Goal: Task Accomplishment & Management: Manage account settings

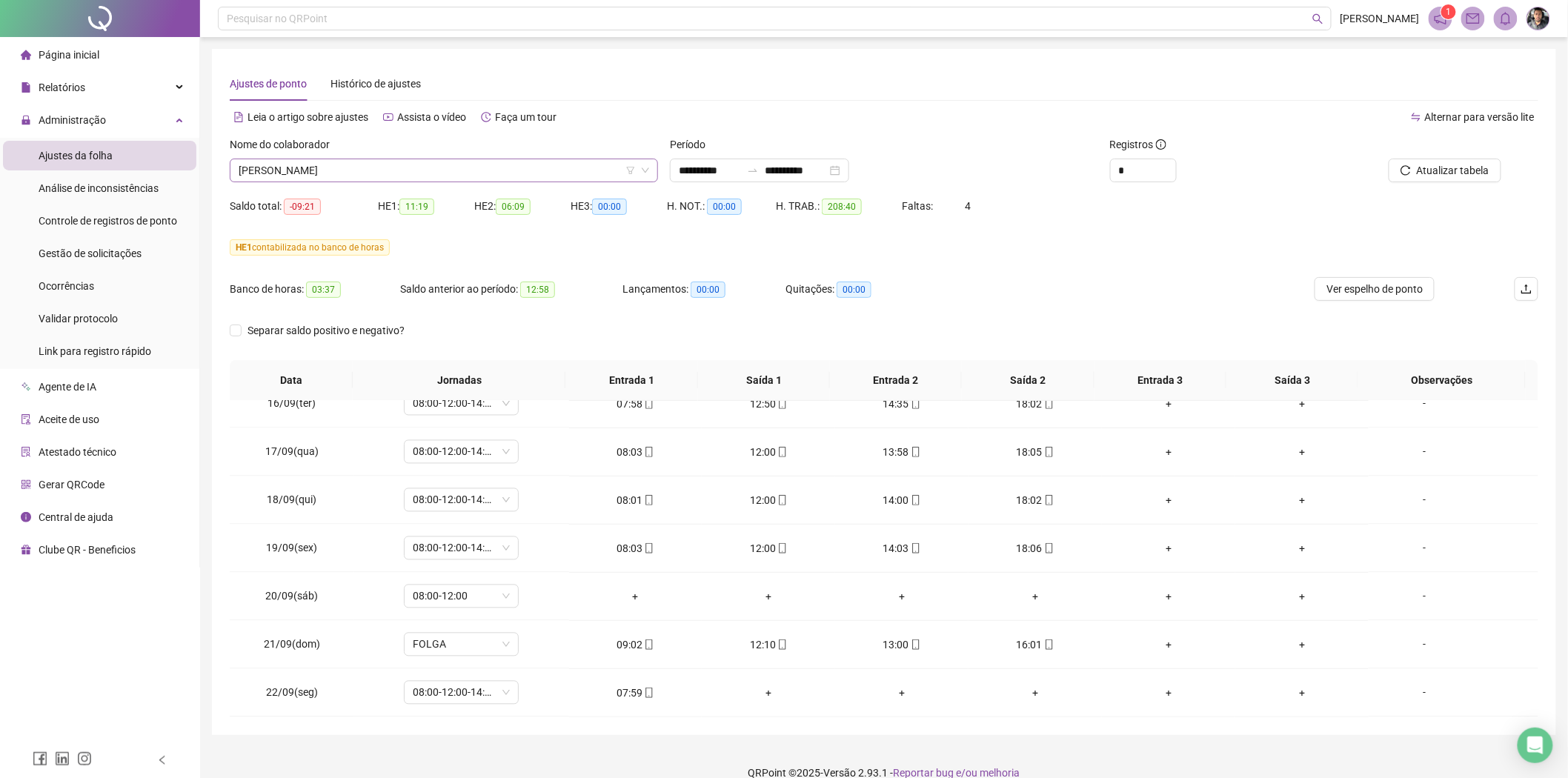
click at [457, 170] on span "[PERSON_NAME]" at bounding box center [443, 170] width 411 height 23
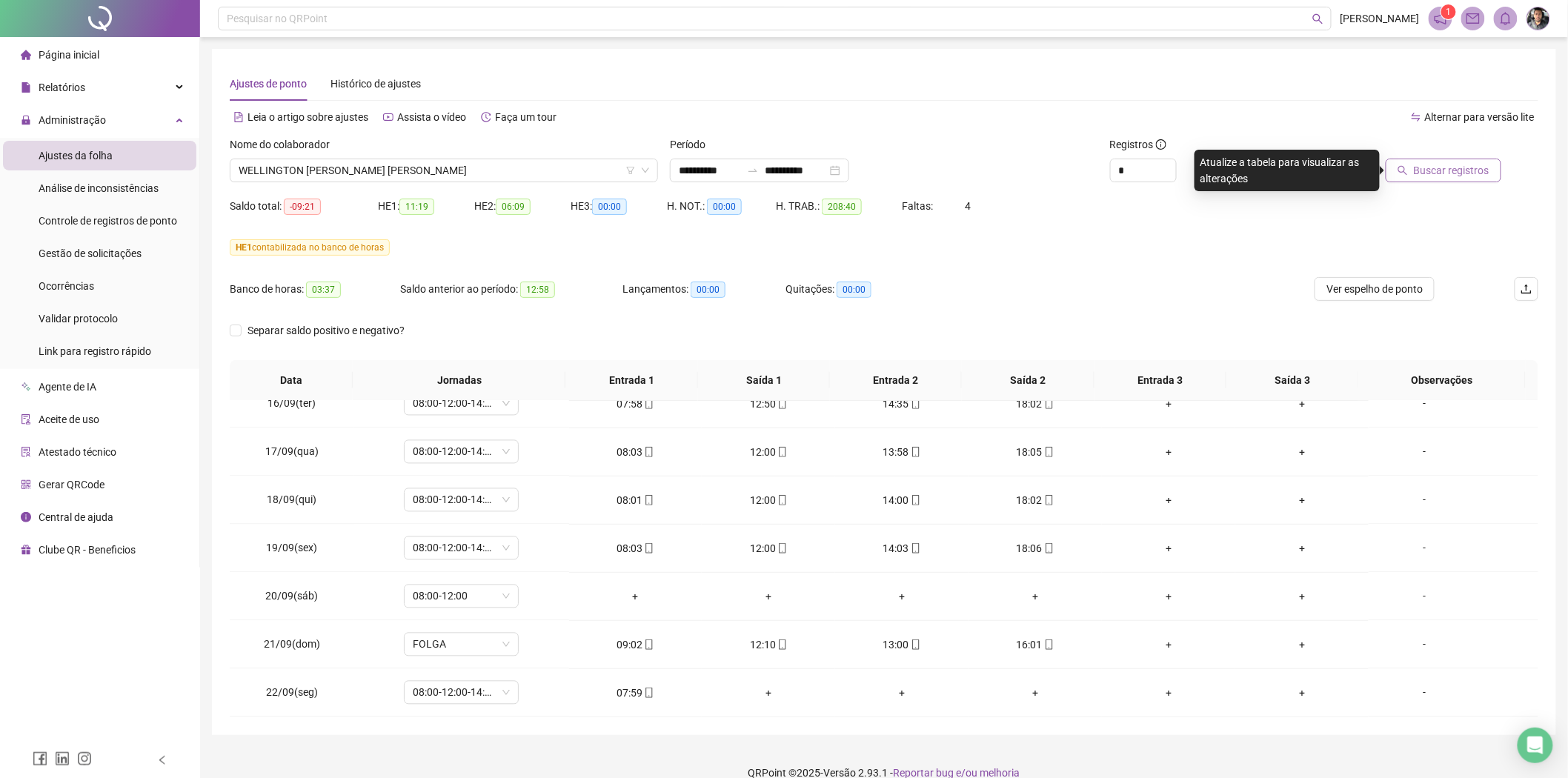
click at [1432, 166] on span "Buscar registros" at bounding box center [1450, 170] width 75 height 17
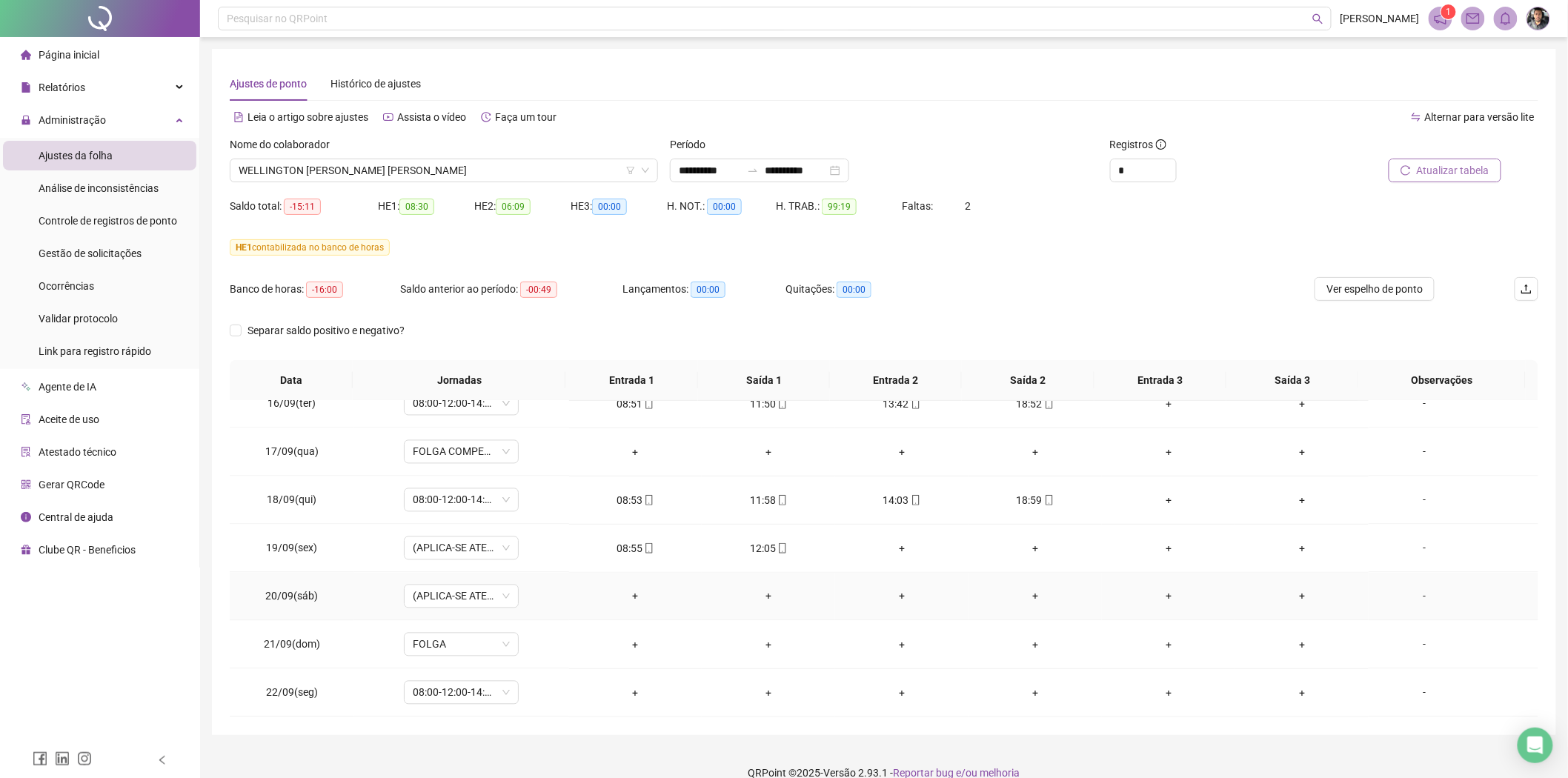
click at [505, 593] on span "(APLICA-SE ATESTADO)" at bounding box center [461, 596] width 97 height 23
click at [915, 625] on td "+" at bounding box center [902, 644] width 133 height 48
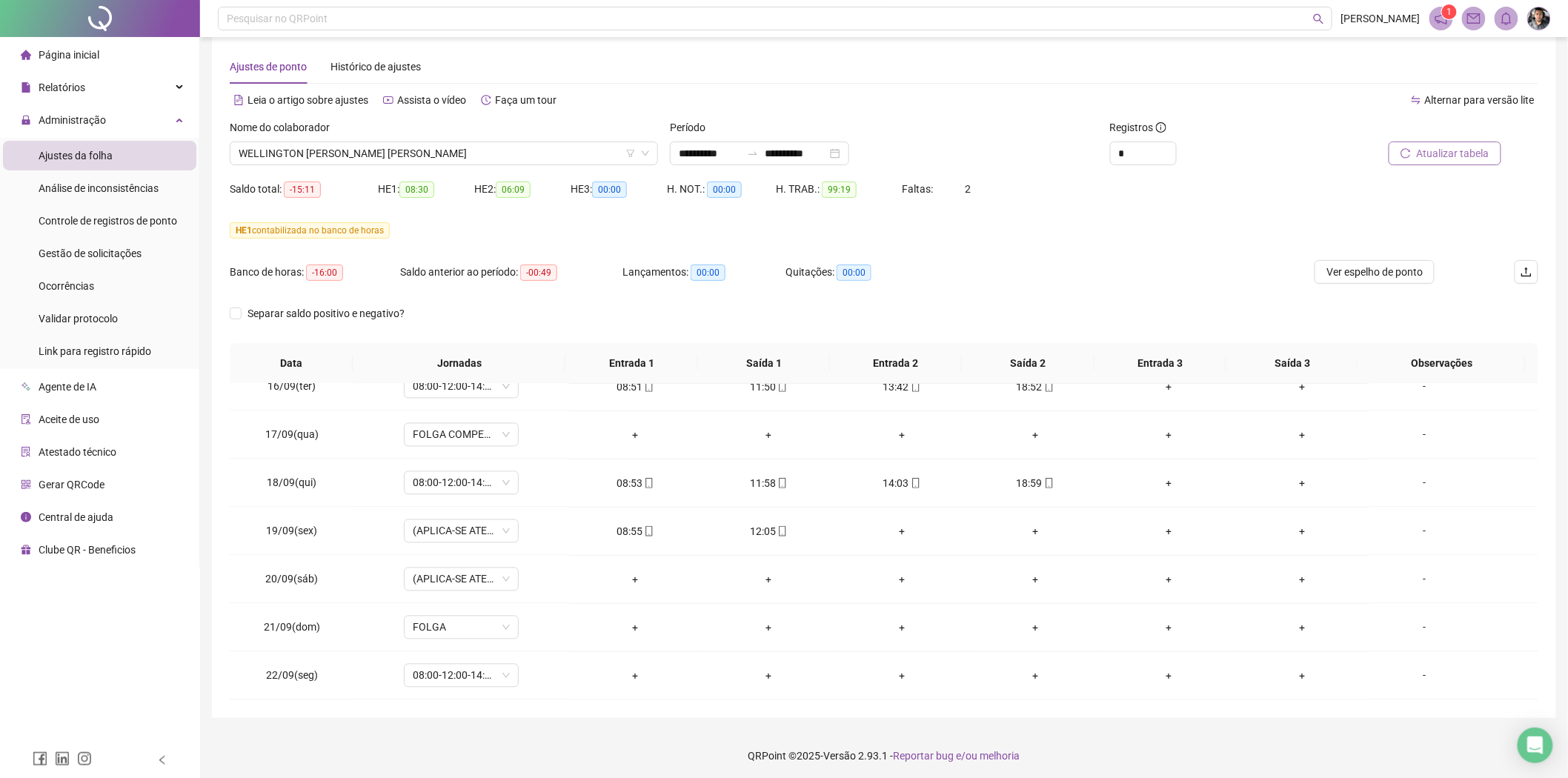
scroll to position [20, 0]
click at [507, 578] on span "(APLICA-SE ATESTADO)" at bounding box center [461, 576] width 97 height 23
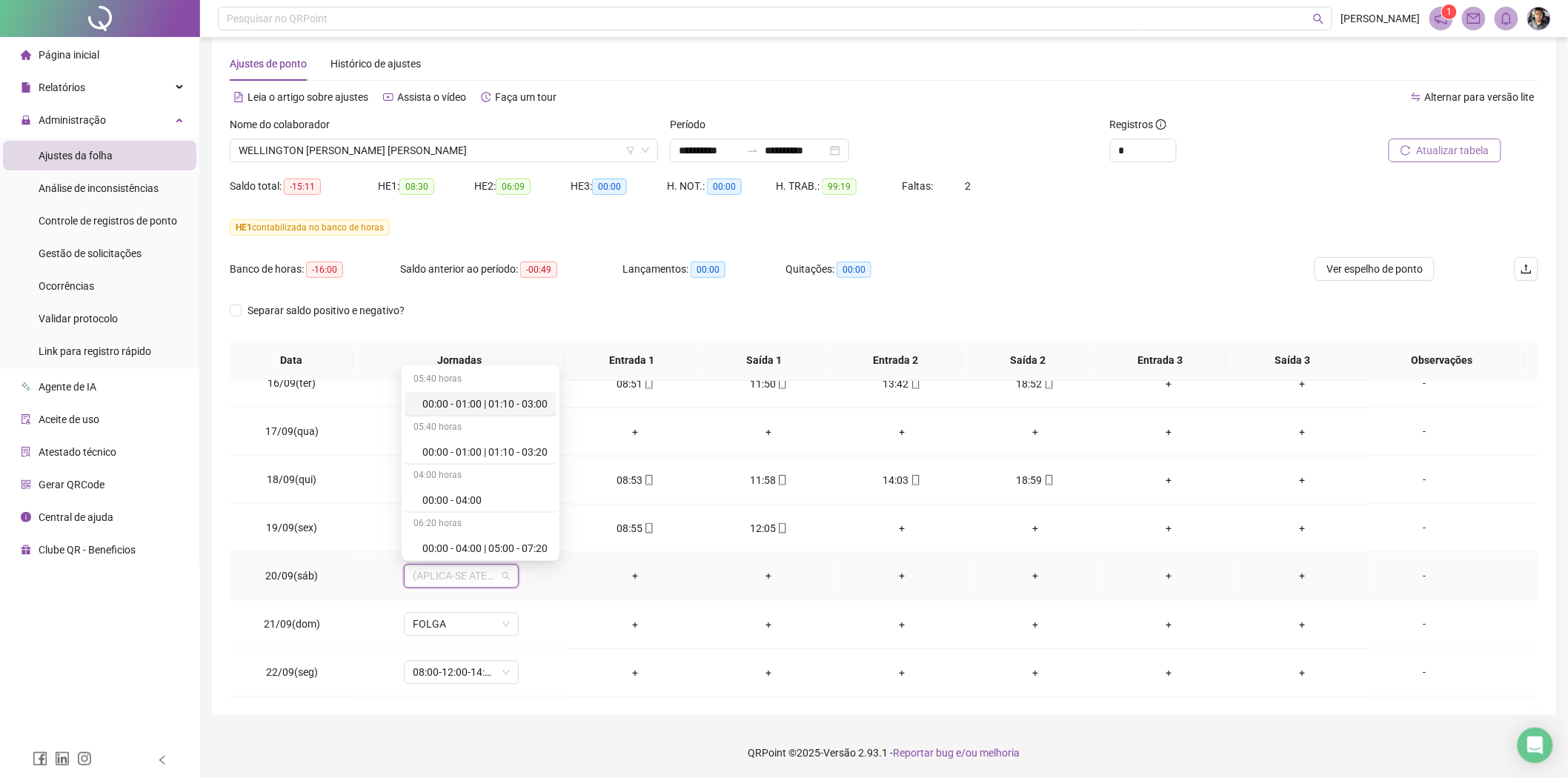
click at [726, 580] on div "+" at bounding box center [768, 576] width 110 height 17
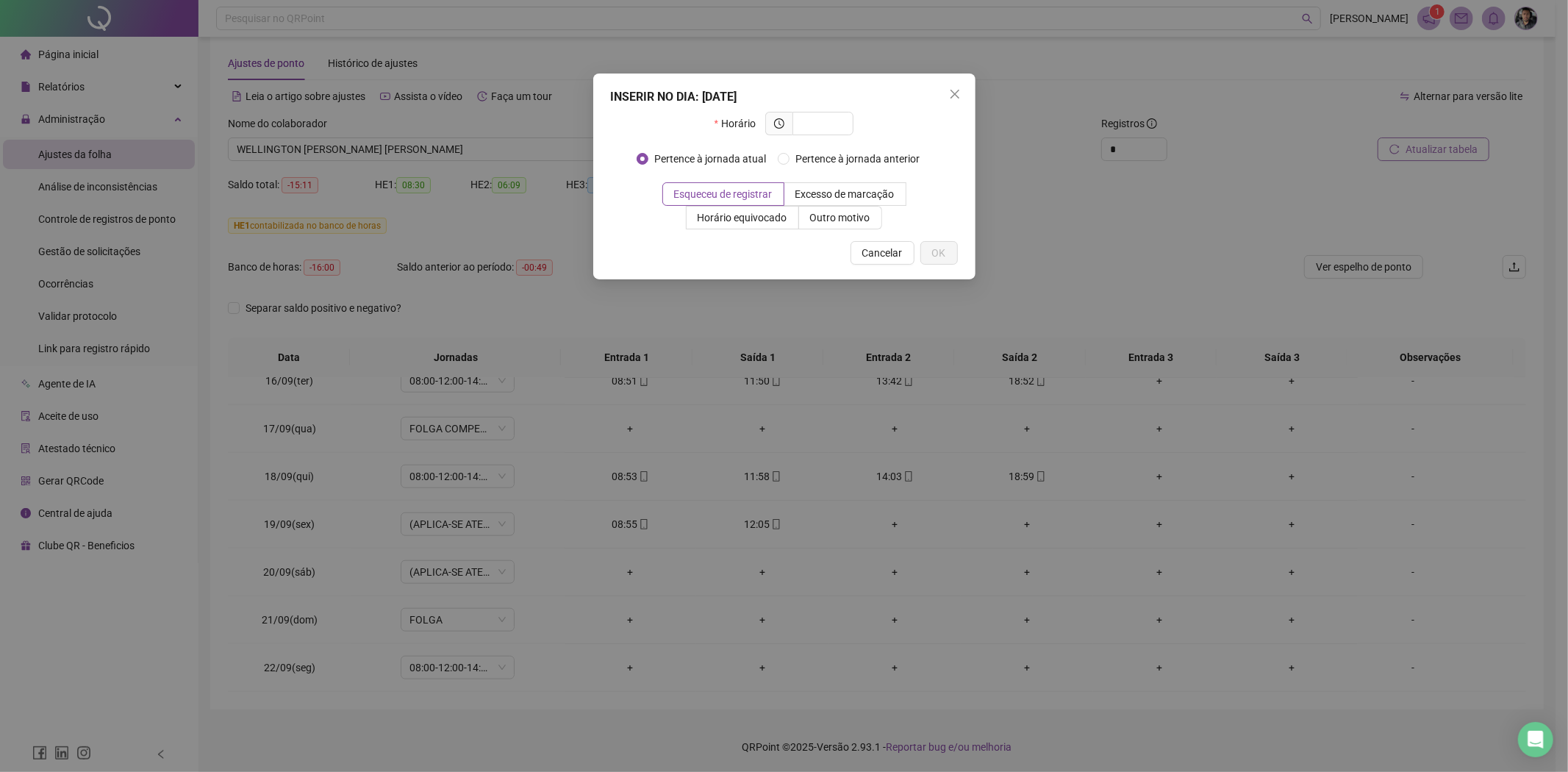
drag, startPoint x: 637, startPoint y: 570, endPoint x: 652, endPoint y: 651, distance: 82.4
click at [652, 651] on div "INSERIR NO DIA : 20/09/2025 Horário Pertence à jornada atual Pertence à jornada…" at bounding box center [784, 386] width 1568 height 772
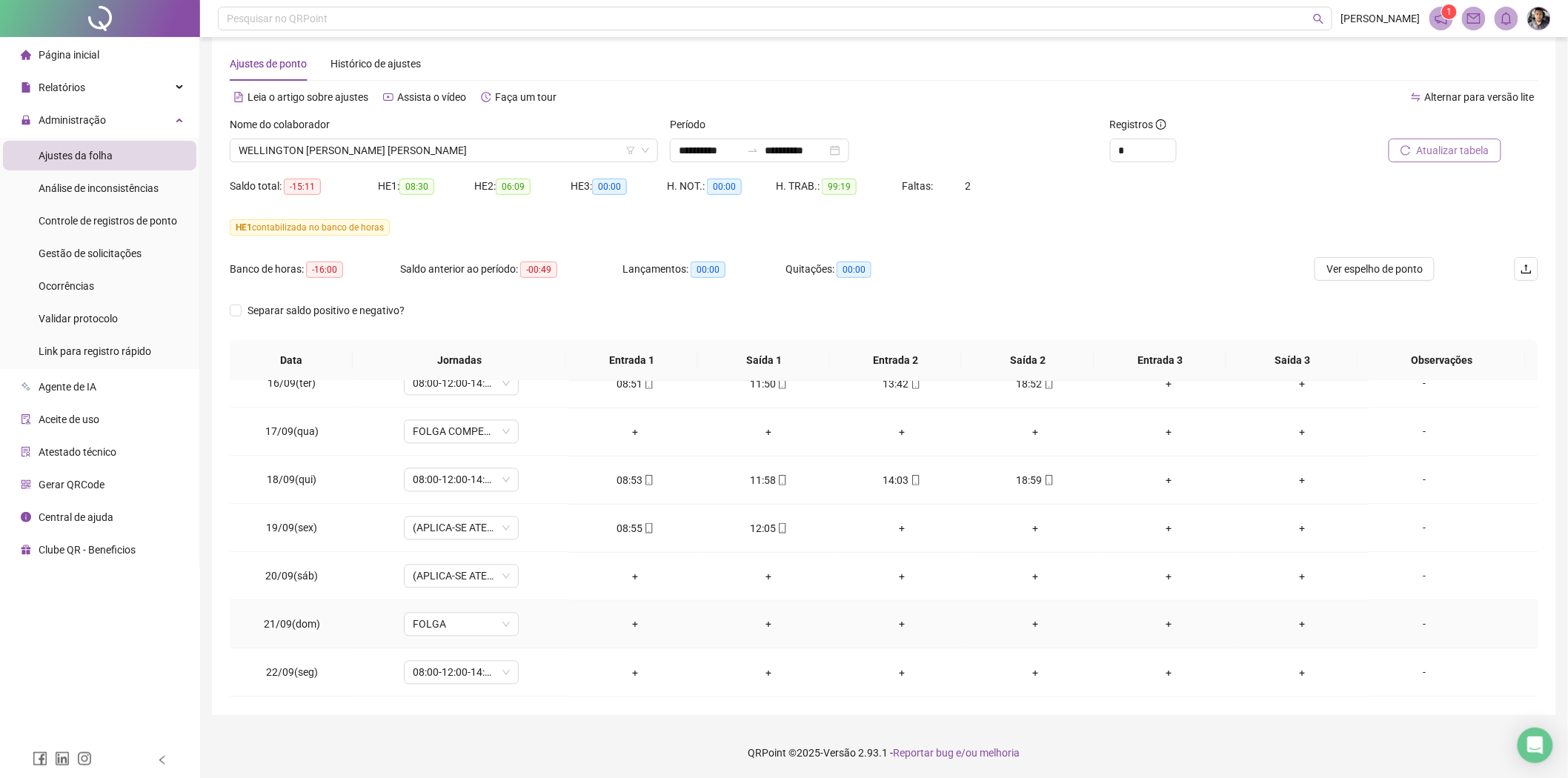
click at [915, 620] on div "+" at bounding box center [902, 624] width 110 height 17
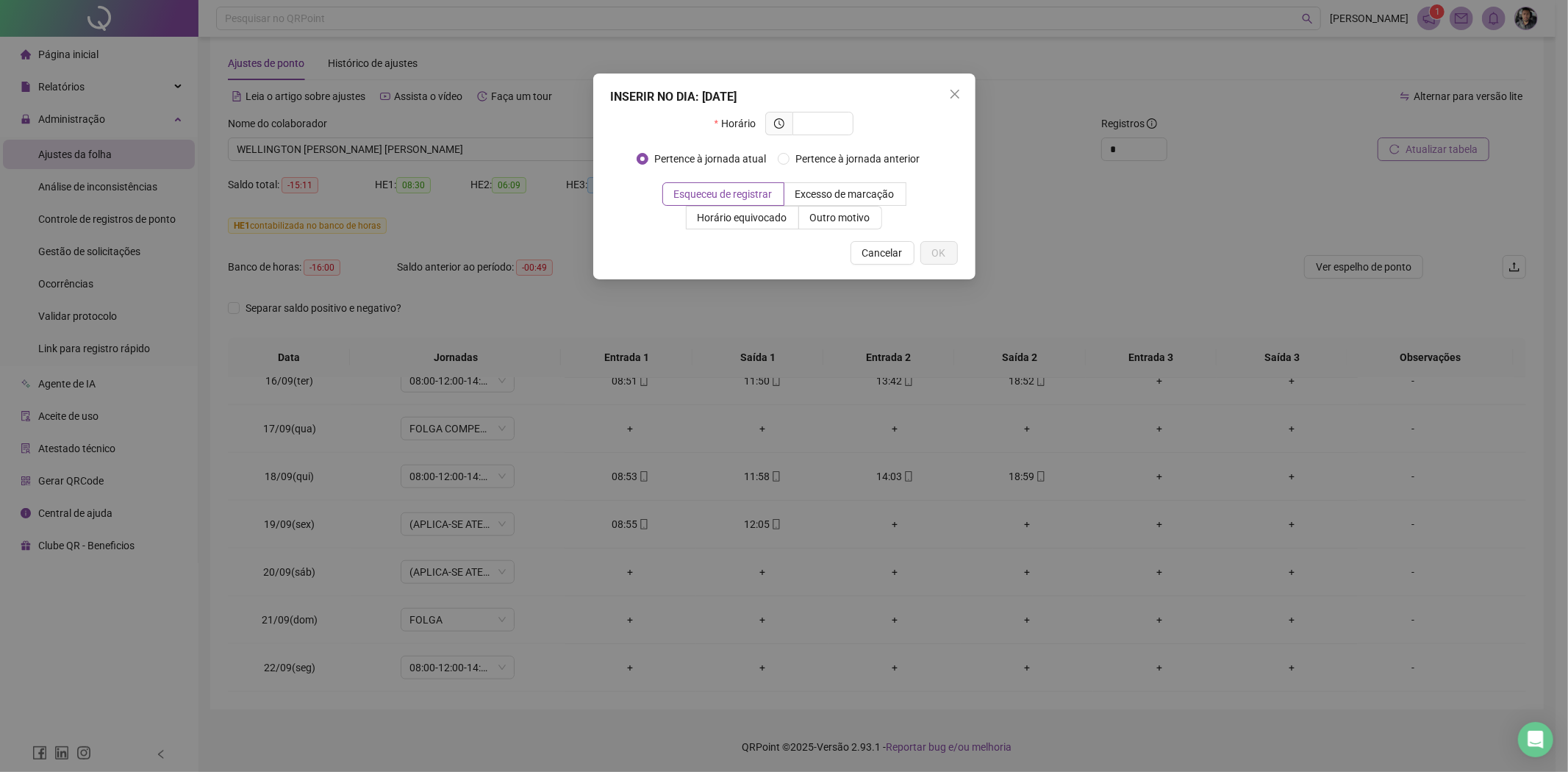
click at [1162, 578] on div "INSERIR NO DIA : [DATE] Horário Pertence à jornada atual Pertence à jornada ant…" at bounding box center [784, 386] width 1568 height 772
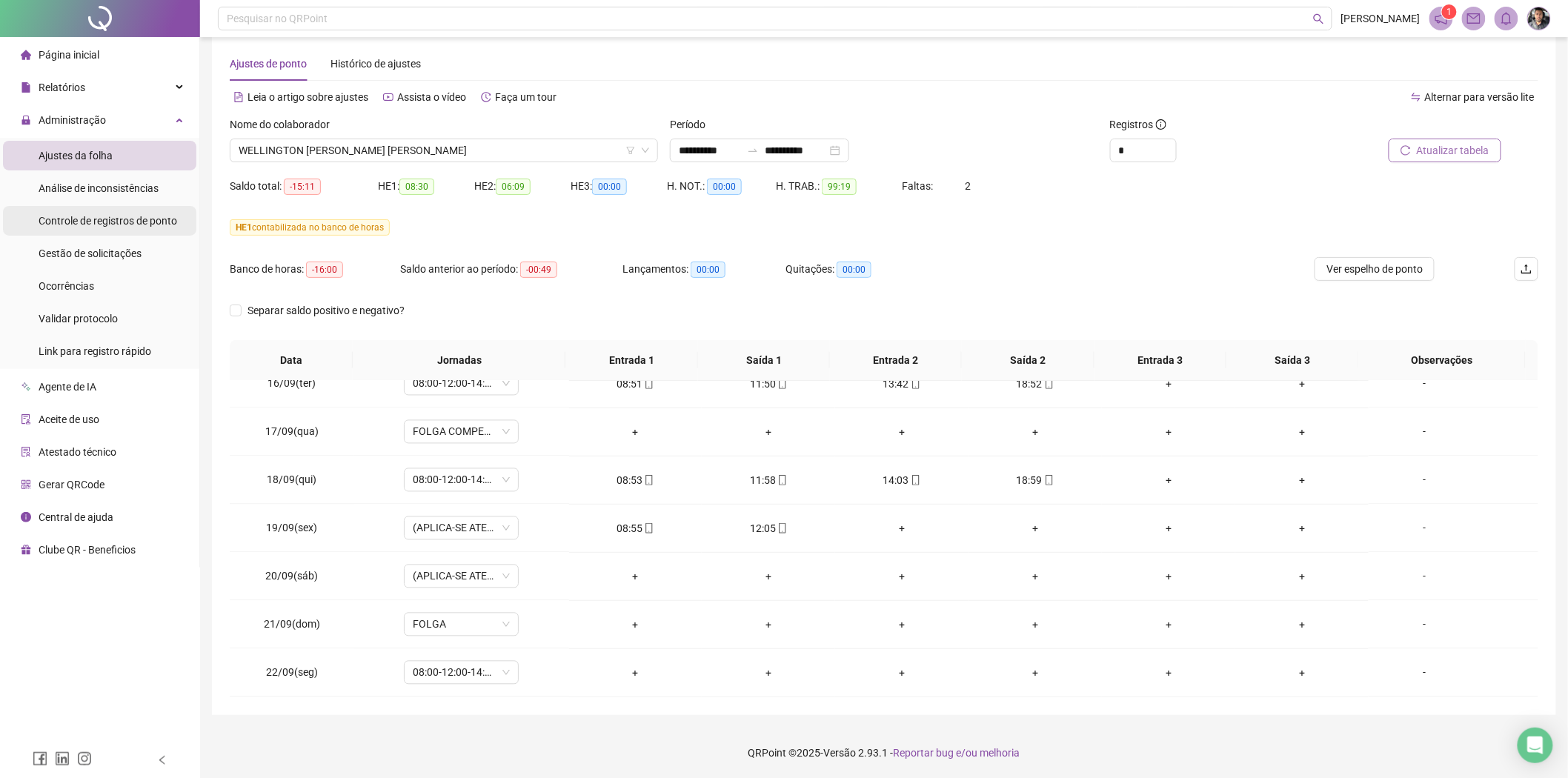
click at [182, 214] on li "Controle de registros de ponto" at bounding box center [99, 220] width 193 height 29
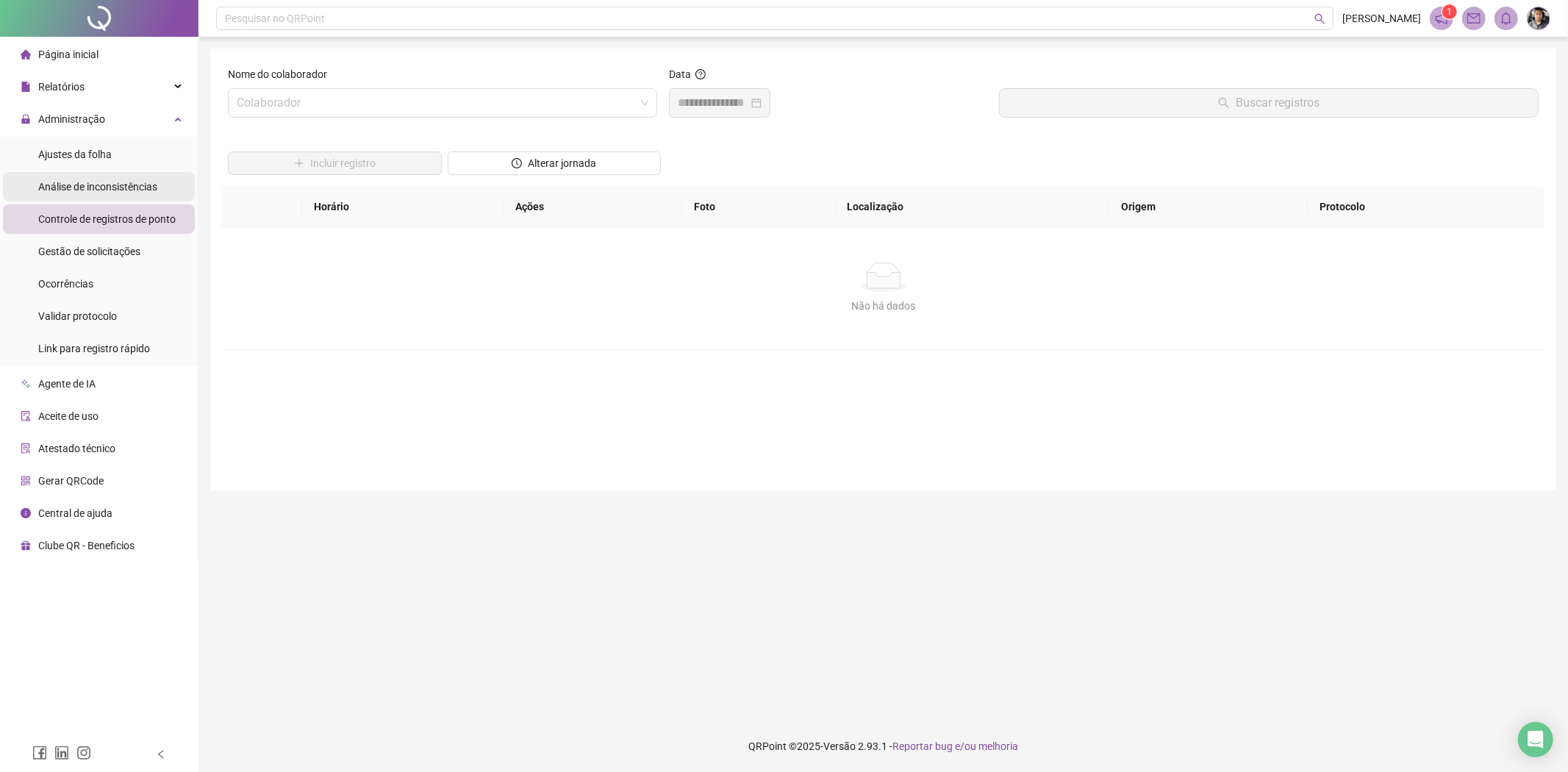
click at [140, 189] on span "Análise de inconsistências" at bounding box center [97, 187] width 119 height 12
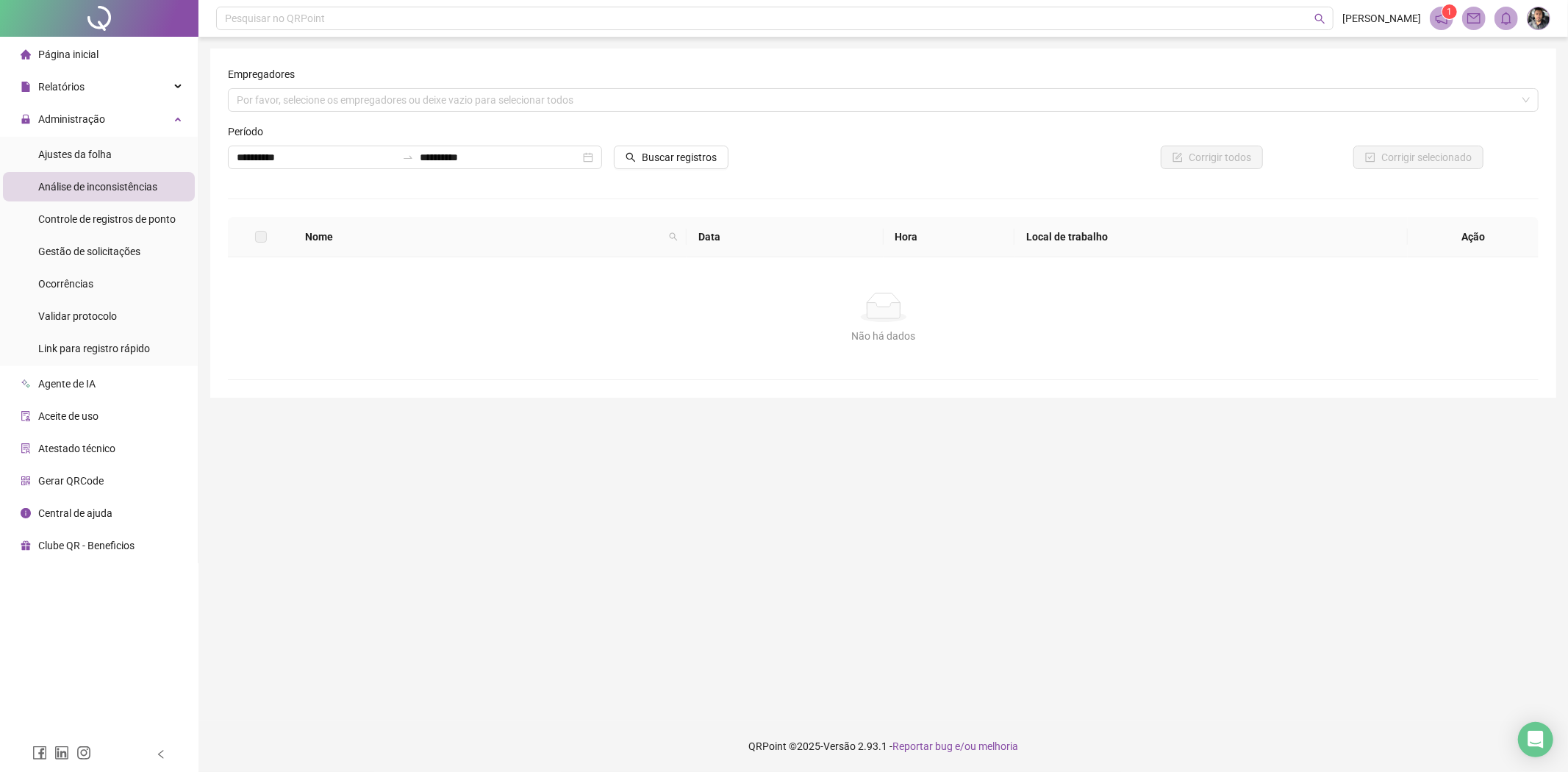
click at [99, 456] on div "Atestado técnico" at bounding box center [68, 448] width 95 height 29
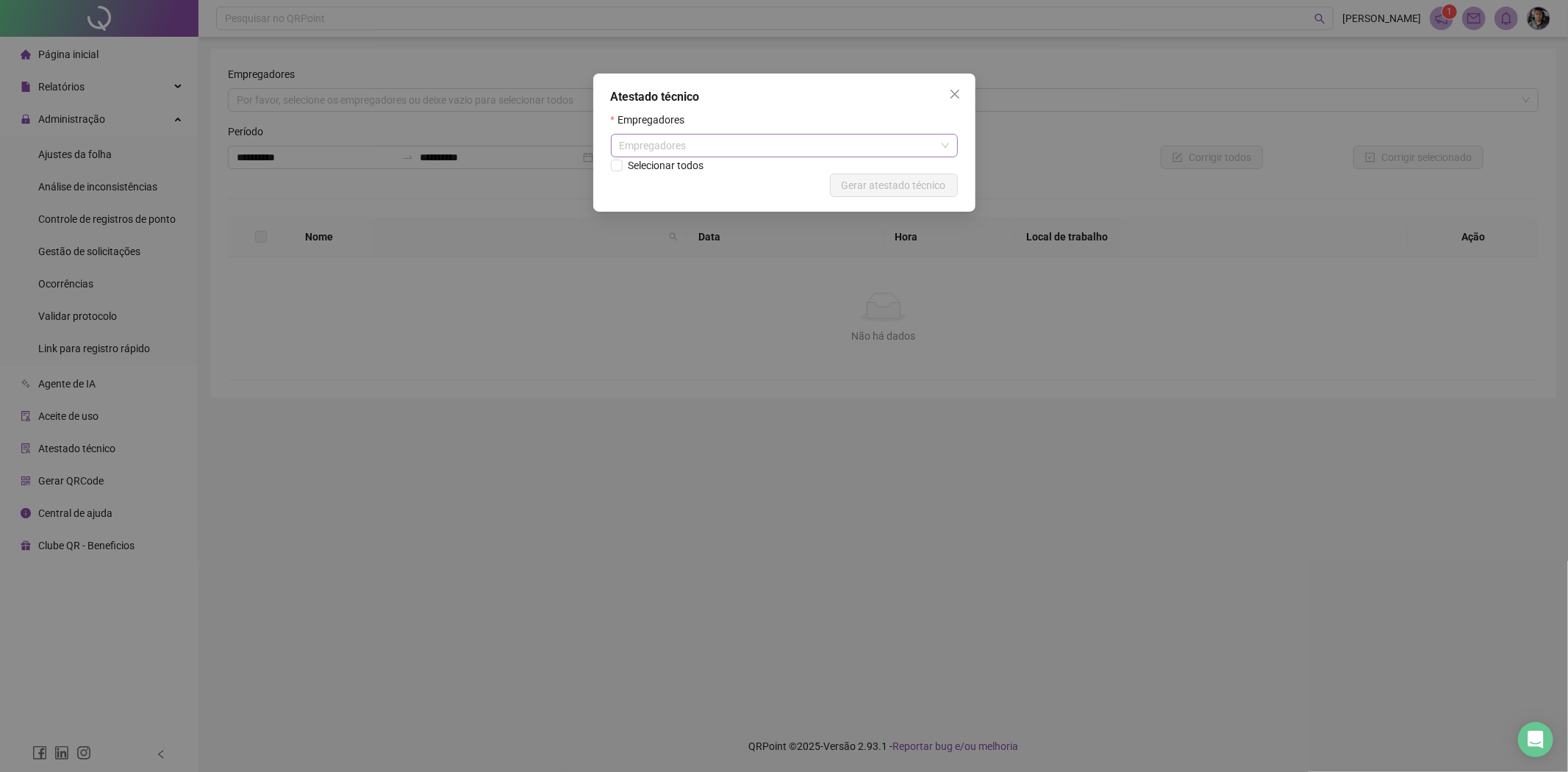
click at [695, 156] on div "Empregadores" at bounding box center [784, 146] width 347 height 23
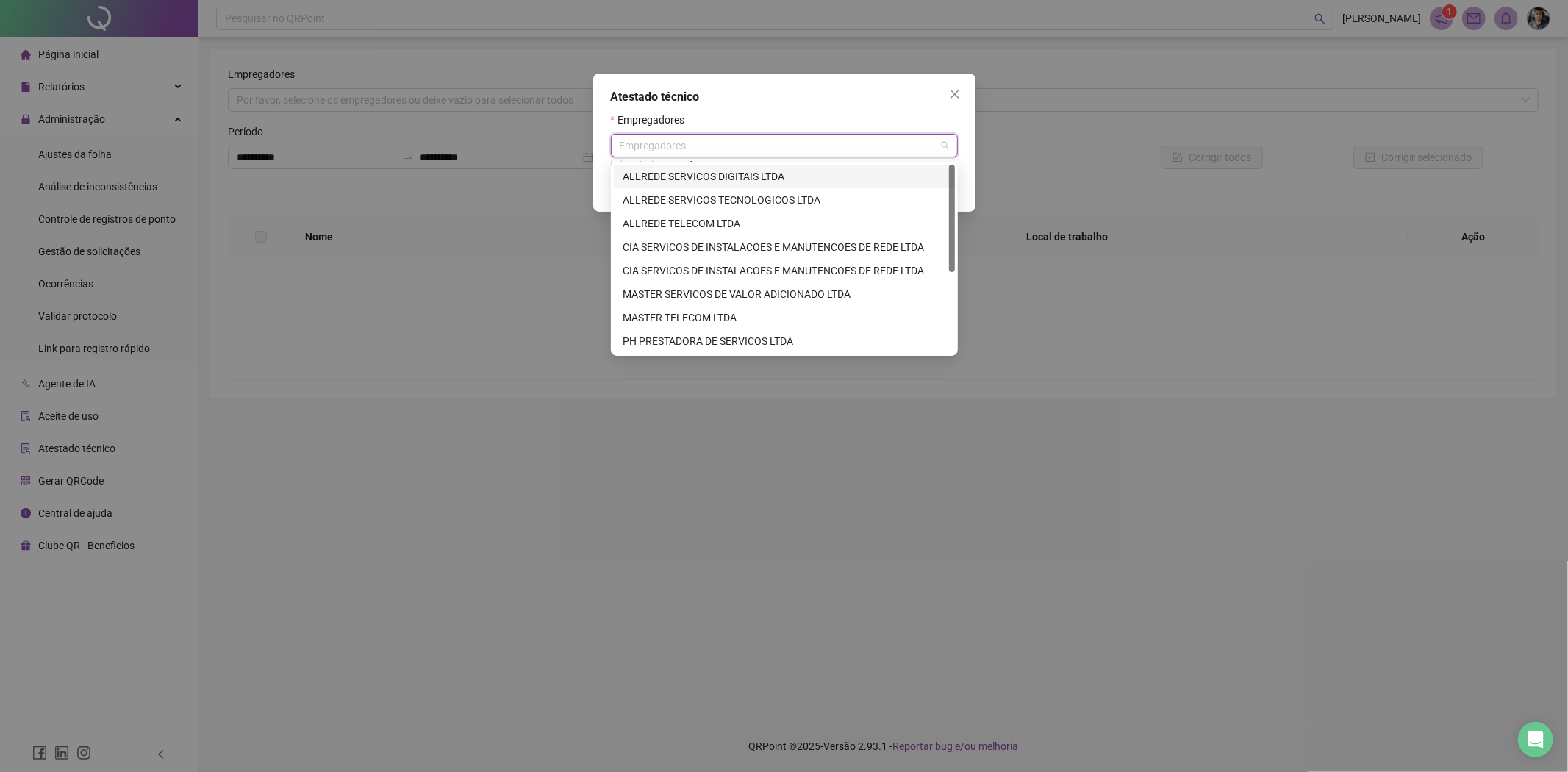
click at [707, 176] on div "ALLREDE SERVICOS DIGITAIS LTDA" at bounding box center [784, 176] width 324 height 17
click at [506, 369] on div "Atestado técnico Empregadores ALLREDE SERVICOS DIGITAIS LTDA Selecionar todos C…" at bounding box center [784, 386] width 1568 height 772
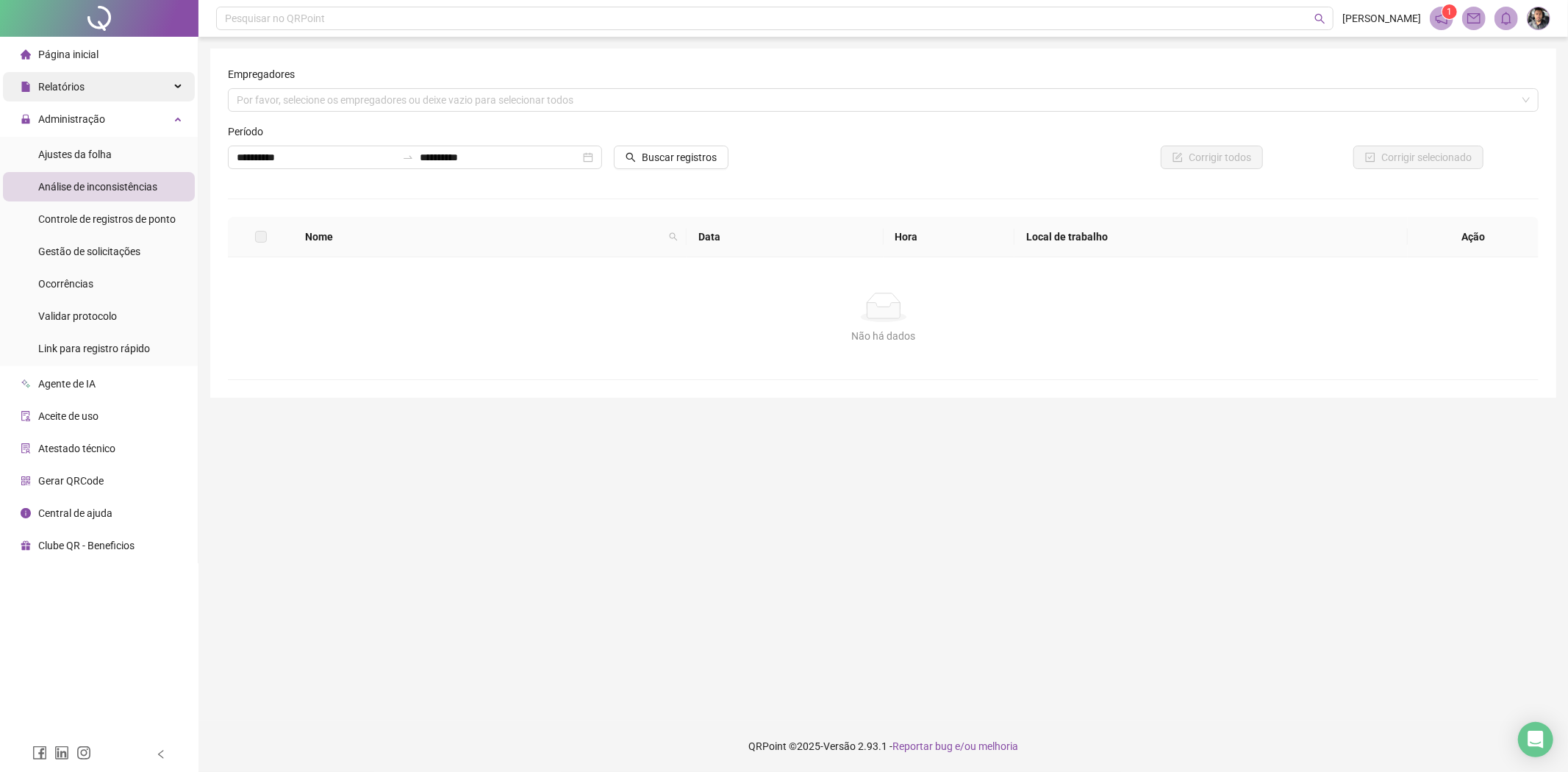
click at [112, 80] on div "Relatórios" at bounding box center [98, 87] width 192 height 29
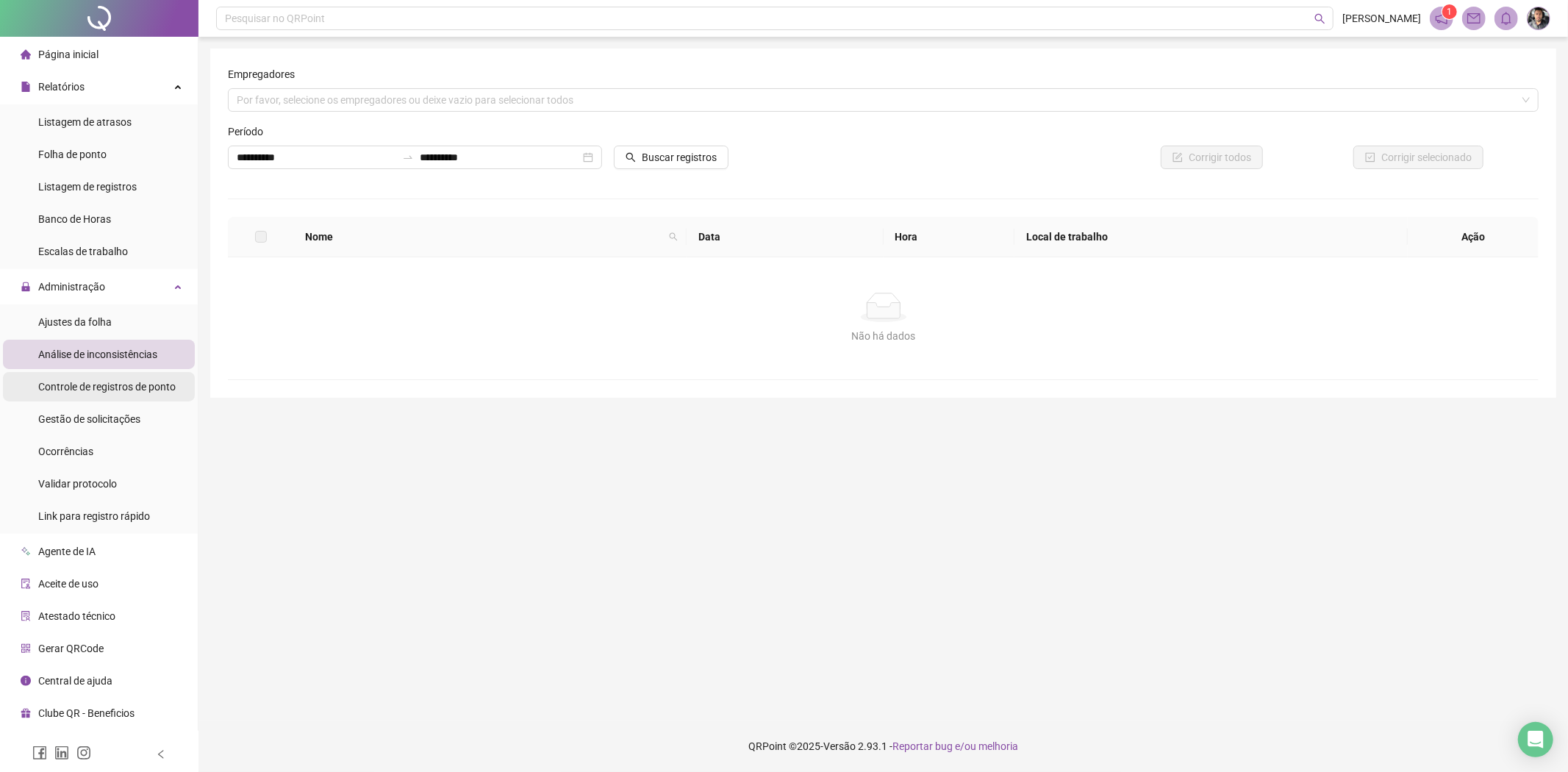
click at [125, 393] on div "Controle de registros de ponto" at bounding box center [106, 386] width 137 height 29
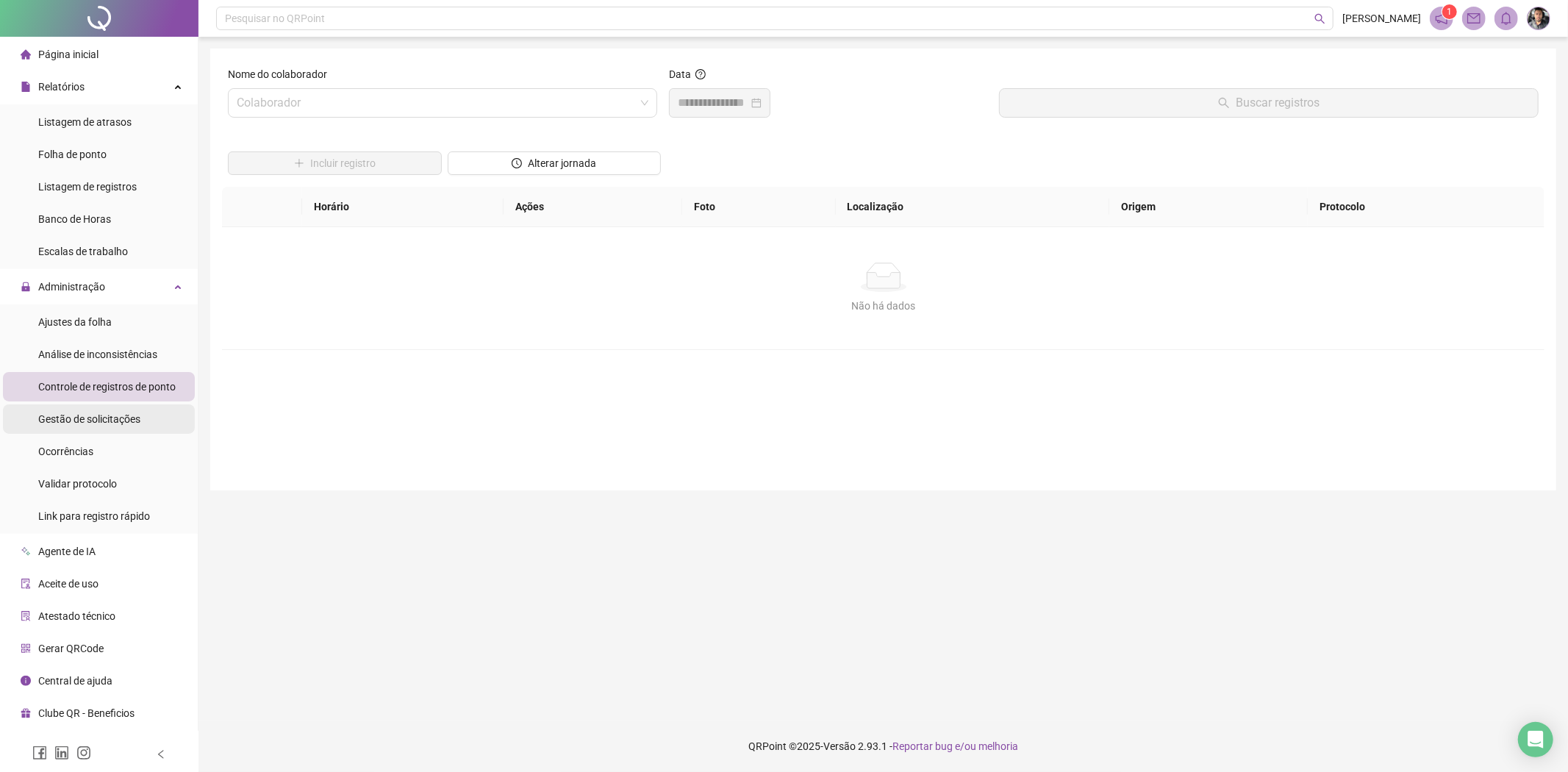
click at [83, 419] on span "Gestão de solicitações" at bounding box center [89, 419] width 102 height 12
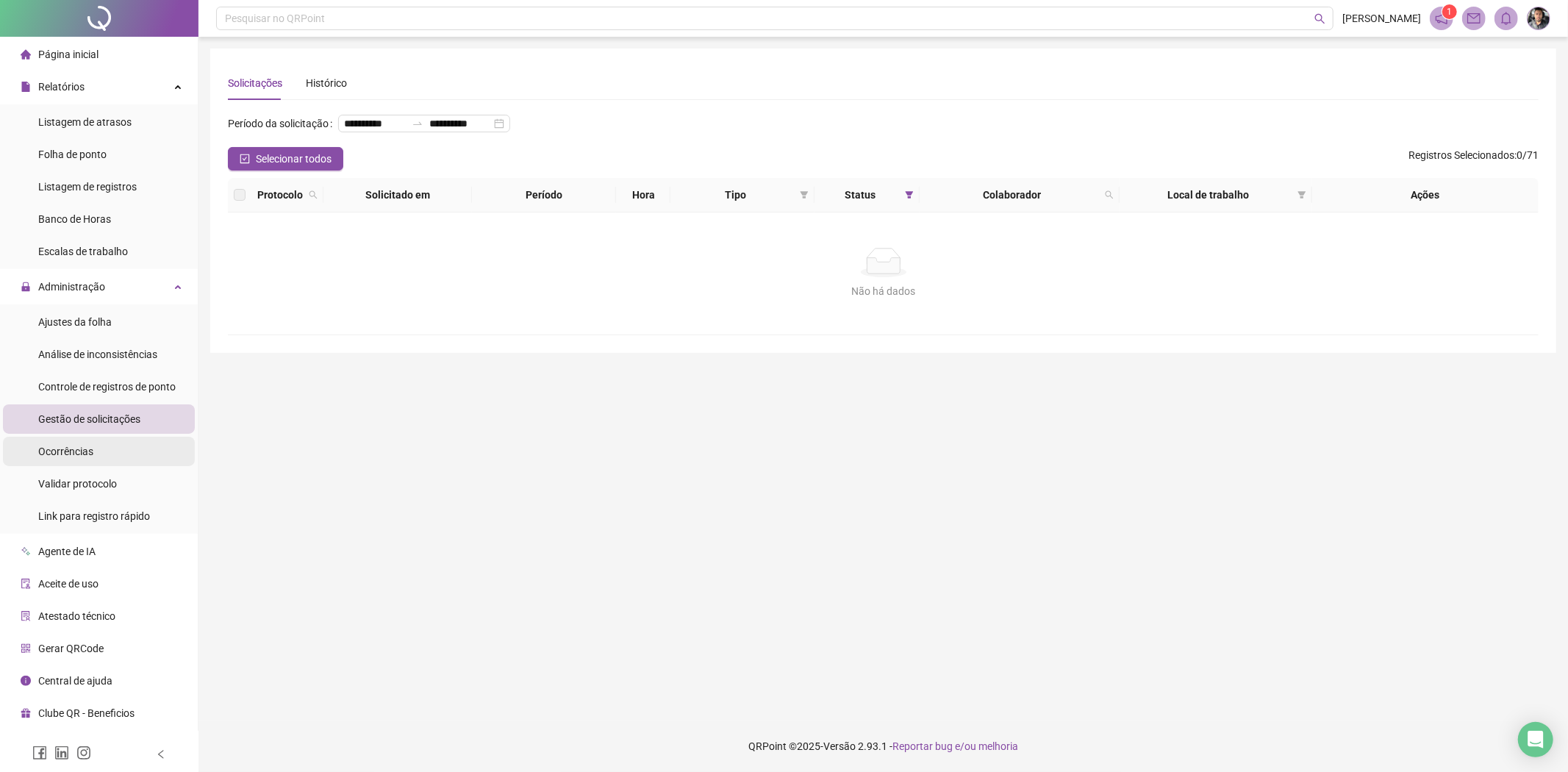
click at [86, 453] on span "Ocorrências" at bounding box center [65, 451] width 55 height 12
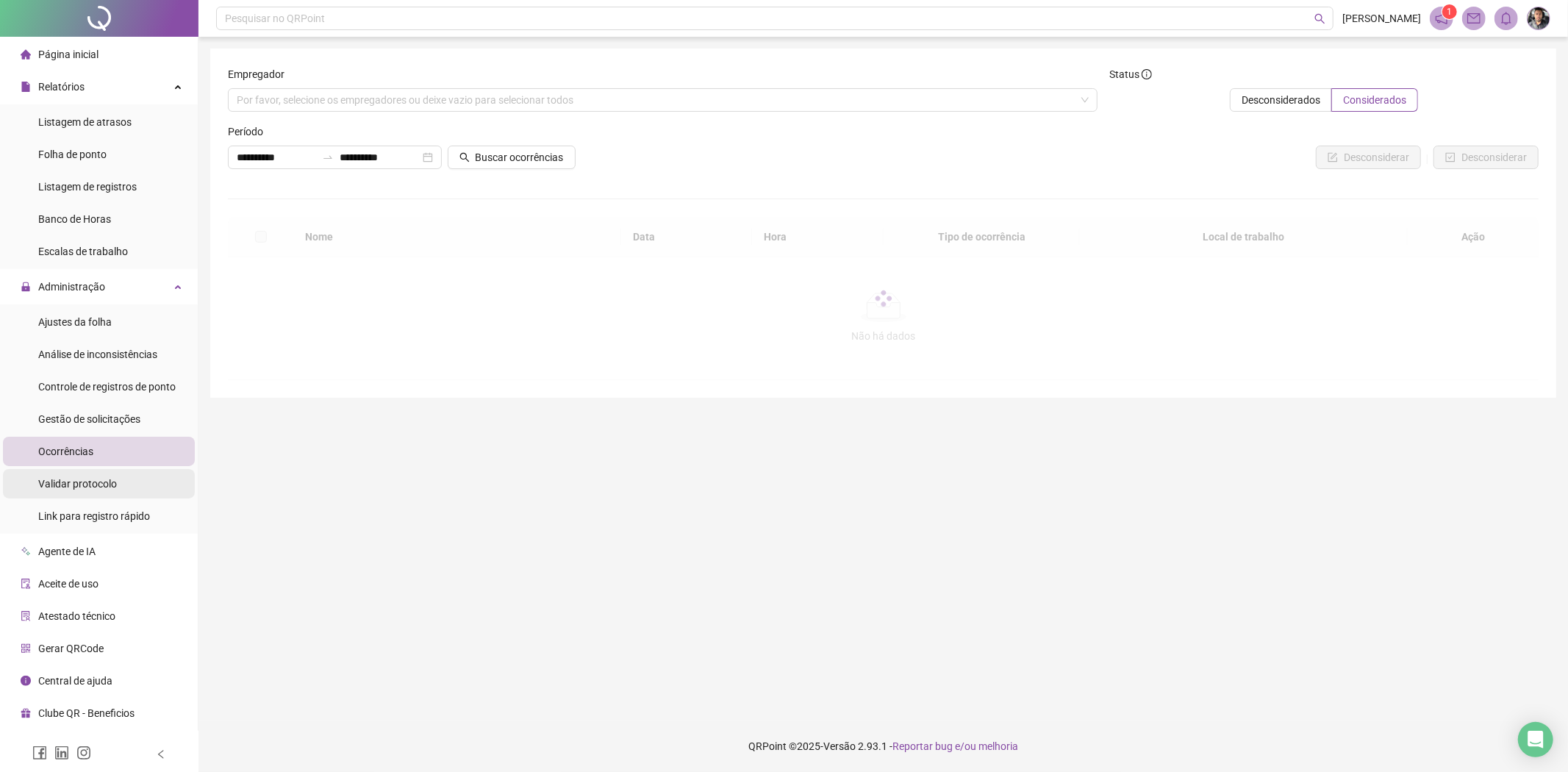
click at [89, 480] on span "Validar protocolo" at bounding box center [77, 483] width 79 height 12
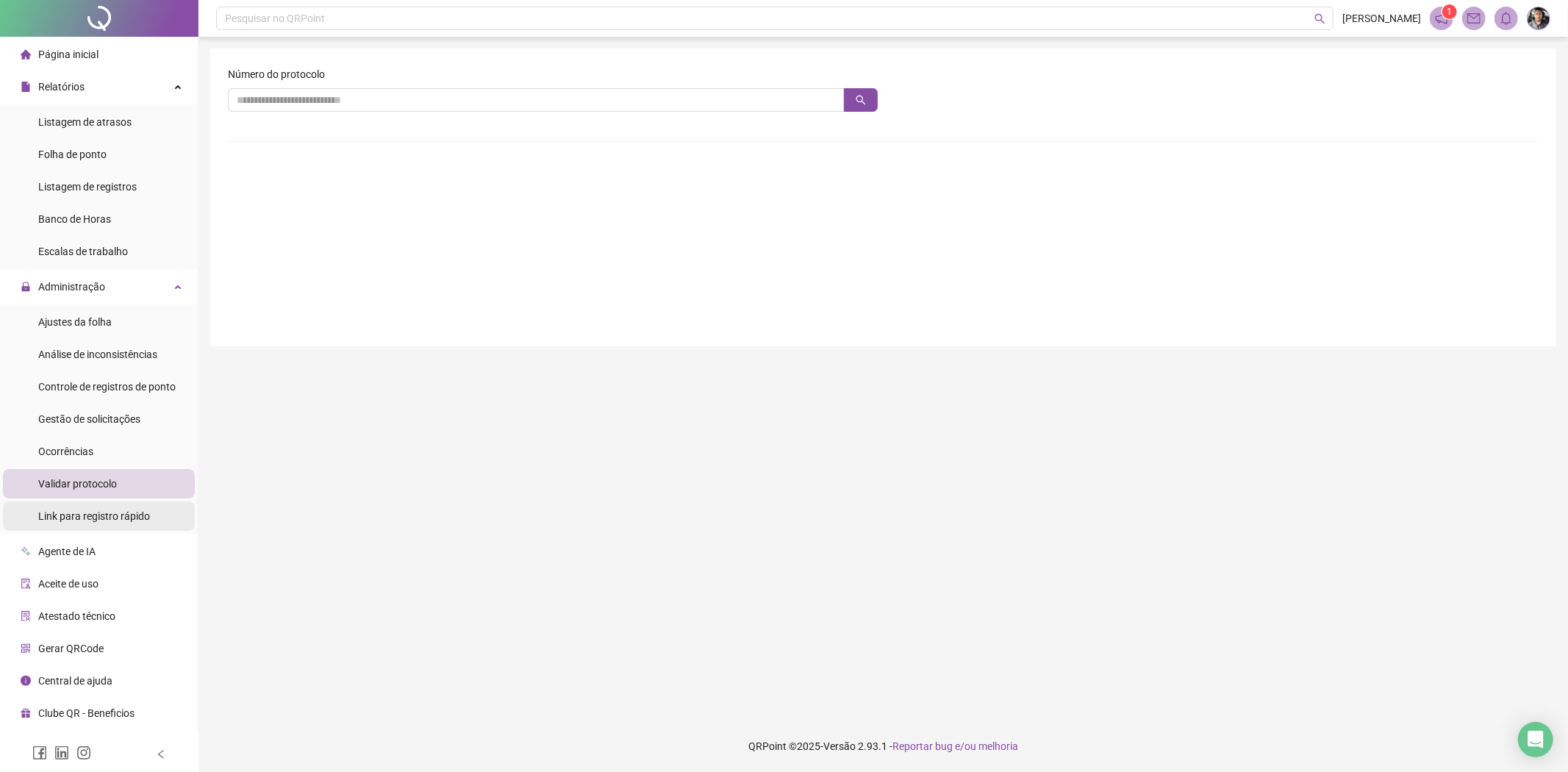
click at [132, 517] on span "Link para registro rápido" at bounding box center [93, 516] width 112 height 12
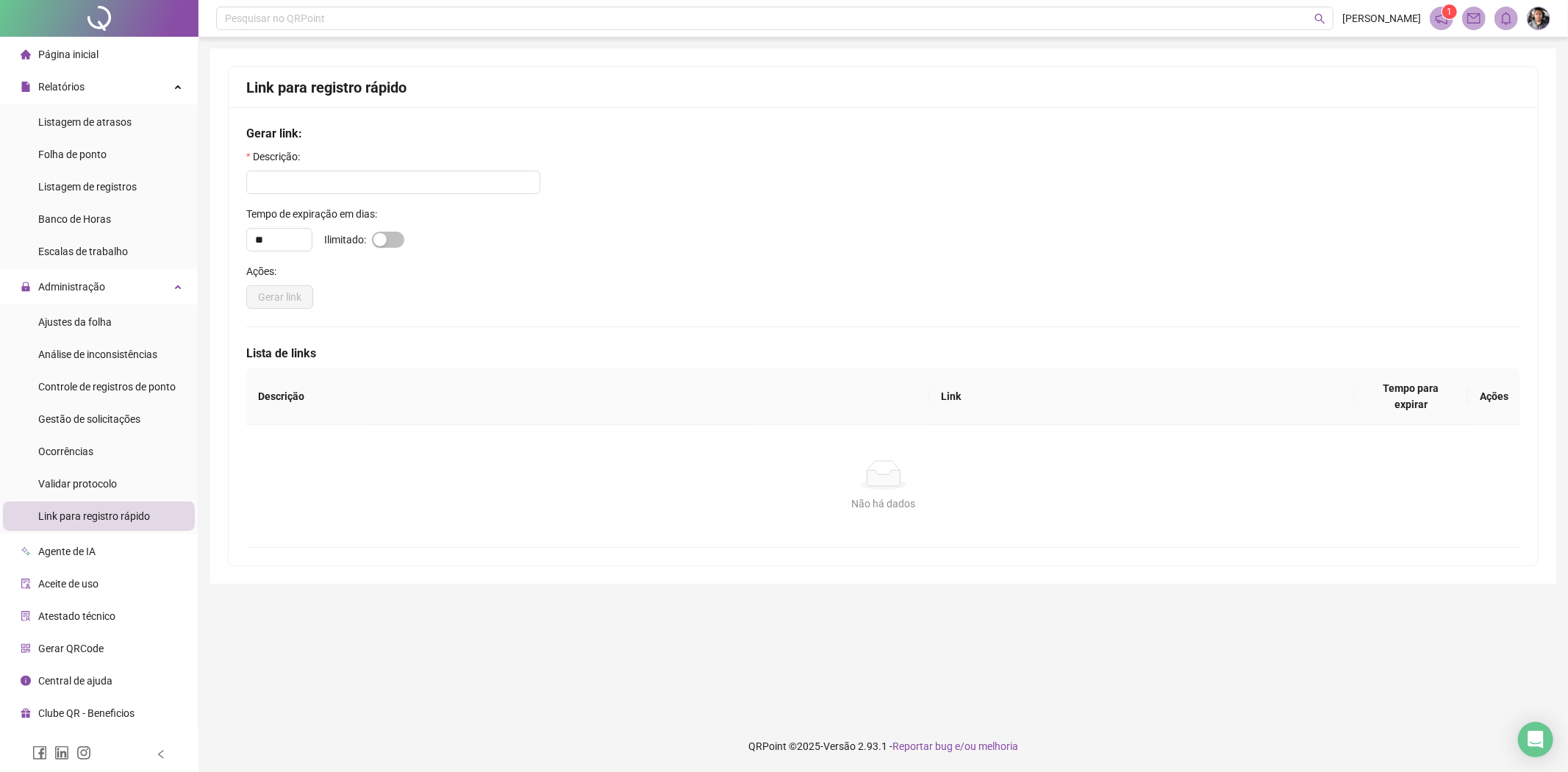
click at [56, 549] on span "Agente de IA" at bounding box center [66, 551] width 57 height 12
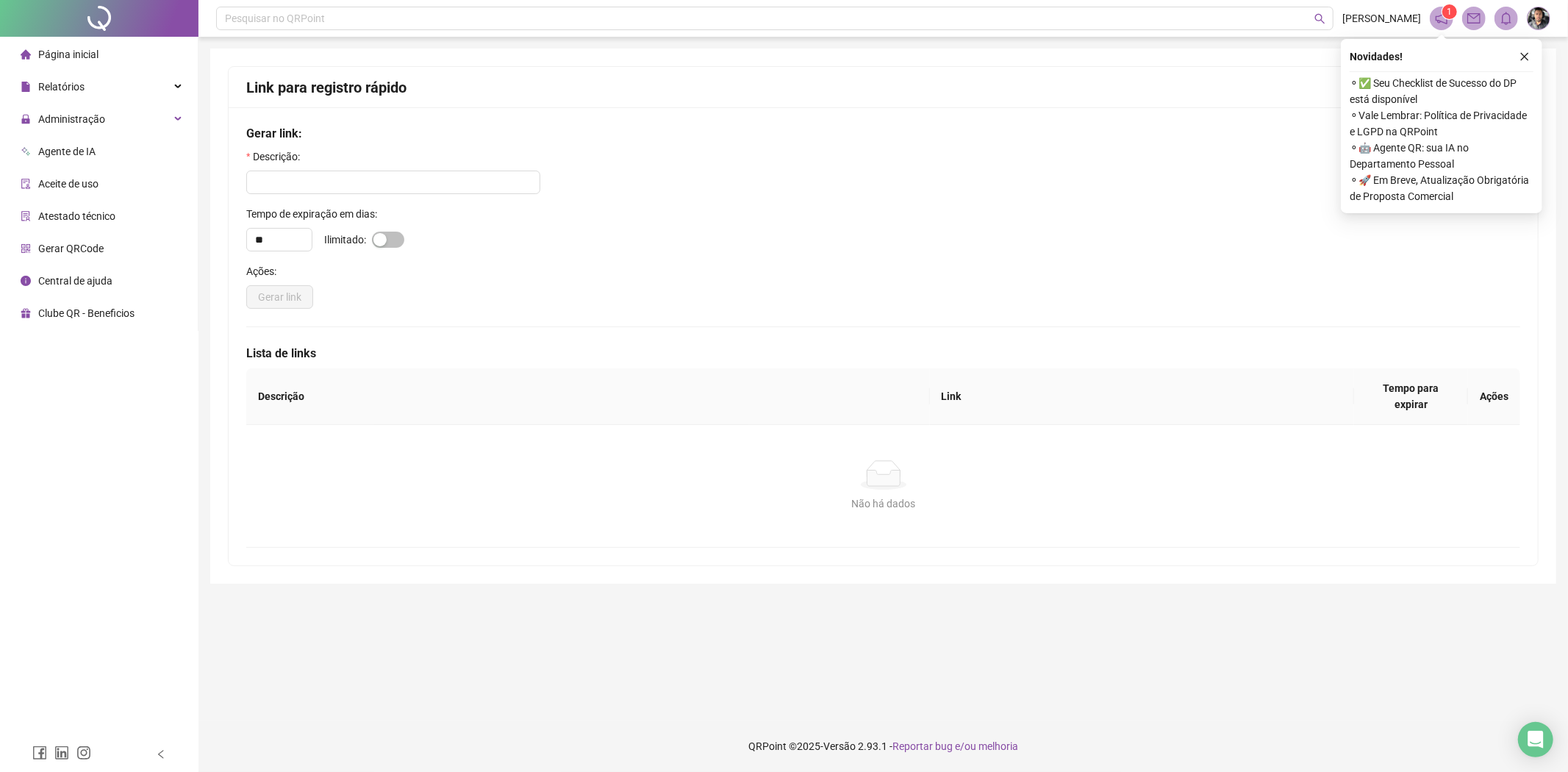
click at [101, 225] on div "Atestado técnico" at bounding box center [68, 216] width 95 height 29
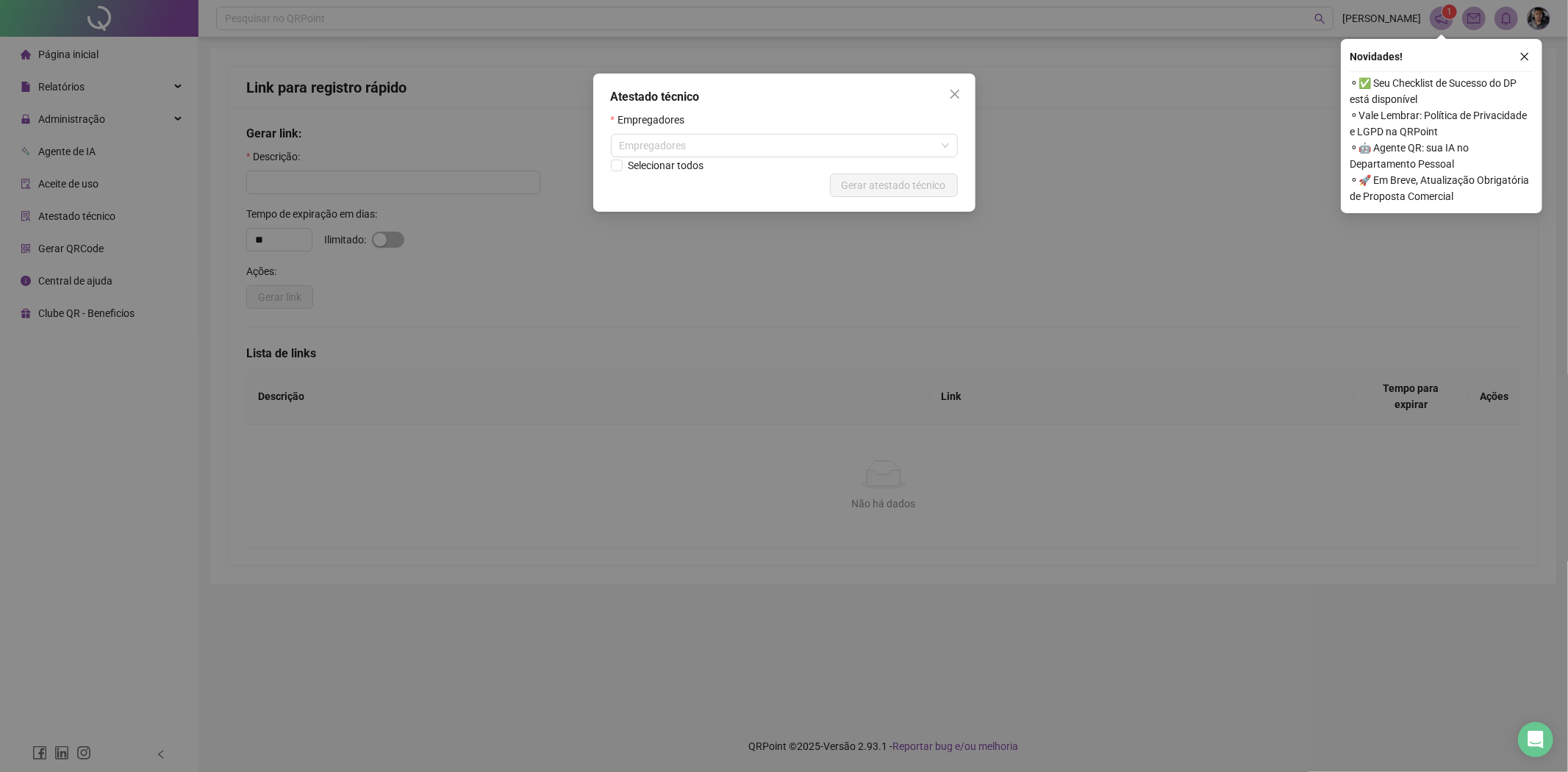
click at [836, 318] on div "Atestado técnico Empregadores Empregadores Selecionar todos Cancelar Gerar ates…" at bounding box center [784, 386] width 1568 height 772
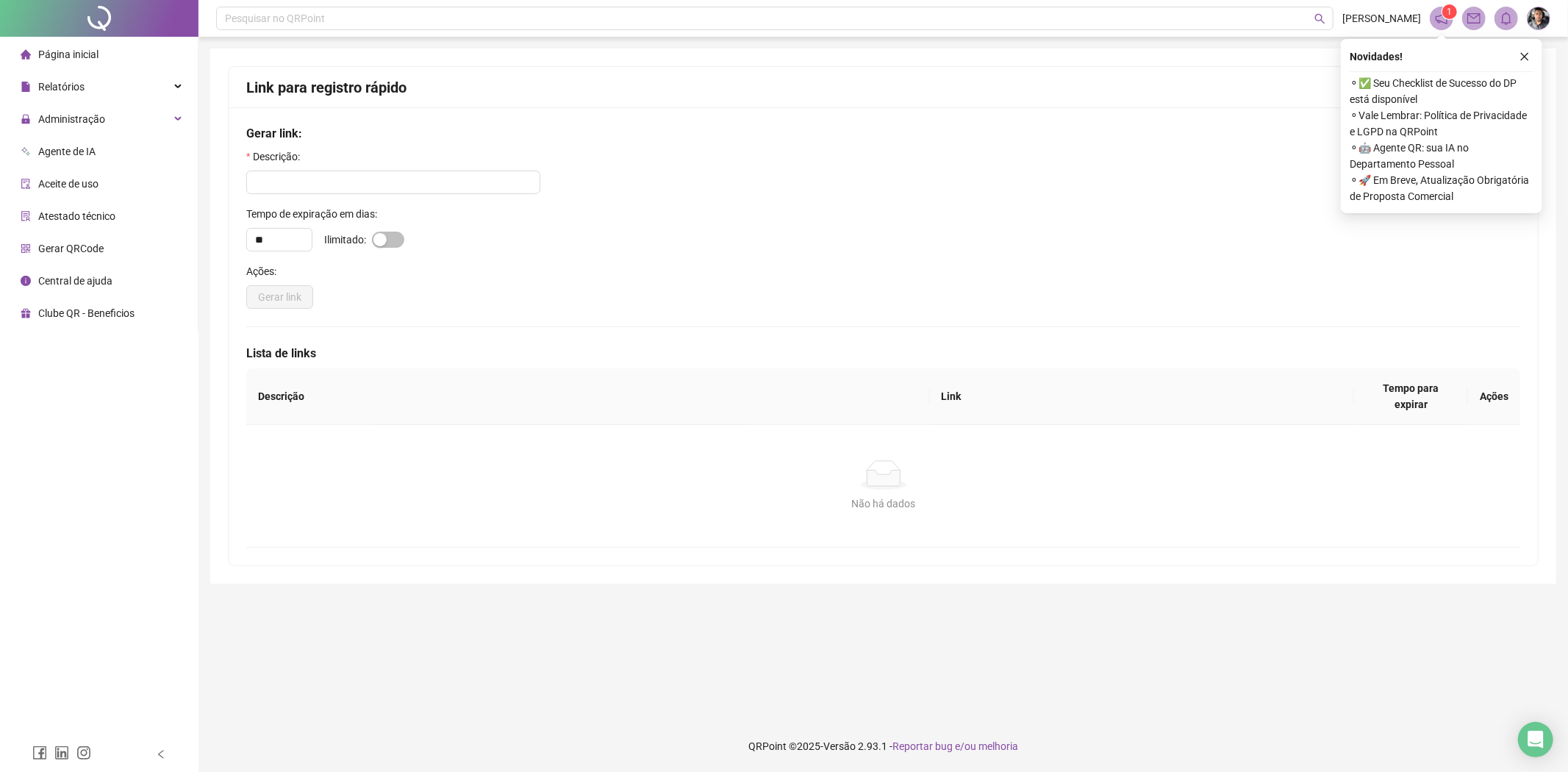
click at [107, 239] on li "Gerar QRCode" at bounding box center [98, 248] width 192 height 29
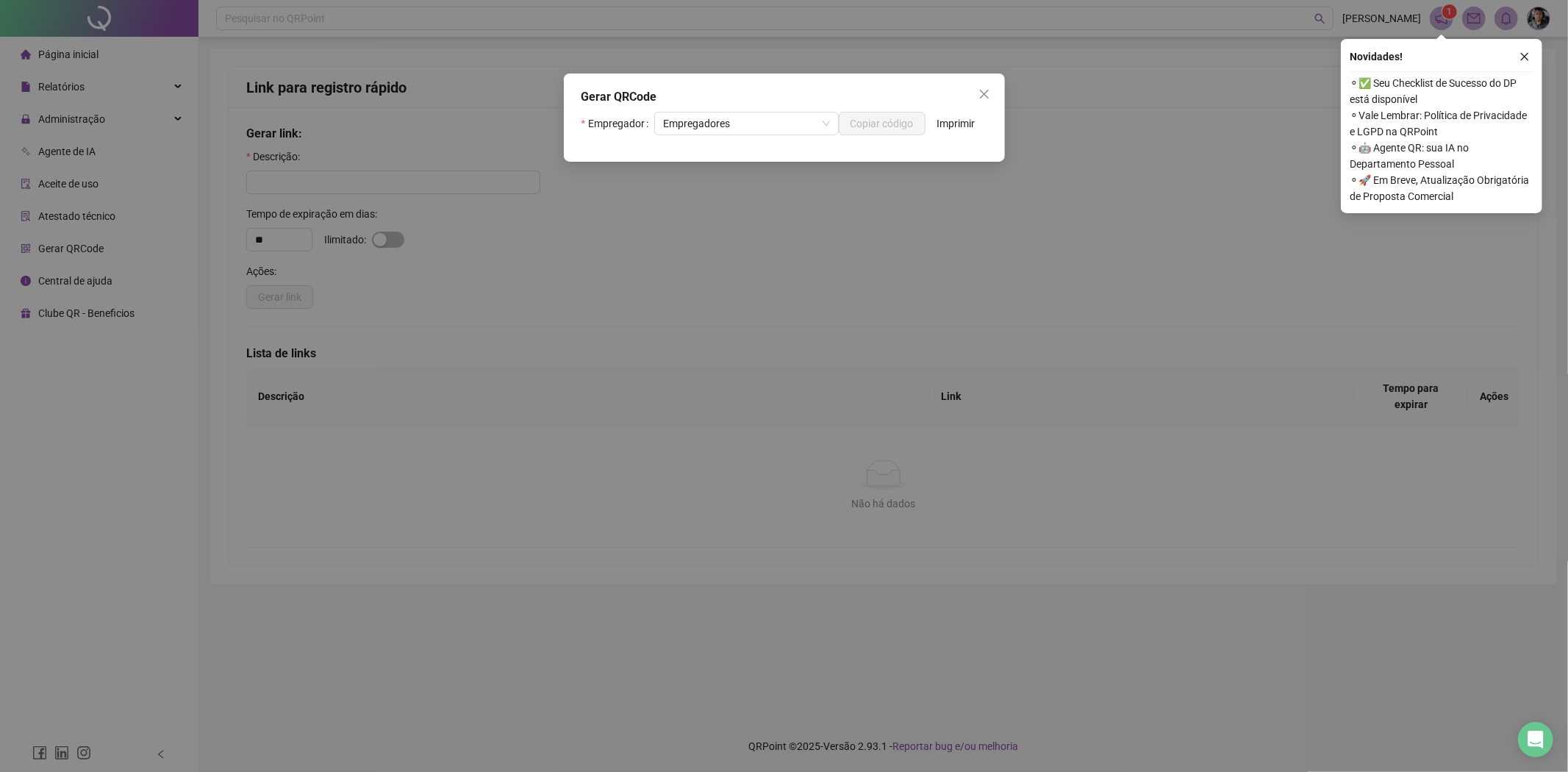
click at [643, 386] on div "Gerar QRCode Empregador Empregadores Copiar código Imprimir" at bounding box center [784, 386] width 1568 height 772
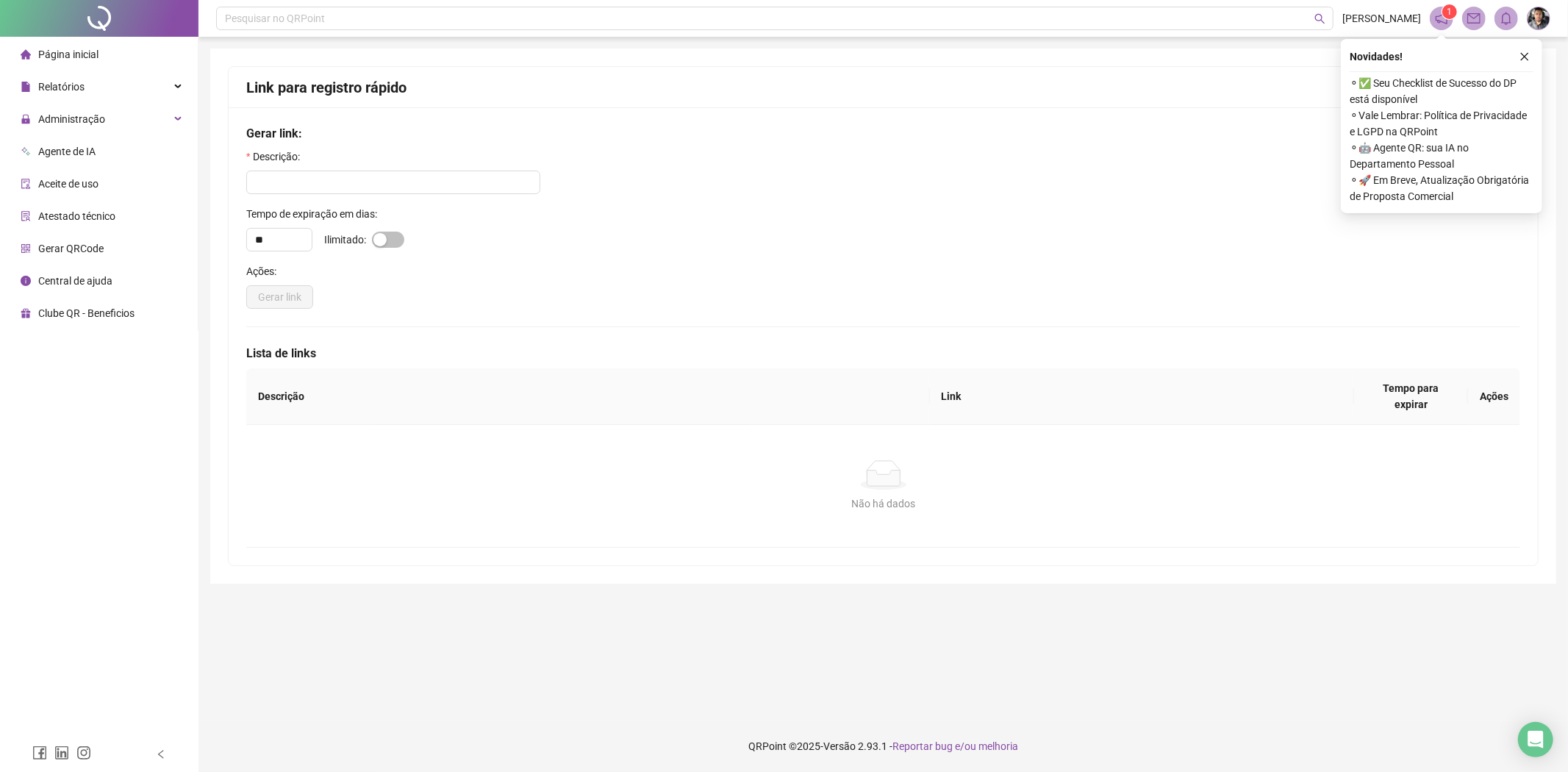
click at [94, 182] on span "Aceite de uso" at bounding box center [68, 184] width 60 height 12
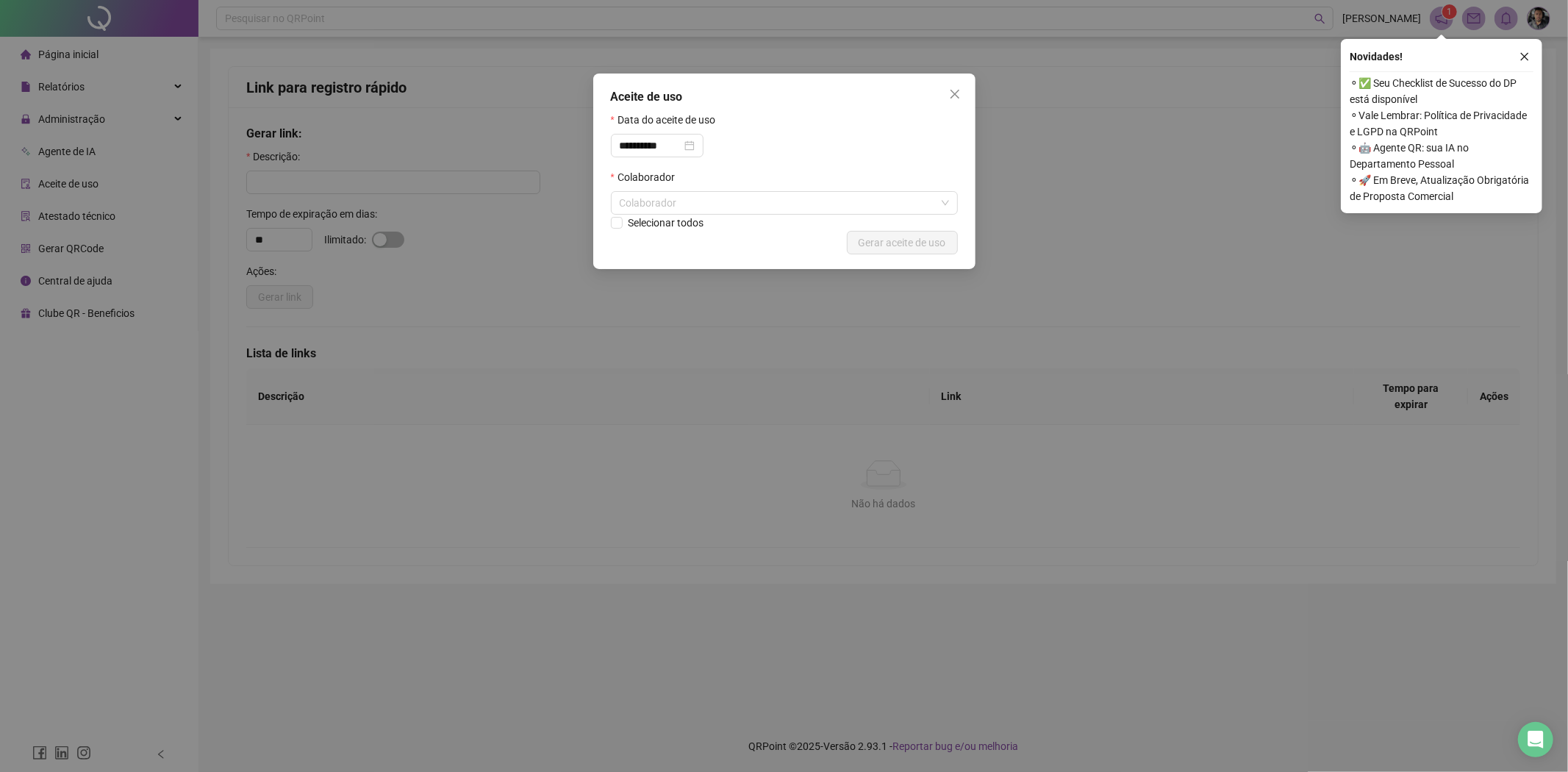
click at [652, 422] on div "**********" at bounding box center [784, 386] width 1568 height 772
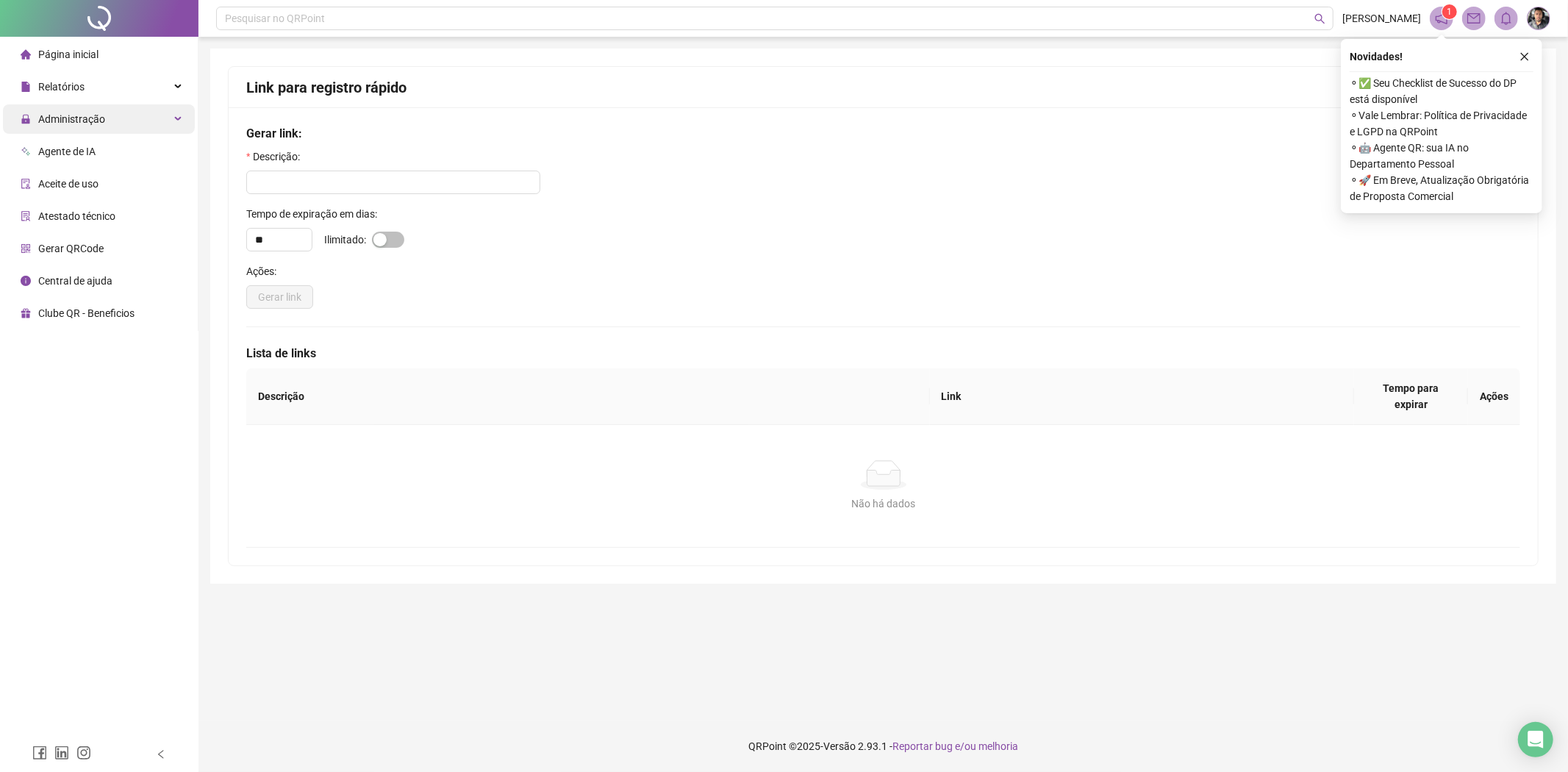
click at [114, 126] on div "Administração" at bounding box center [98, 119] width 192 height 29
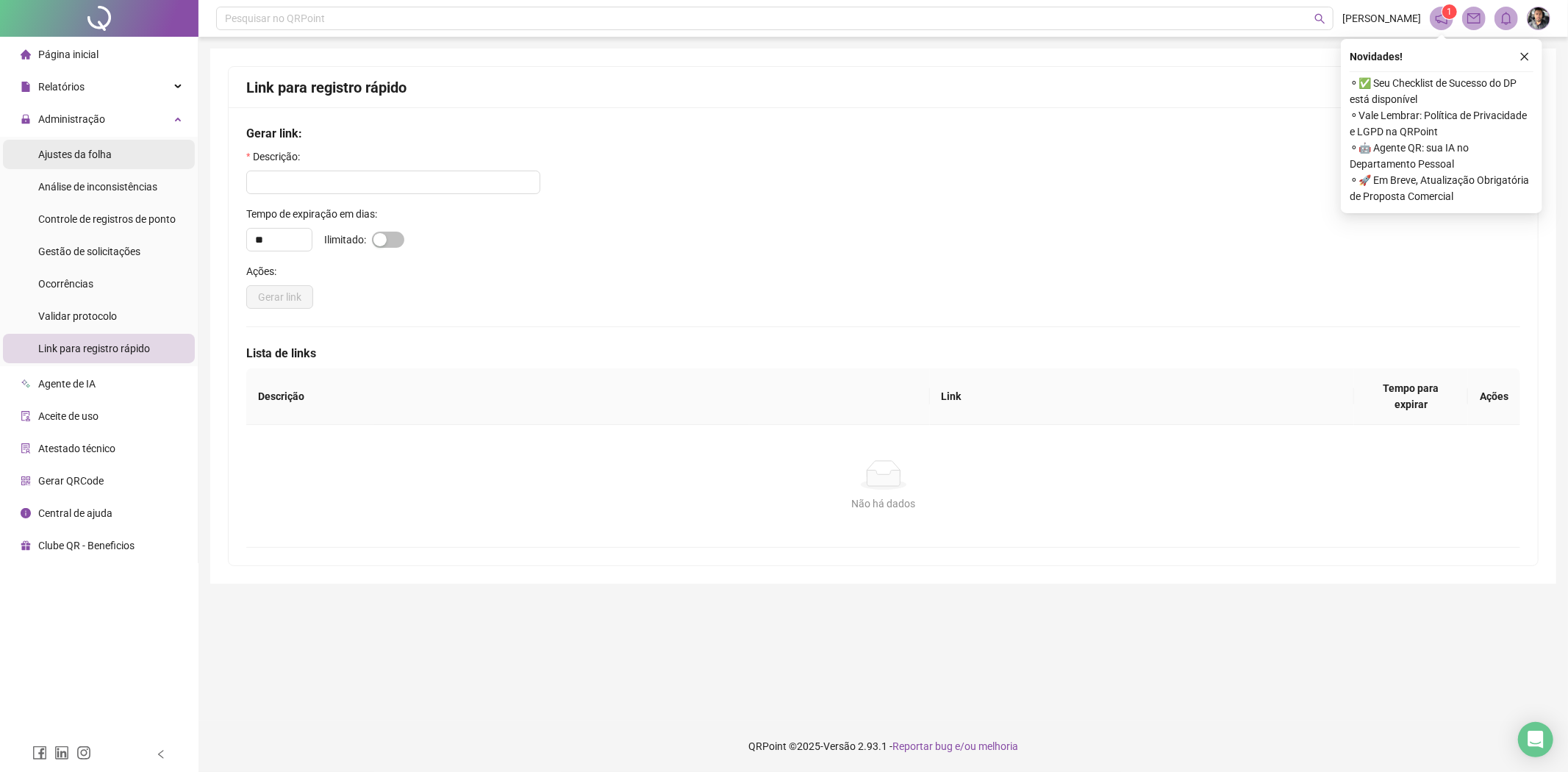
click at [83, 150] on span "Ajustes da folha" at bounding box center [75, 155] width 74 height 12
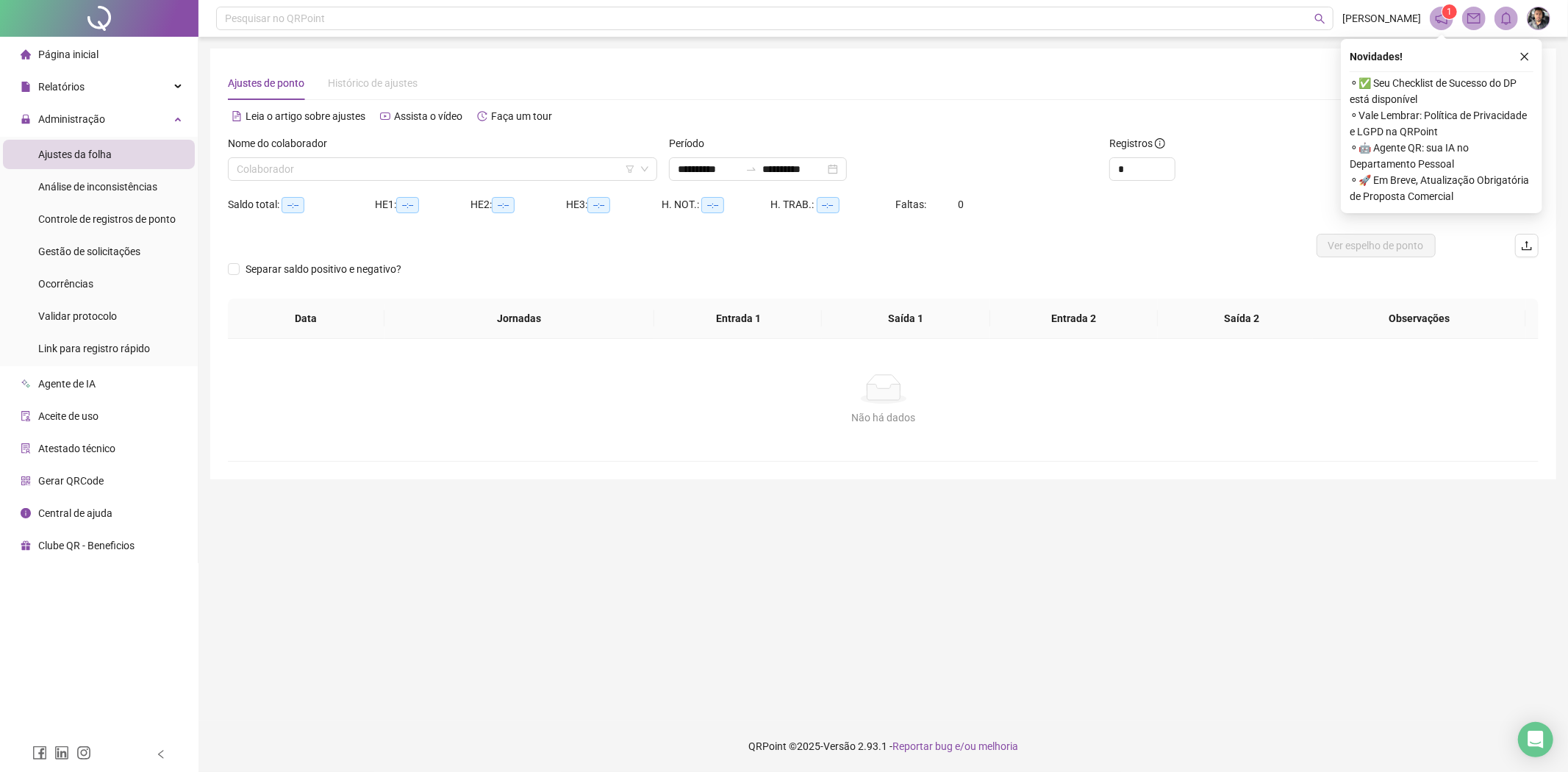
type input "**********"
click at [414, 173] on input "search" at bounding box center [436, 169] width 399 height 22
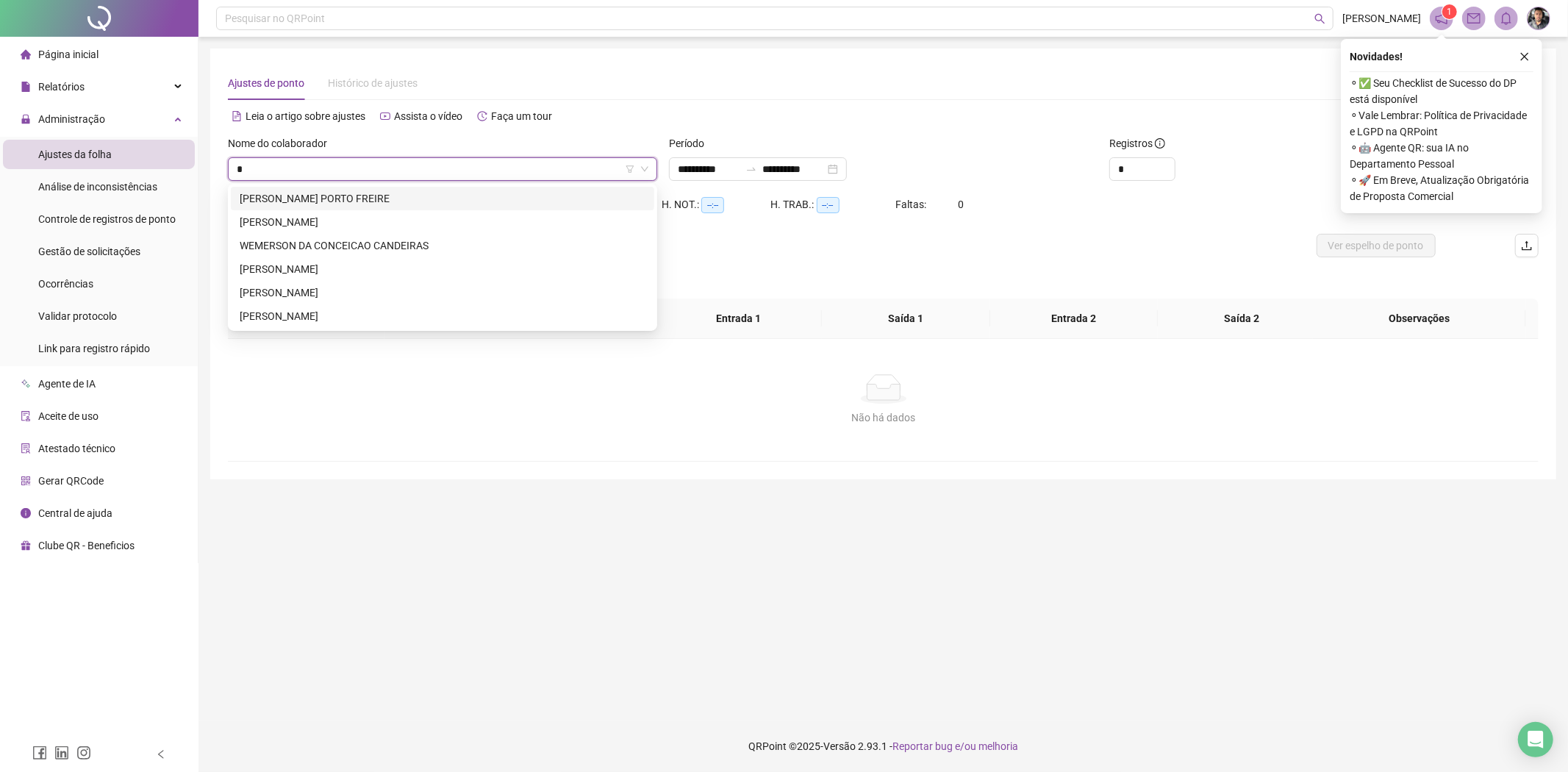
type input "**"
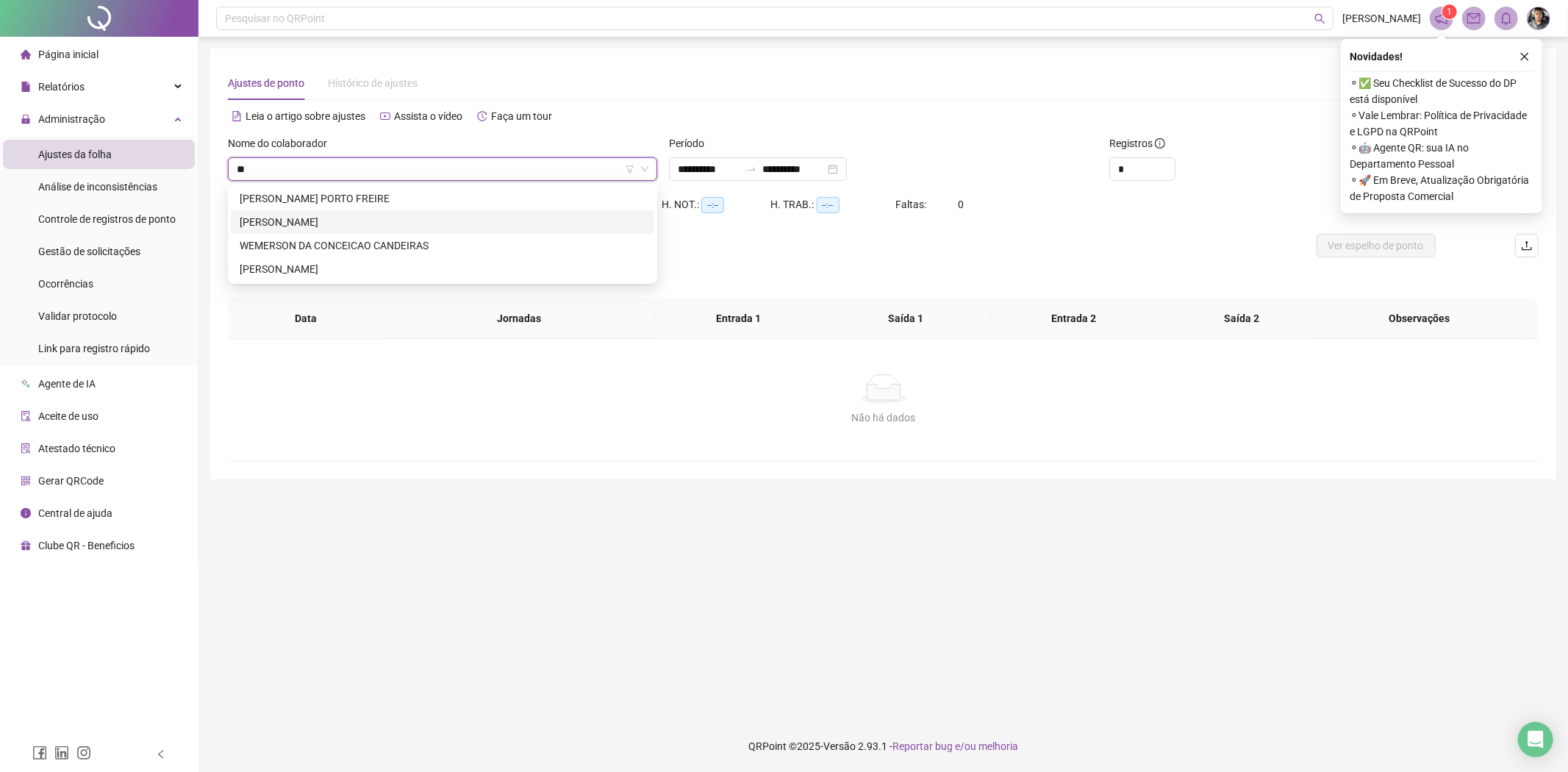
click at [387, 212] on div "[PERSON_NAME]" at bounding box center [442, 222] width 423 height 23
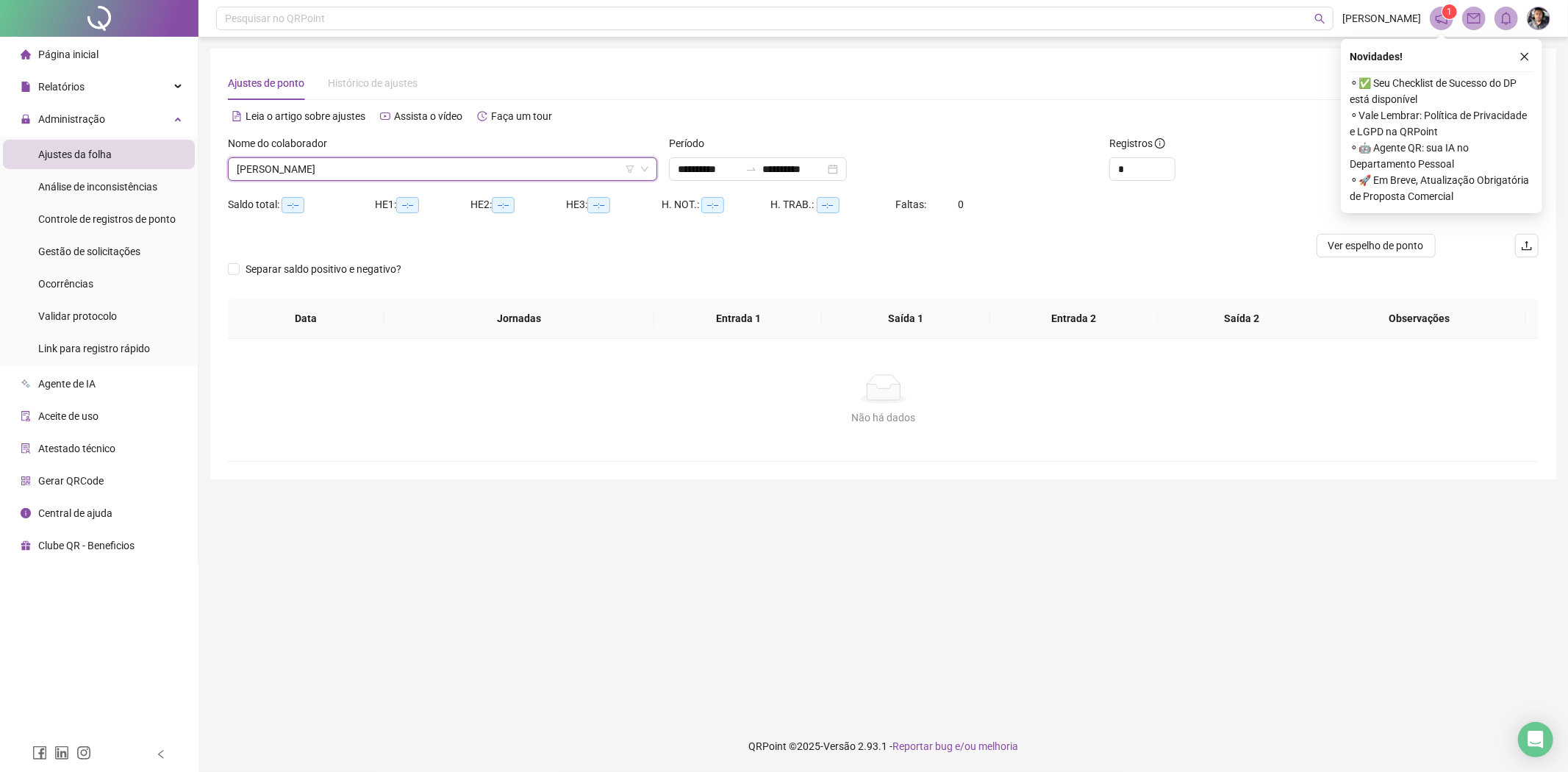
drag, startPoint x: 1523, startPoint y: 53, endPoint x: 1531, endPoint y: 98, distance: 45.7
click at [1523, 55] on icon "close" at bounding box center [1524, 56] width 11 height 11
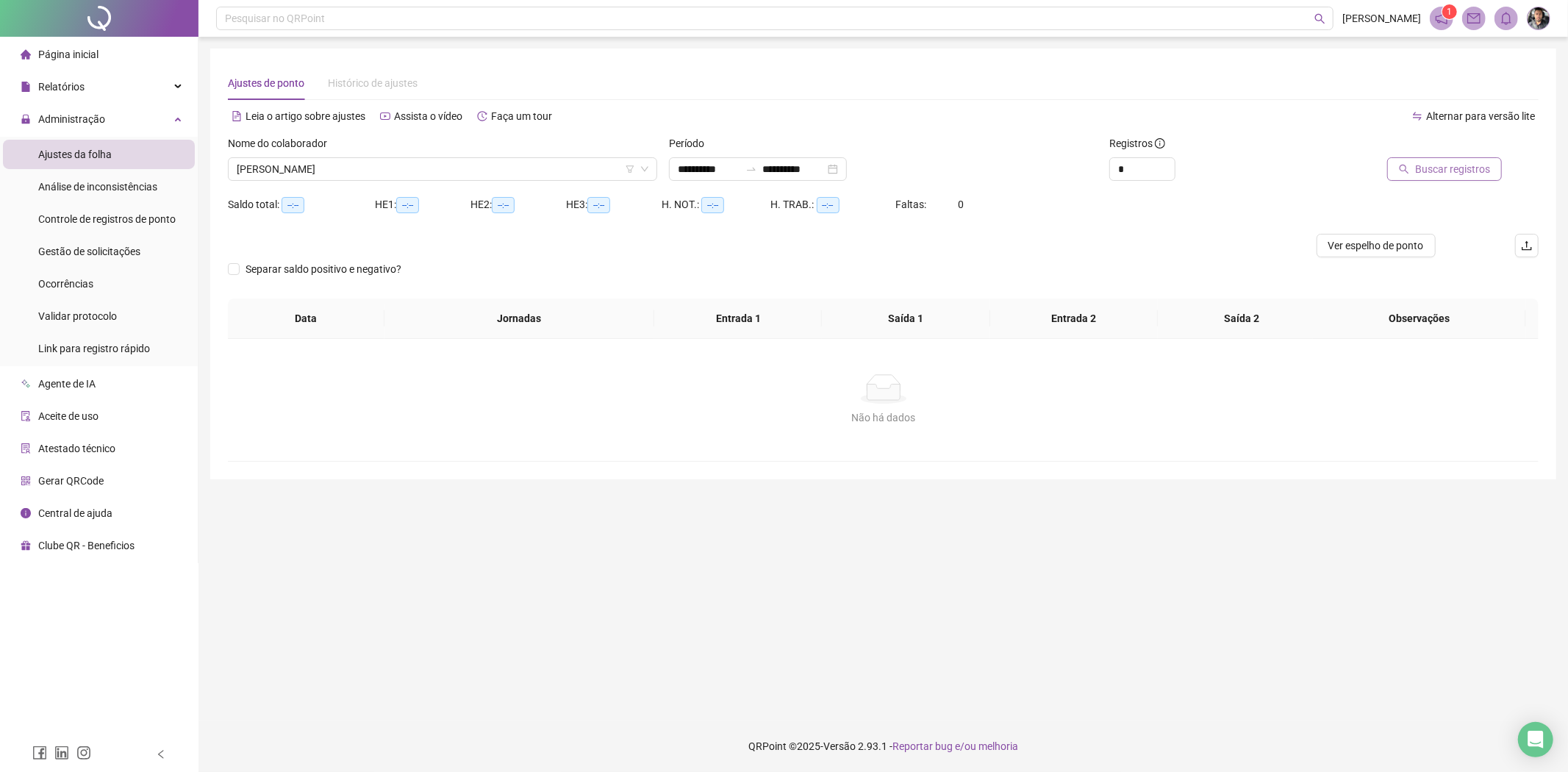
click at [1469, 174] on span "Buscar registros" at bounding box center [1452, 169] width 75 height 17
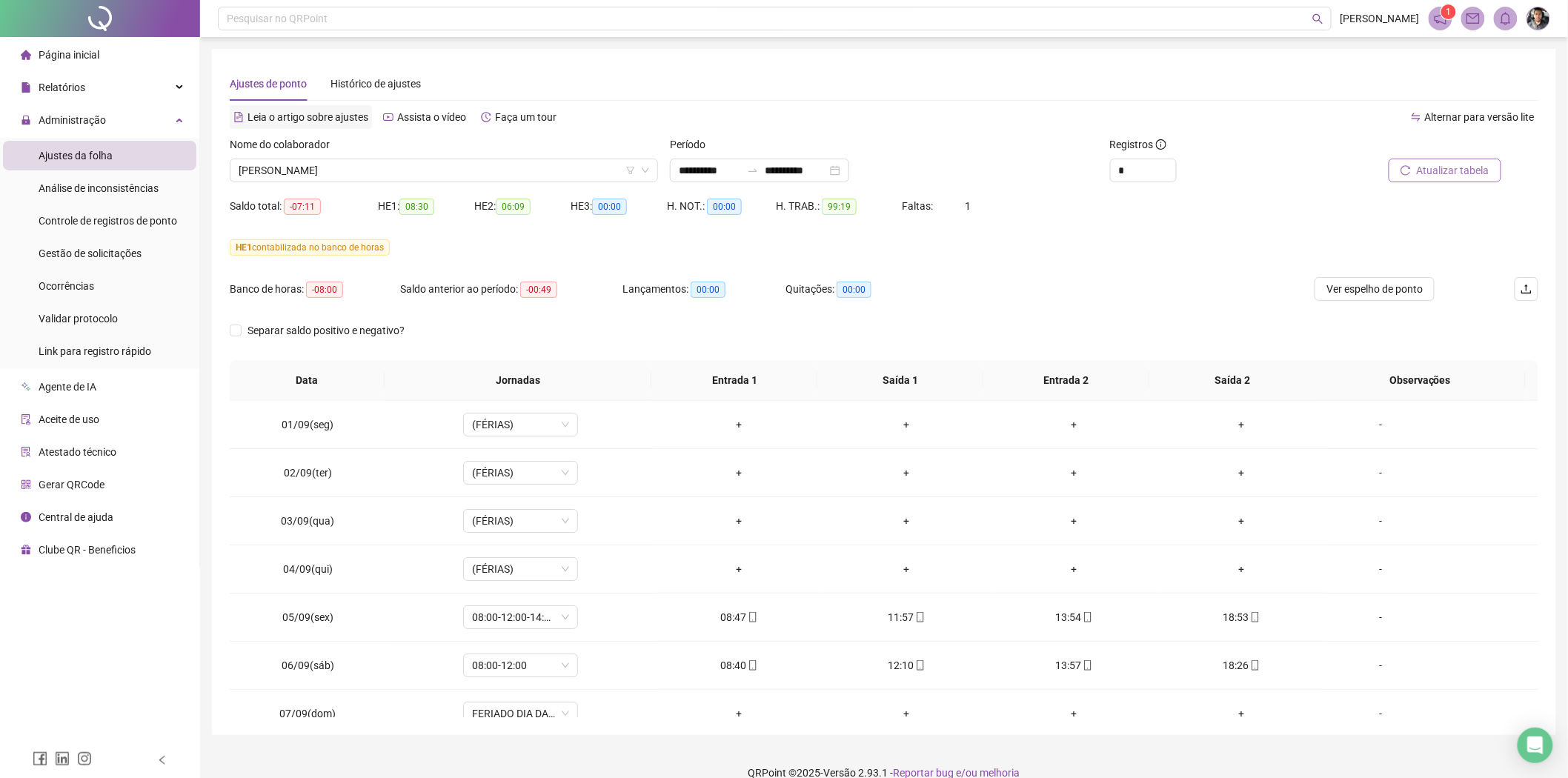
click at [337, 111] on span "Leia o artigo sobre ajustes" at bounding box center [307, 117] width 121 height 12
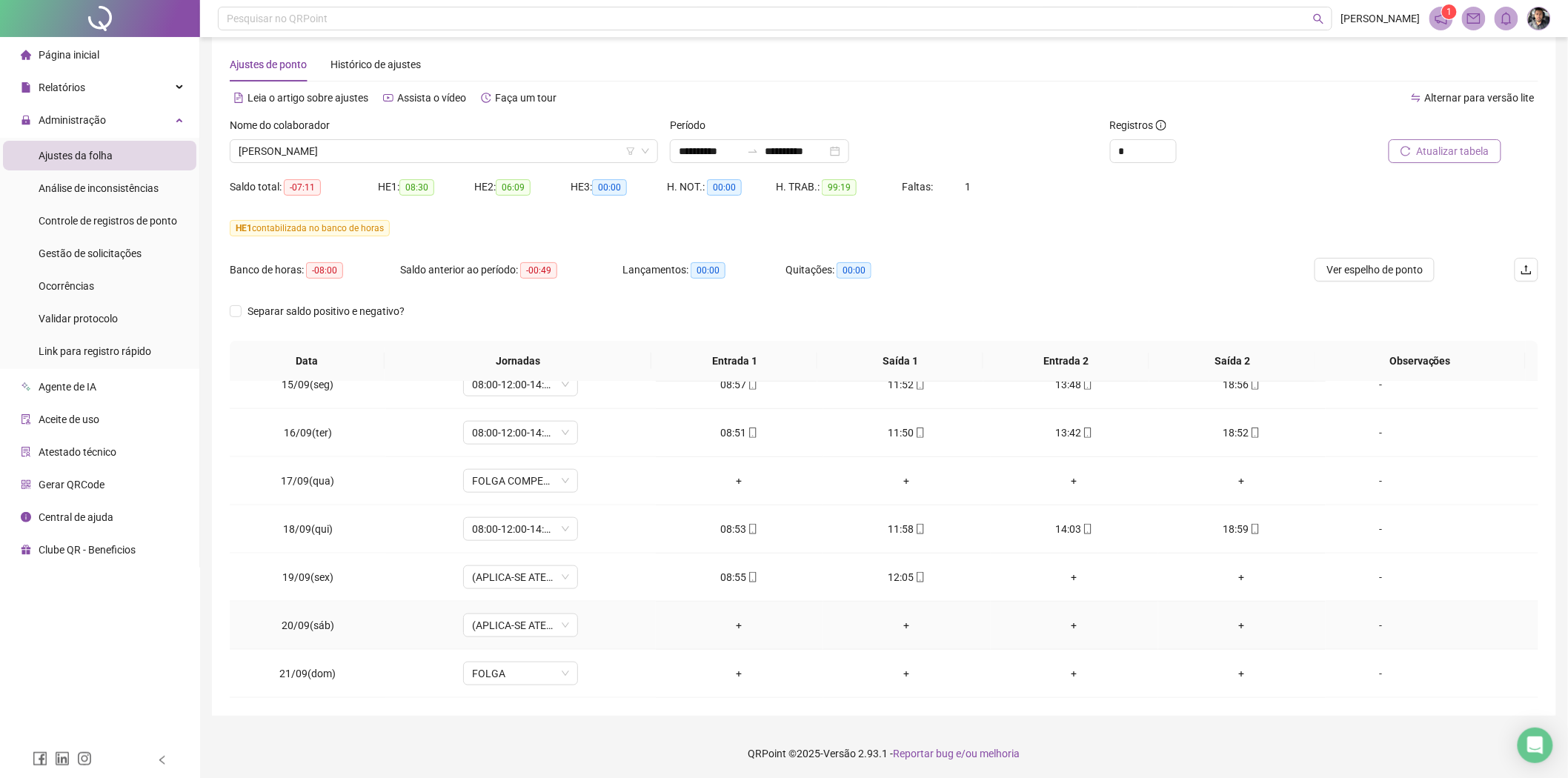
scroll to position [20, 0]
click at [1372, 576] on div "-" at bounding box center [1380, 576] width 87 height 17
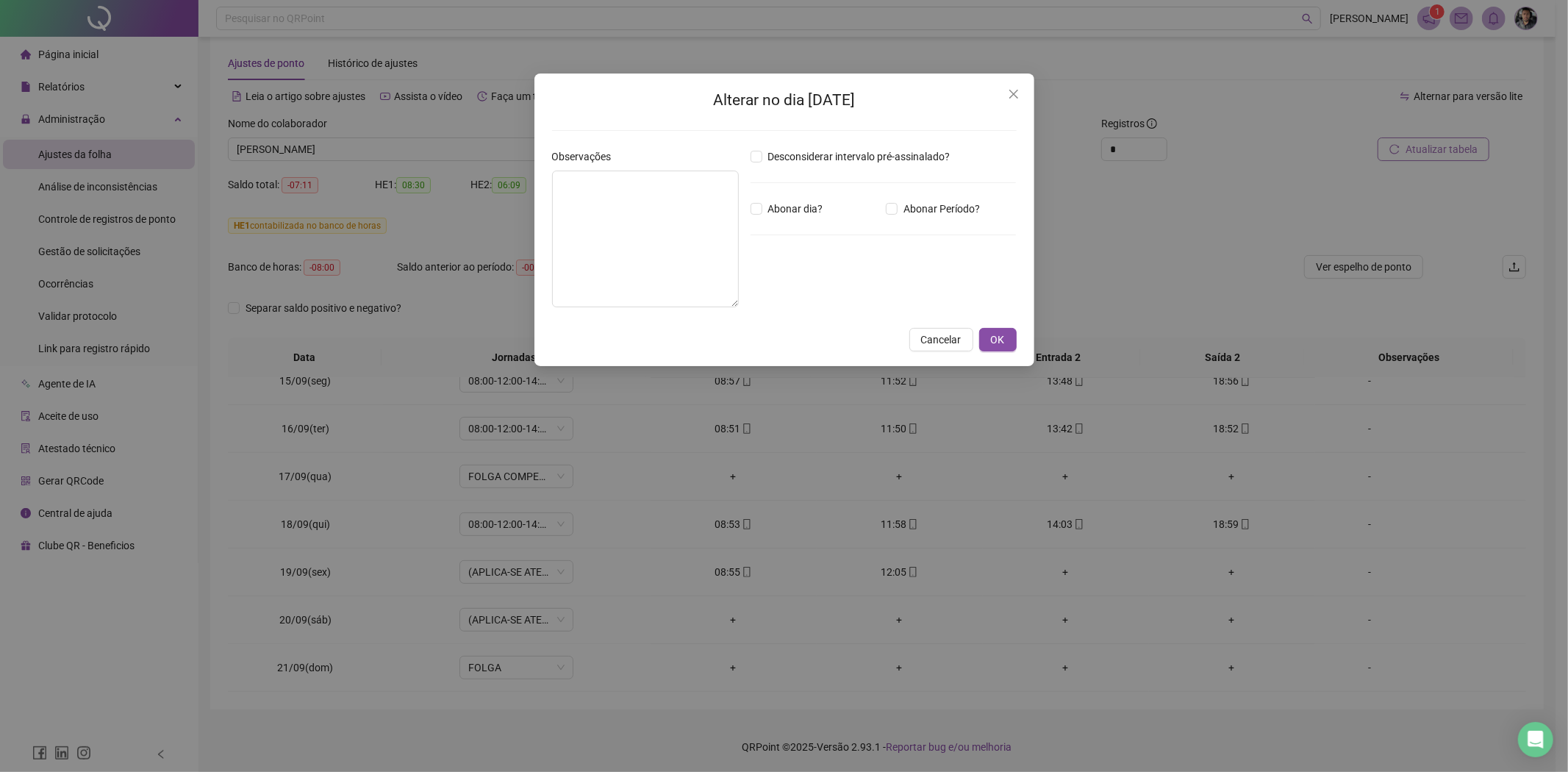
click at [1252, 522] on div "Alterar no dia [DATE] Observações Desconsiderar intervalo pré-assinalado? Abona…" at bounding box center [784, 386] width 1568 height 772
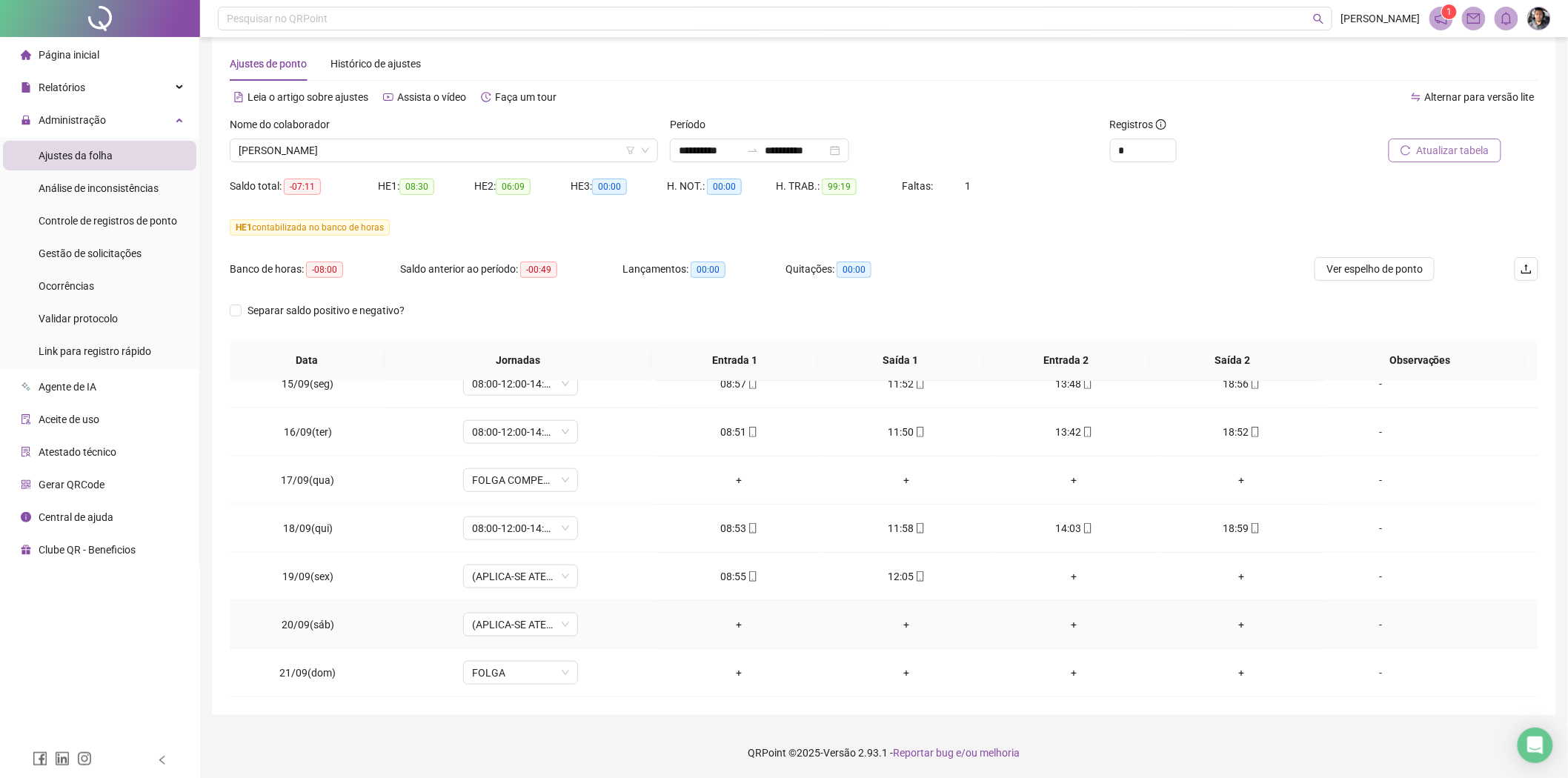
click at [1365, 631] on div "-" at bounding box center [1380, 624] width 87 height 17
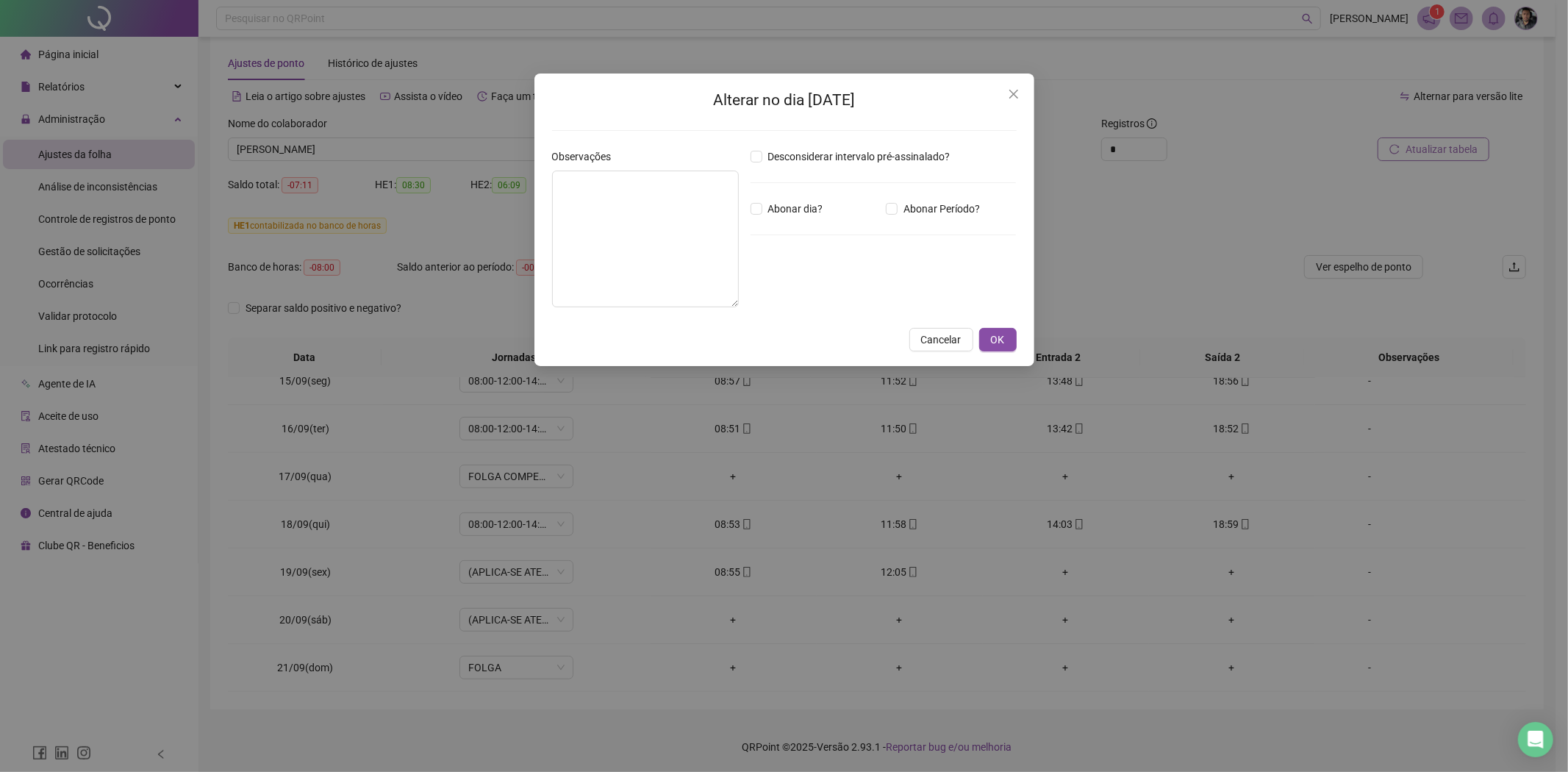
click at [1366, 618] on div "Alterar no dia [DATE] Observações Desconsiderar intervalo pré-assinalado? Abona…" at bounding box center [784, 386] width 1568 height 772
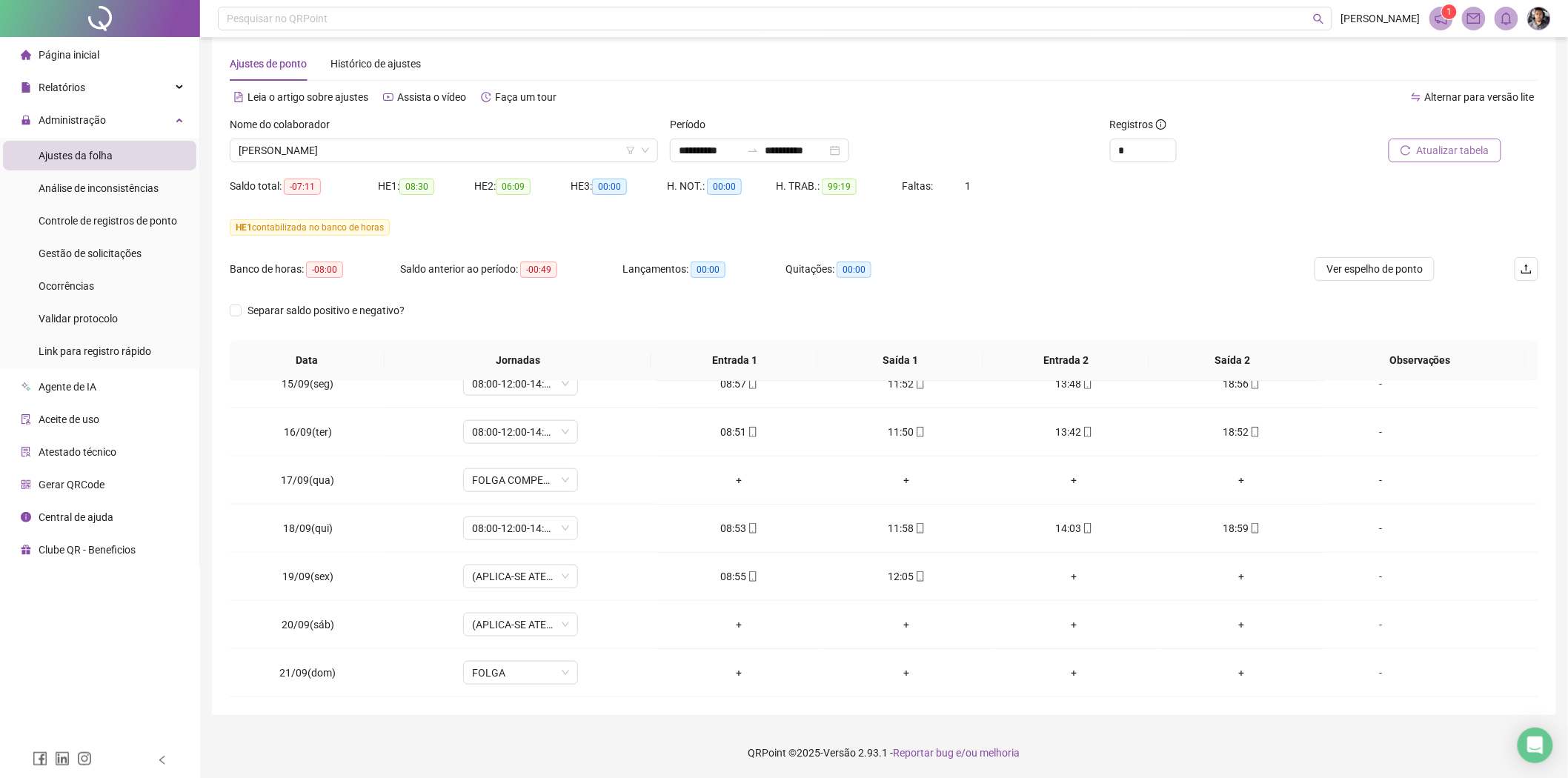
click at [92, 452] on span "Atestado técnico" at bounding box center [76, 452] width 77 height 12
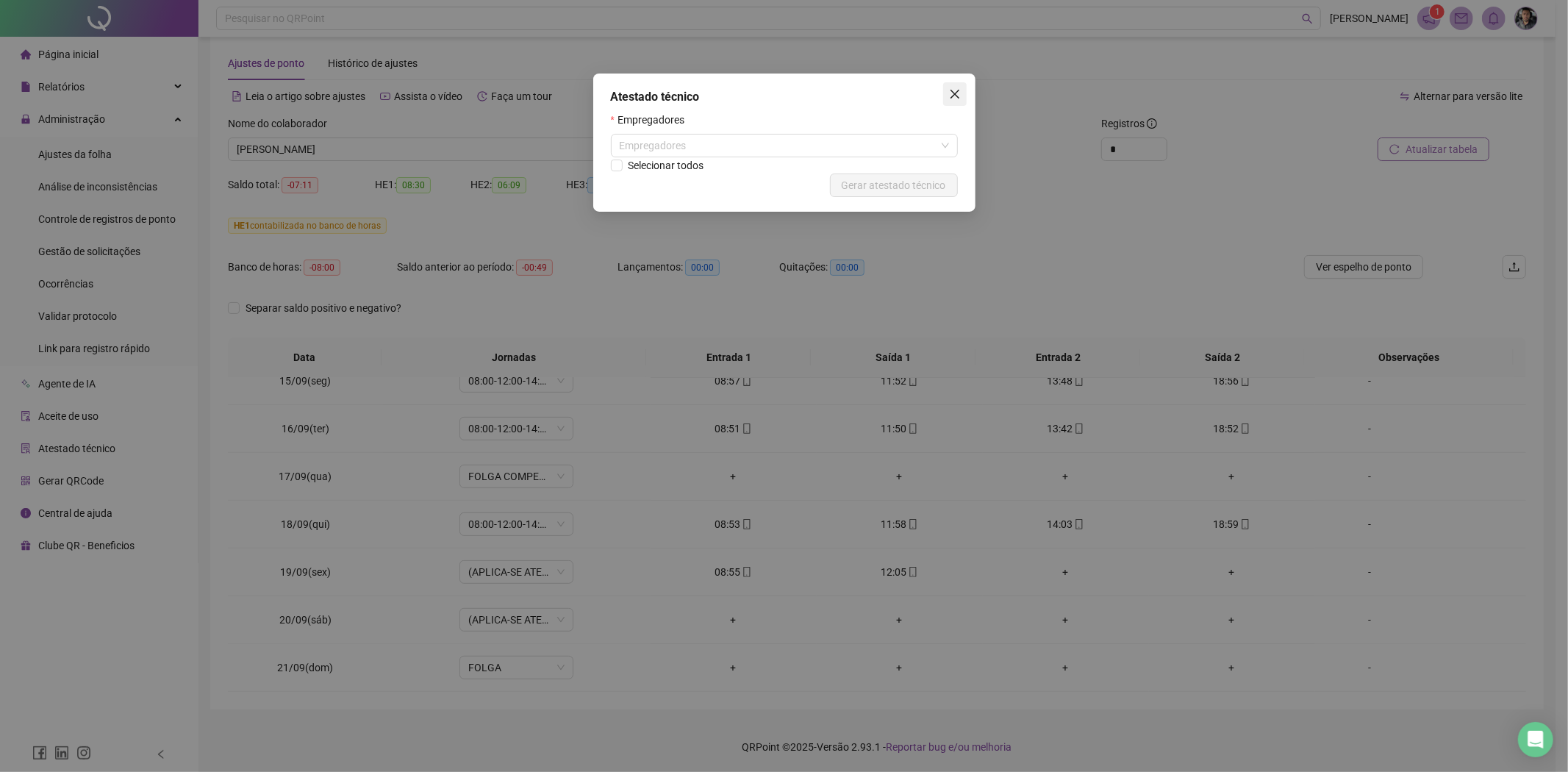
click at [954, 93] on icon "close" at bounding box center [954, 93] width 9 height 9
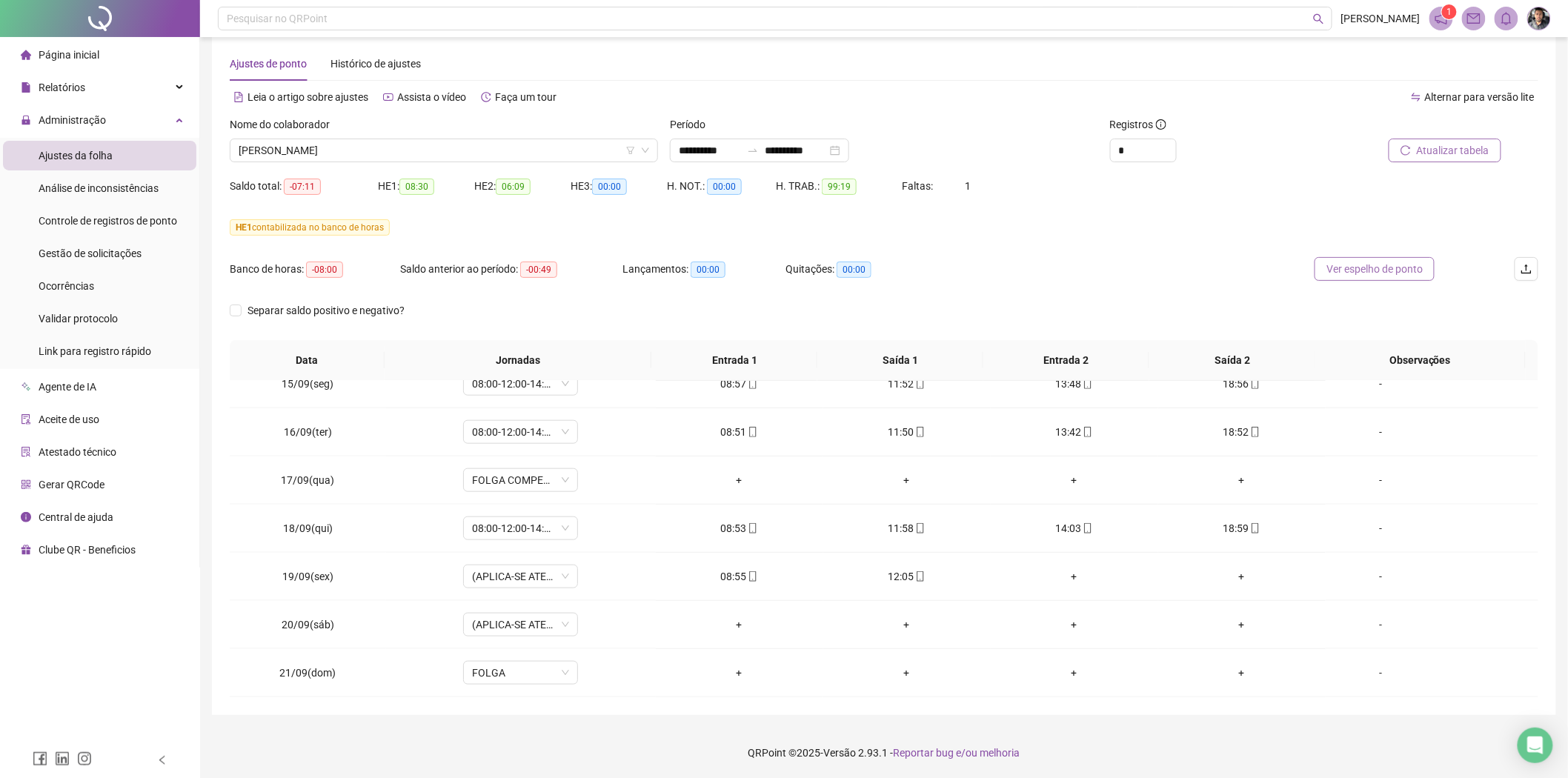
click at [1402, 272] on span "Ver espelho de ponto" at bounding box center [1374, 268] width 96 height 17
click at [107, 454] on span "Atestado técnico" at bounding box center [76, 452] width 77 height 12
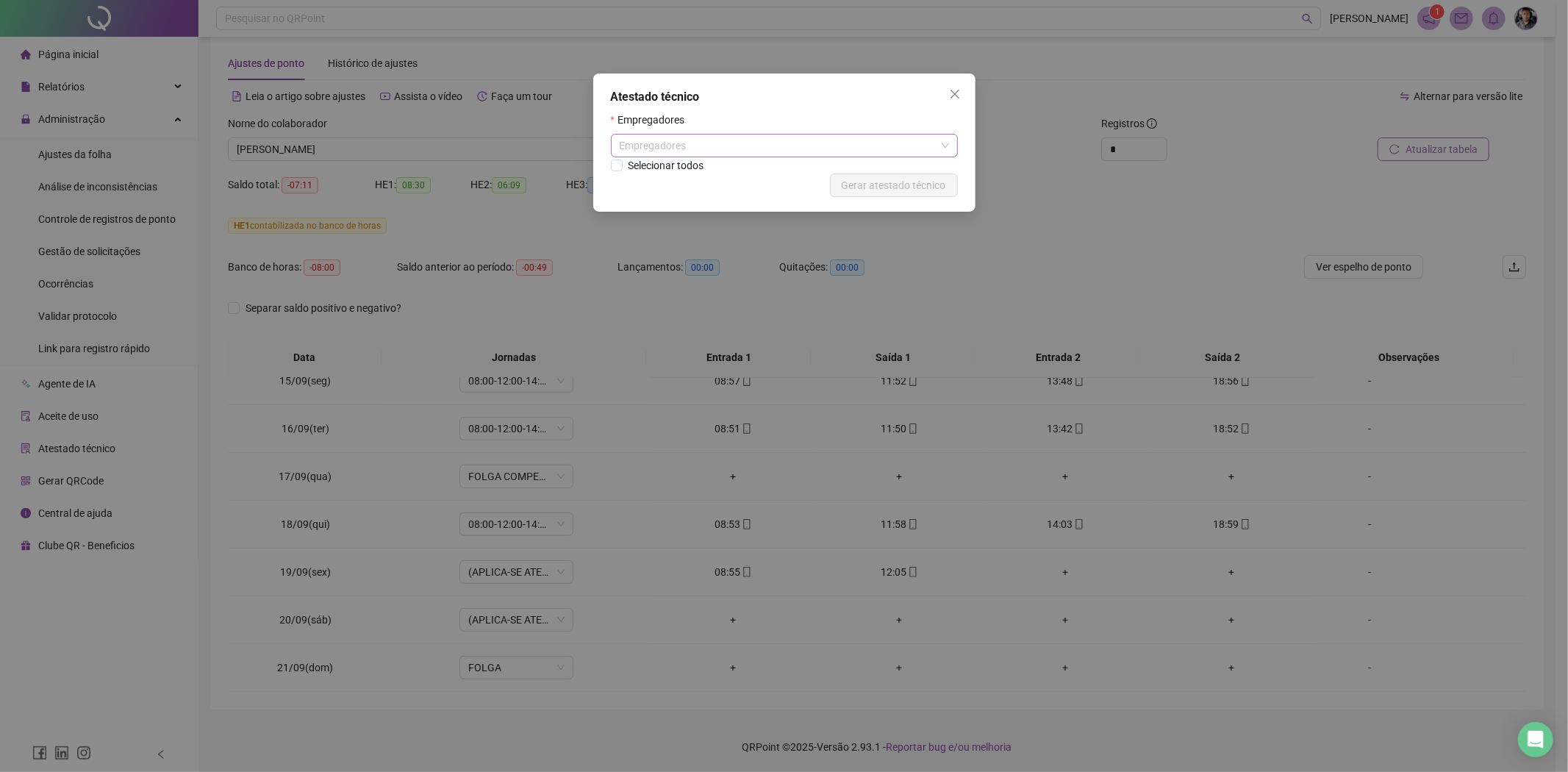
click at [745, 155] on div "Empregadores" at bounding box center [784, 146] width 347 height 23
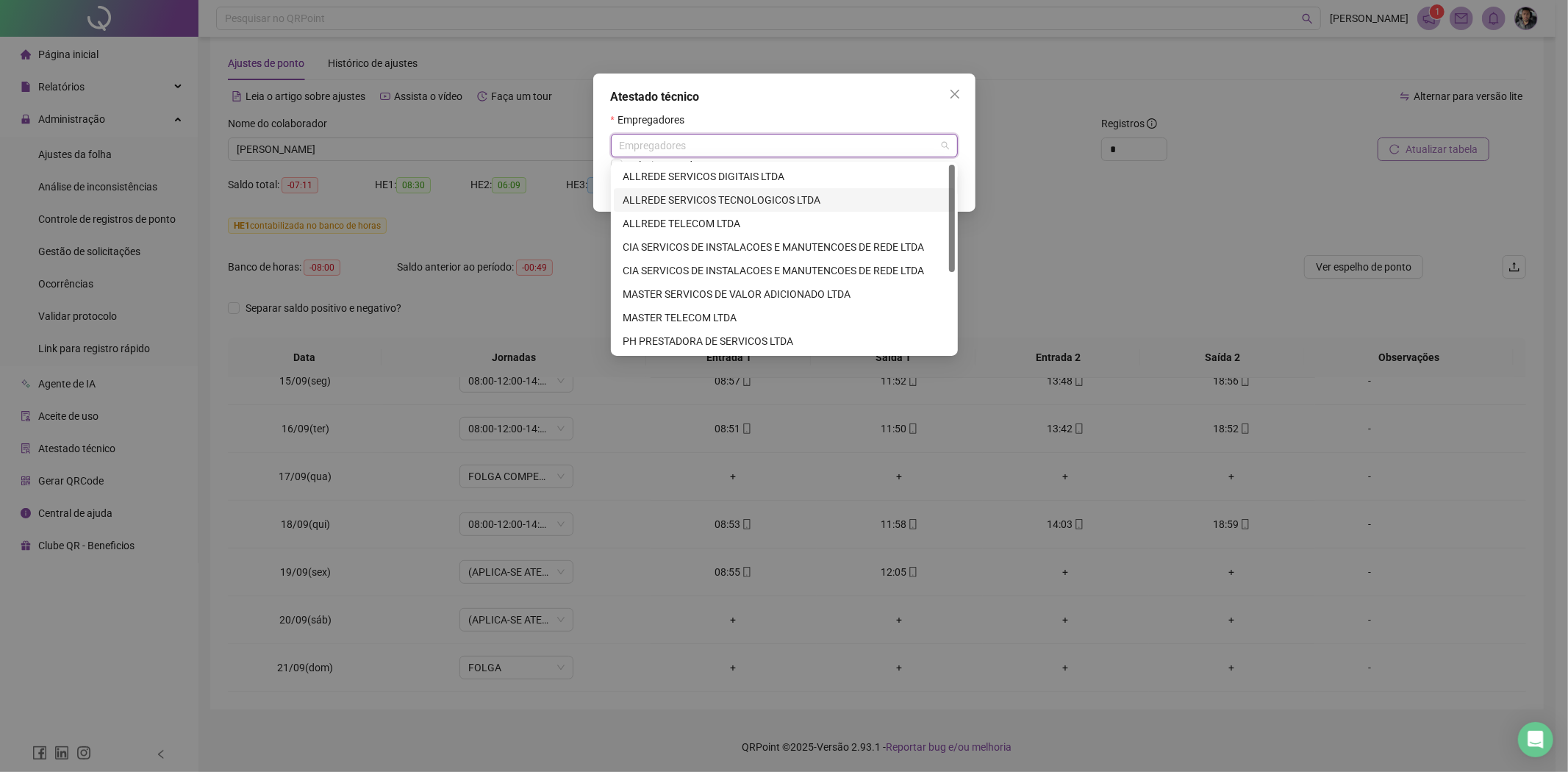
click at [792, 200] on div "ALLREDE SERVICOS TECNOLOGICOS LTDA" at bounding box center [784, 199] width 324 height 17
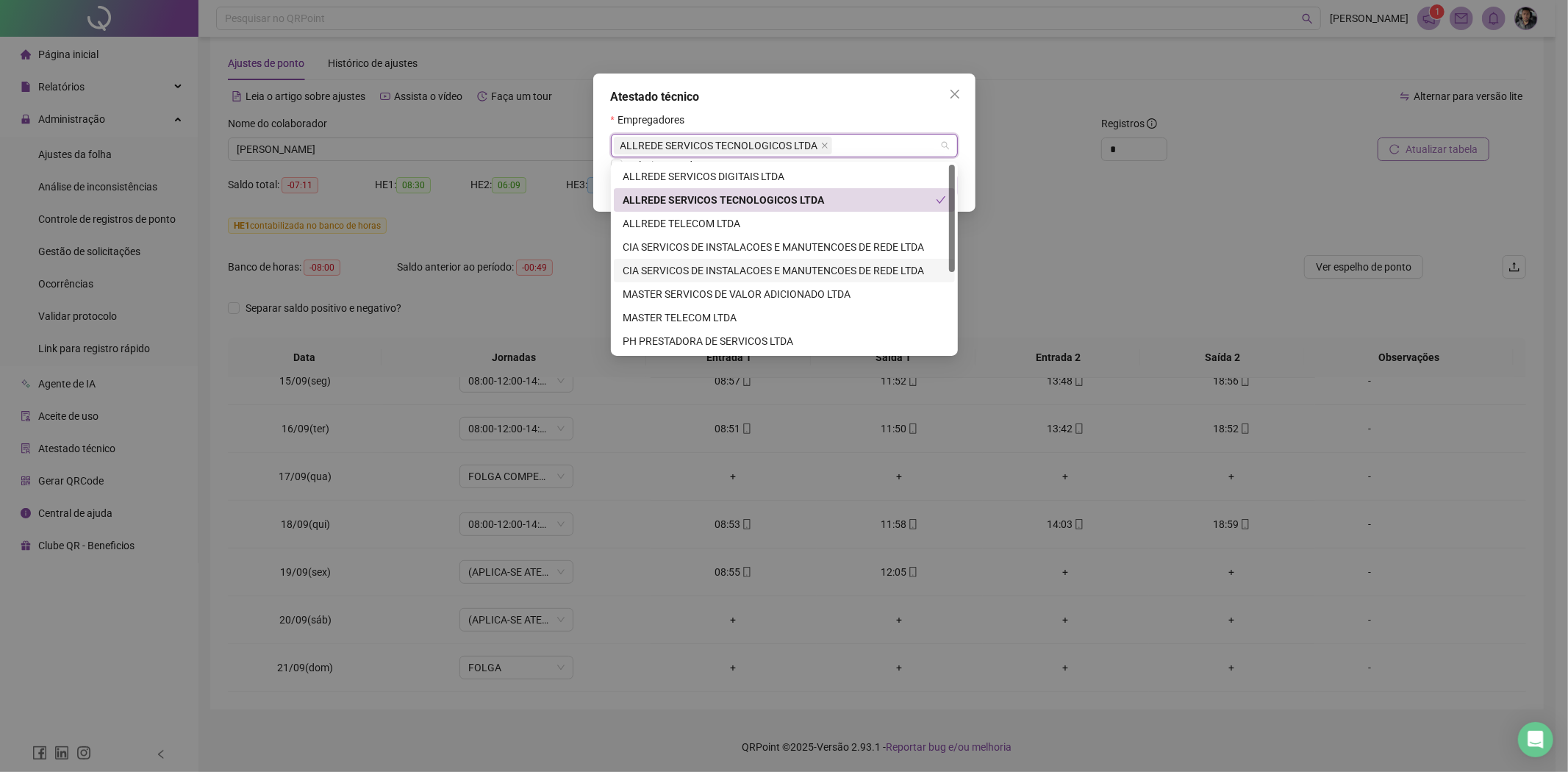
click at [1092, 295] on div "Atestado técnico Empregadores ALLREDE SERVICOS TECNOLOGICOS LTDA Selecionar tod…" at bounding box center [784, 386] width 1568 height 772
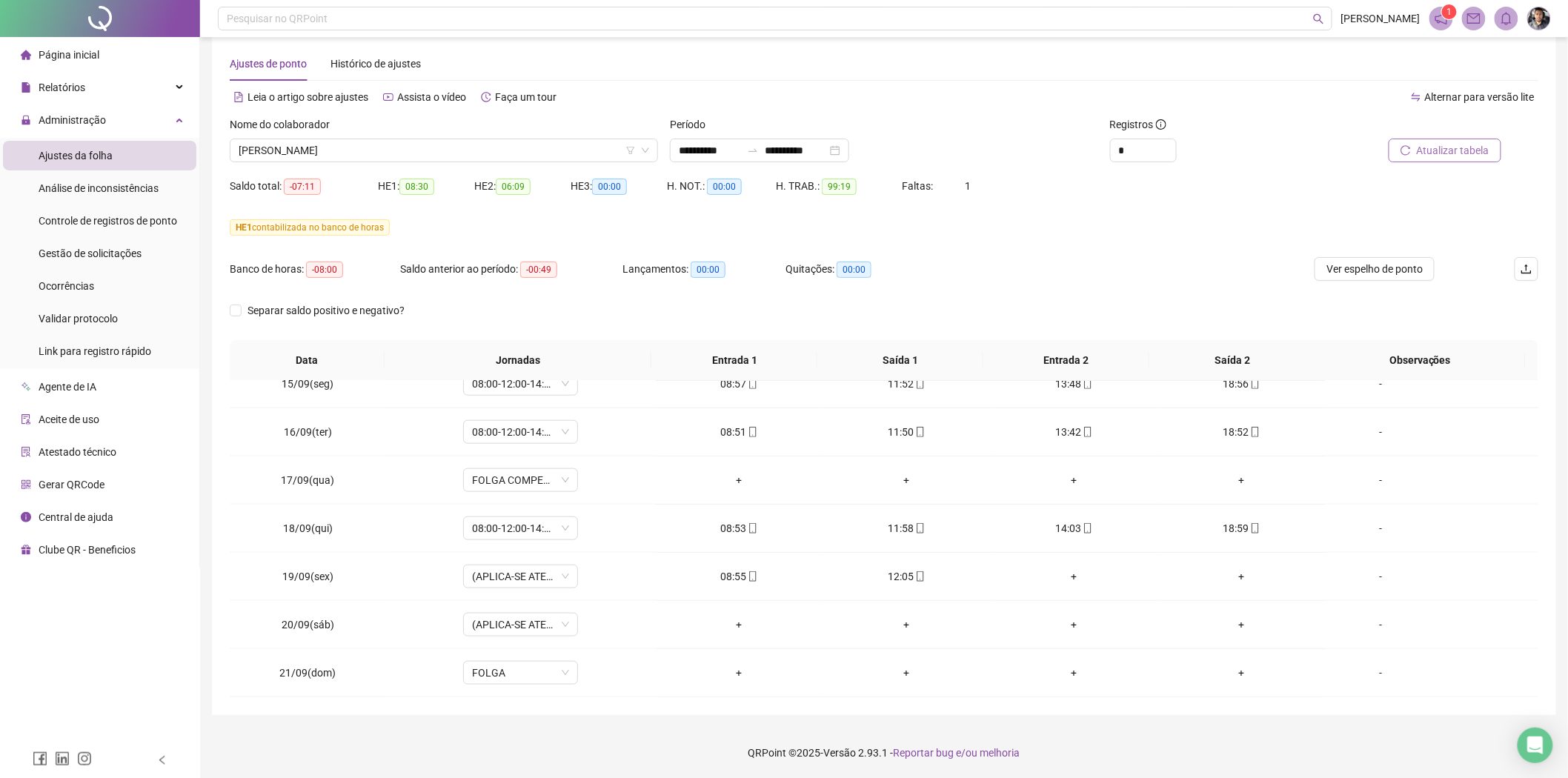
click at [89, 464] on div "Atestado técnico" at bounding box center [69, 452] width 96 height 29
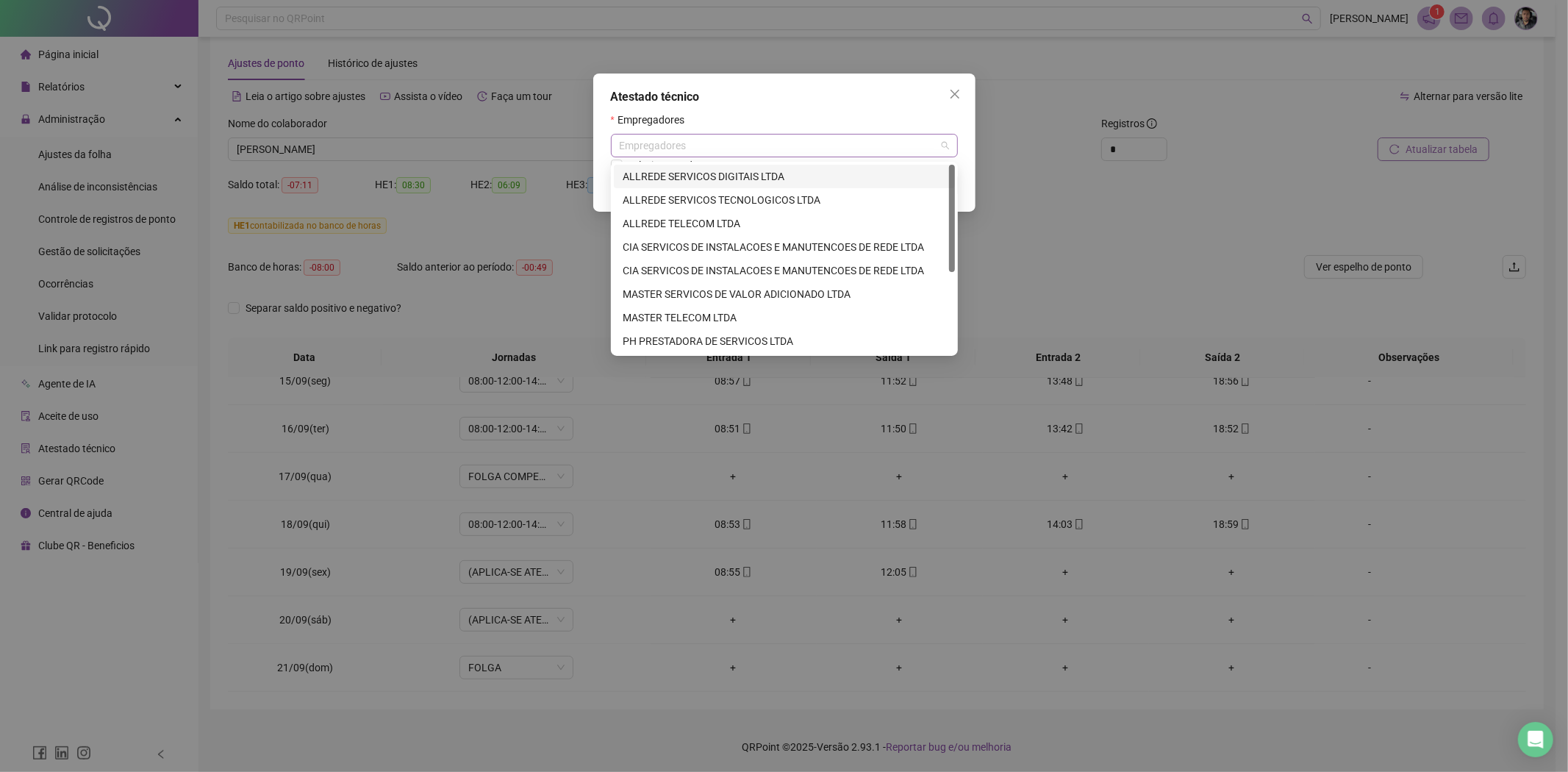
click at [651, 138] on div "Empregadores" at bounding box center [784, 146] width 347 height 23
click at [695, 208] on div "ALLREDE SERVICOS TECNOLOGICOS LTDA" at bounding box center [784, 200] width 341 height 23
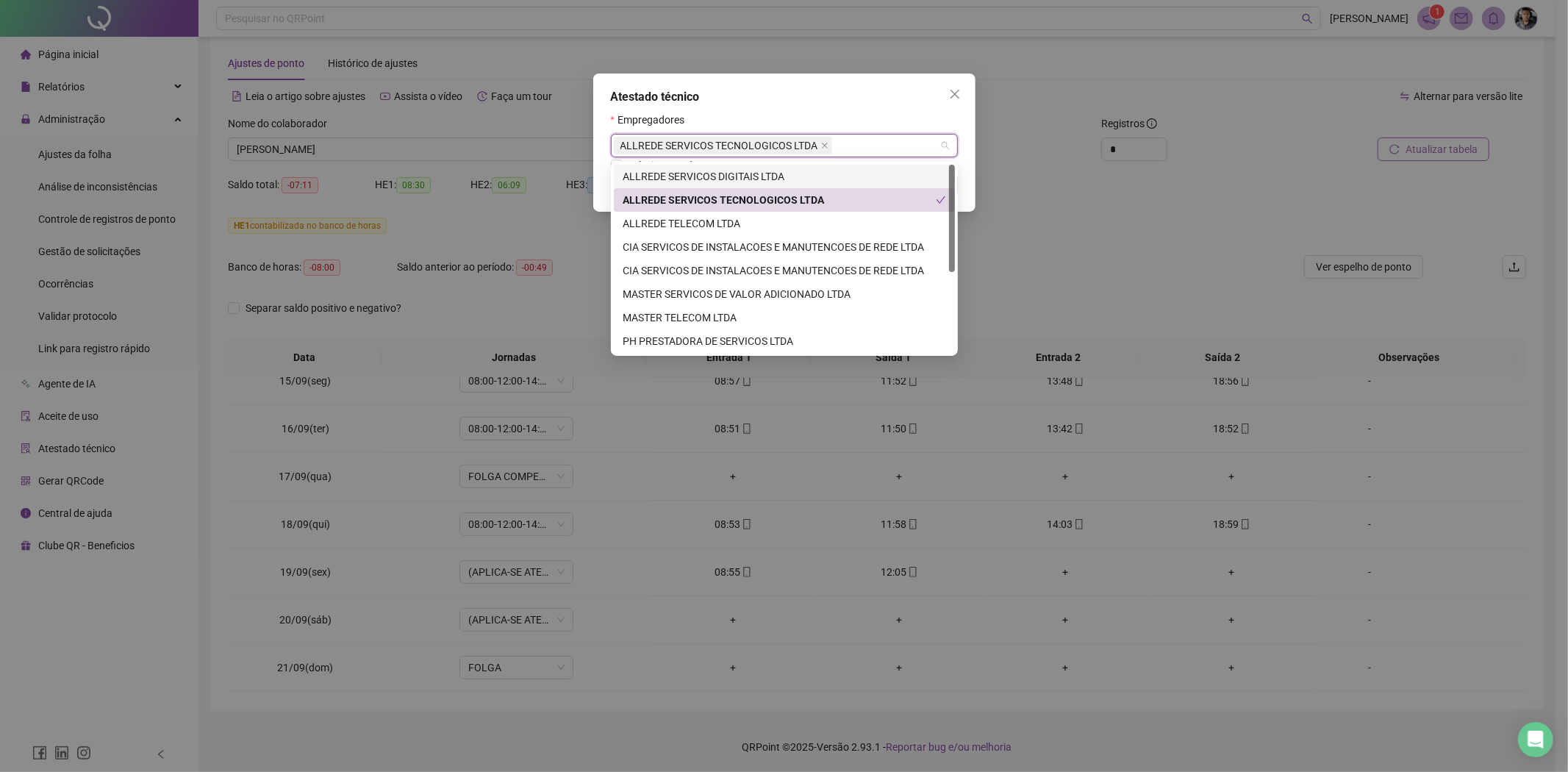
click at [919, 112] on div "Empregadores" at bounding box center [784, 123] width 347 height 22
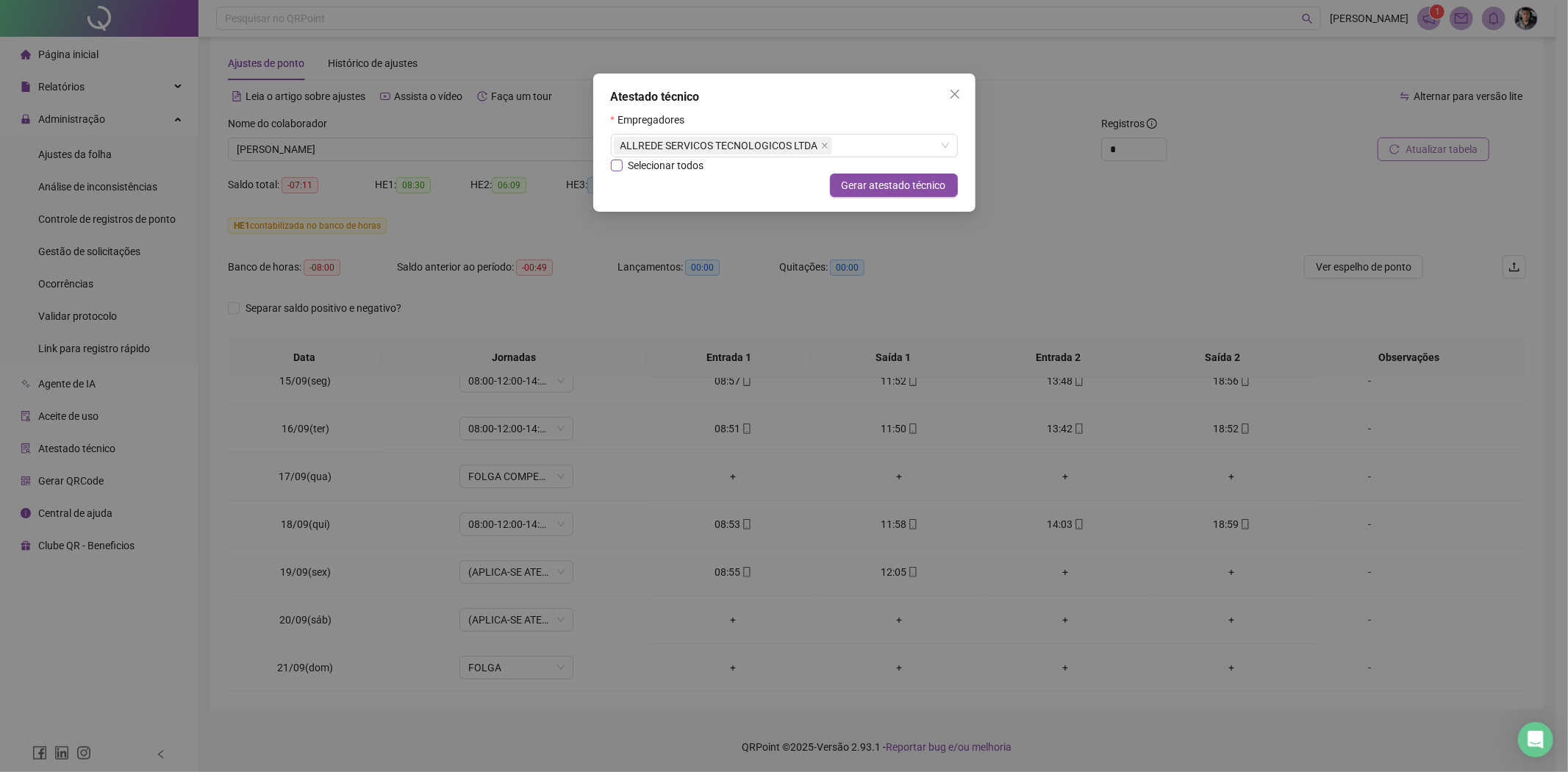
click at [670, 169] on span "Selecionar todos" at bounding box center [666, 165] width 88 height 17
click at [936, 185] on span "Gerar atestado técnico" at bounding box center [894, 185] width 104 height 17
click at [951, 97] on icon "close" at bounding box center [954, 93] width 9 height 9
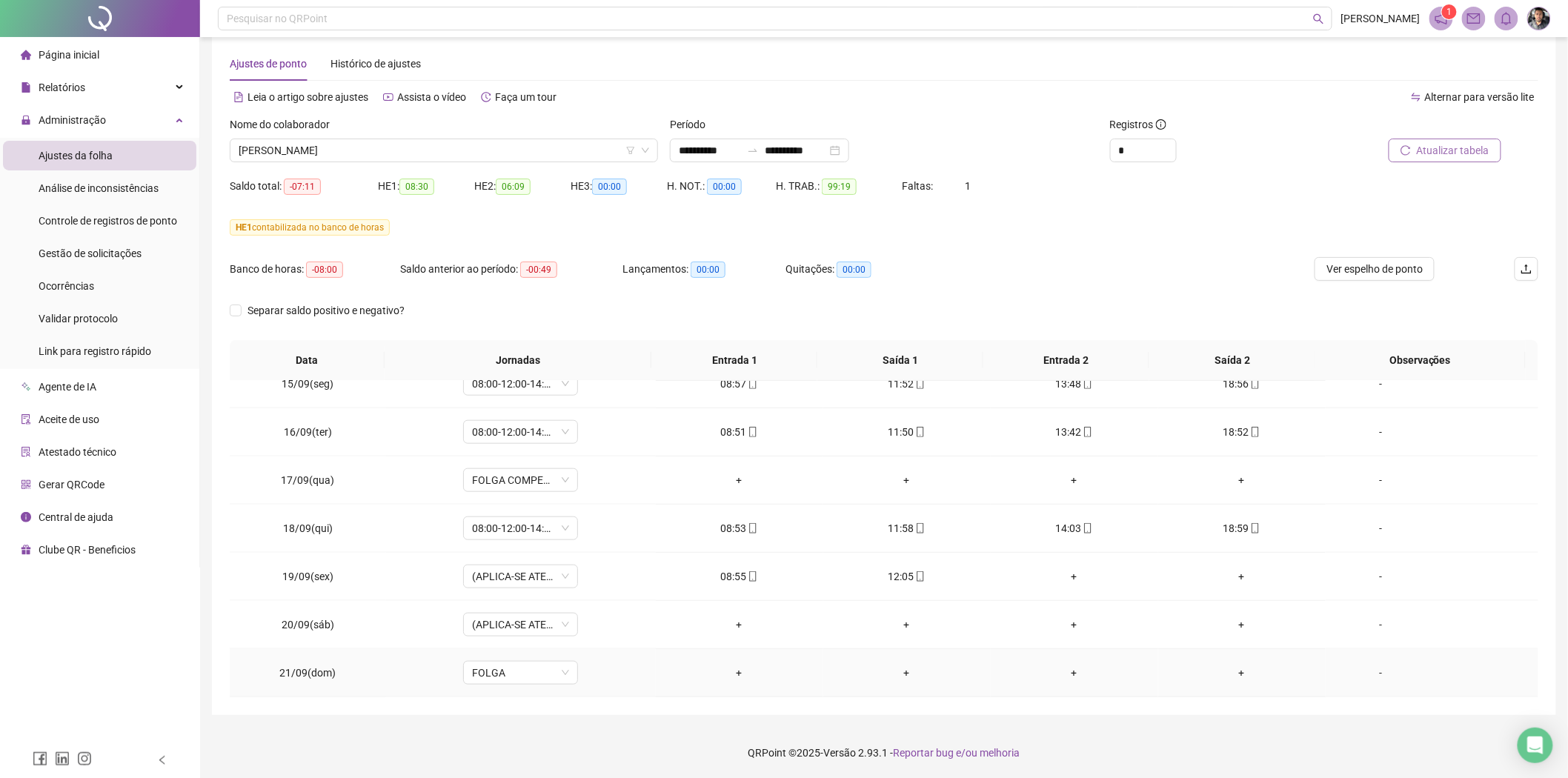
click at [892, 664] on div "+" at bounding box center [906, 672] width 144 height 17
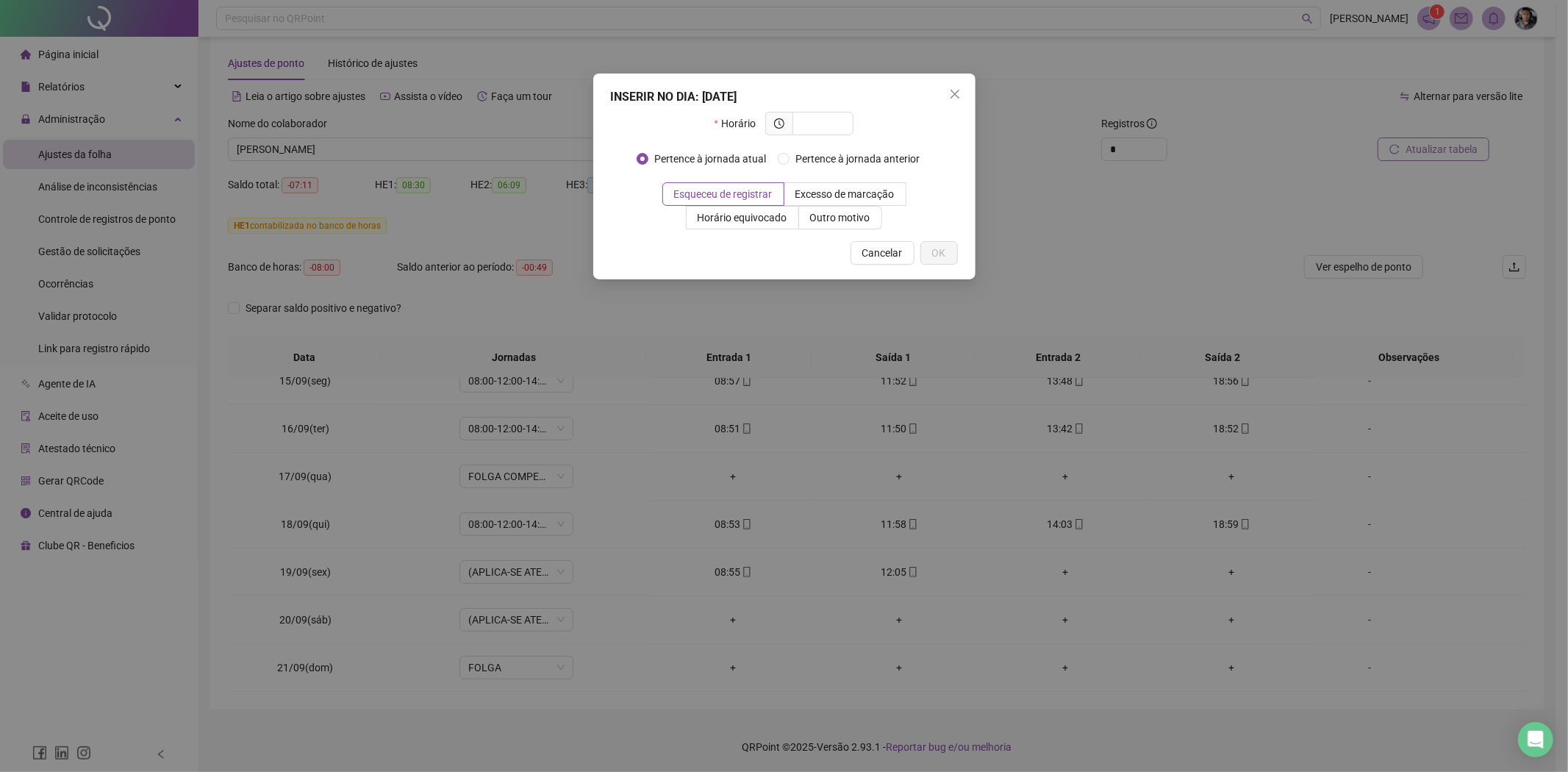
click at [1089, 206] on div "INSERIR NO DIA : [DATE] Horário Pertence à jornada atual Pertence à jornada ant…" at bounding box center [784, 386] width 1568 height 772
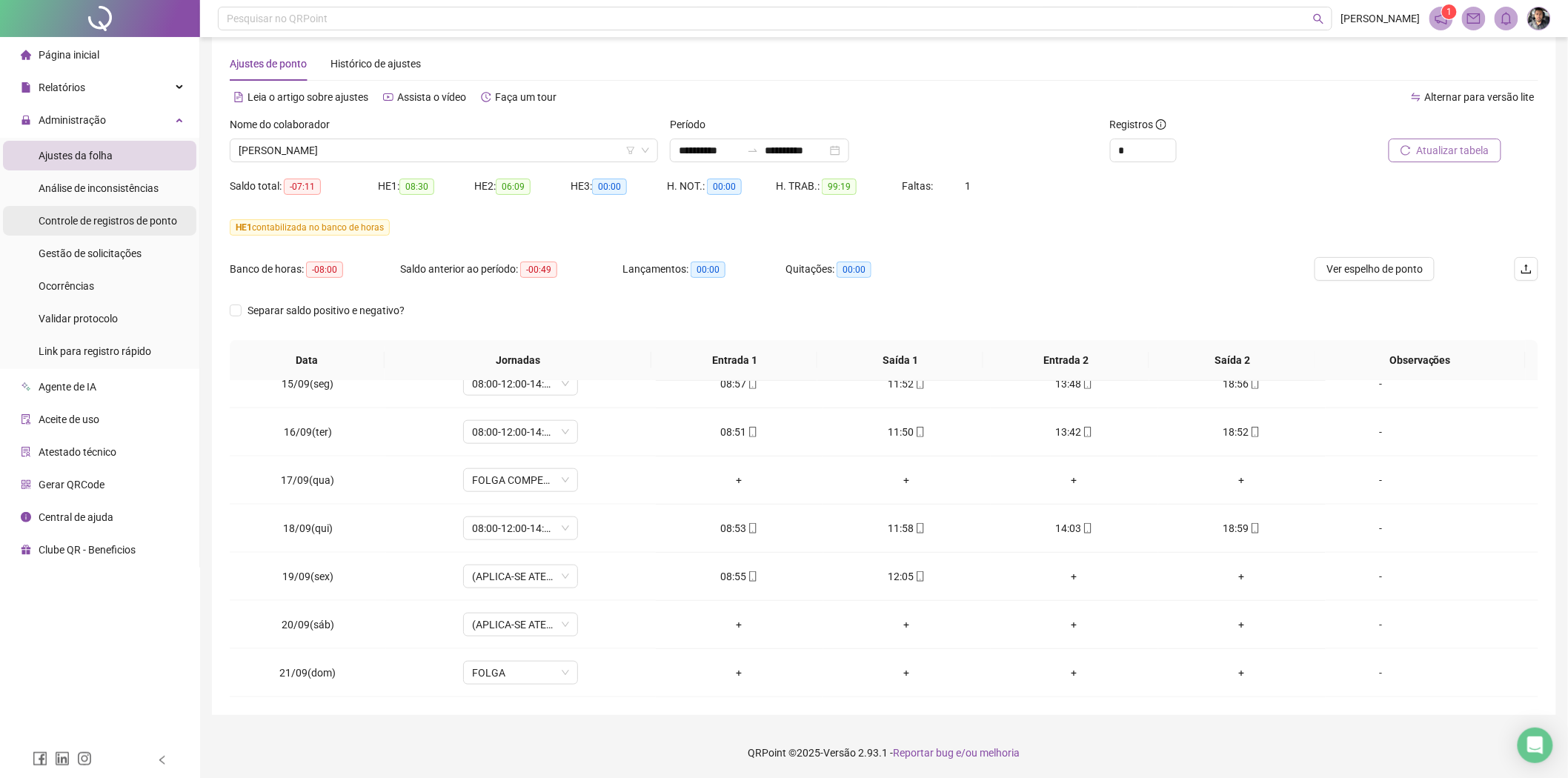
click at [177, 226] on span "Controle de registros de ponto" at bounding box center [107, 220] width 138 height 12
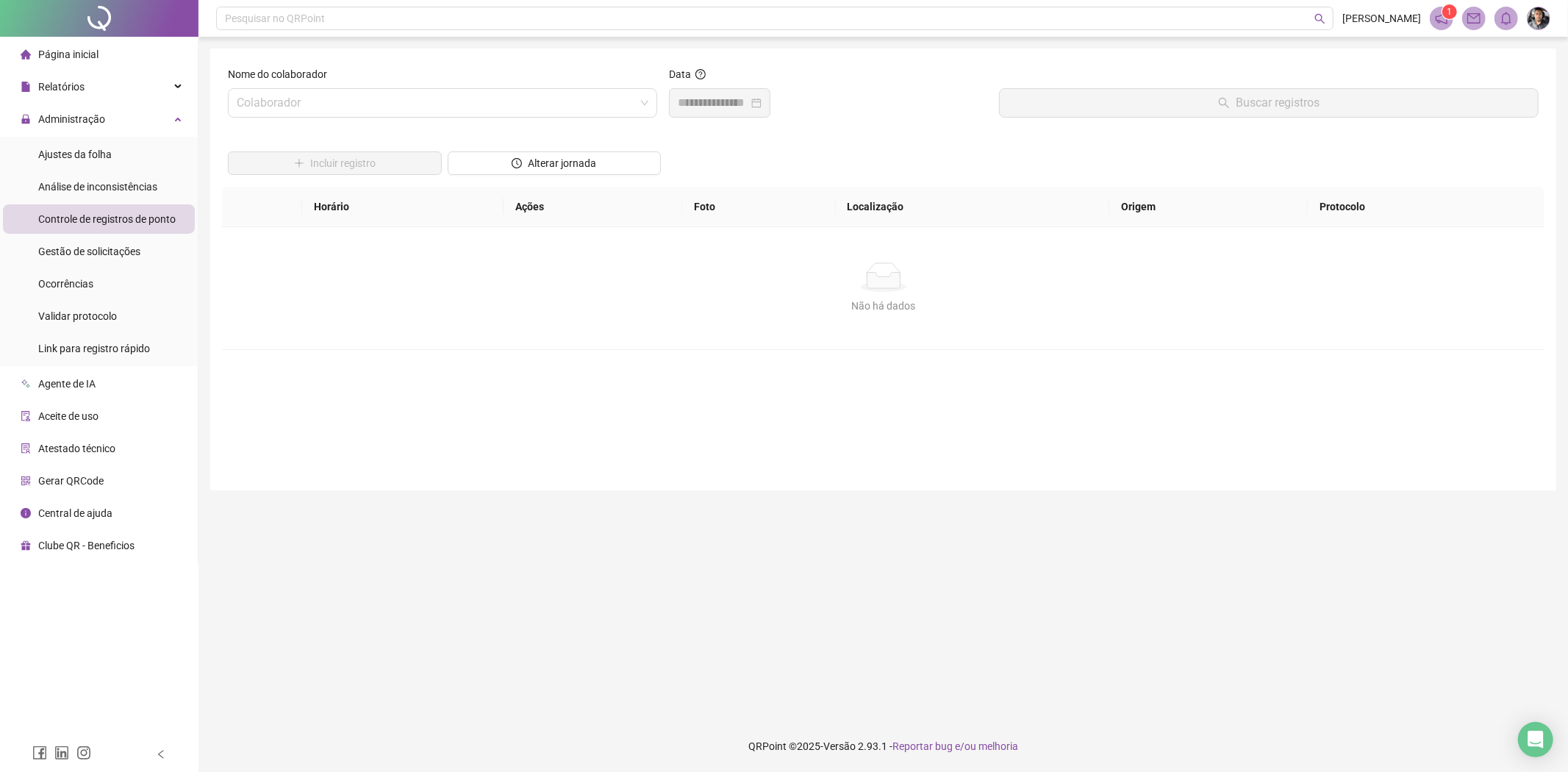
click at [461, 129] on div at bounding box center [554, 140] width 214 height 22
click at [463, 107] on input "search" at bounding box center [436, 102] width 399 height 28
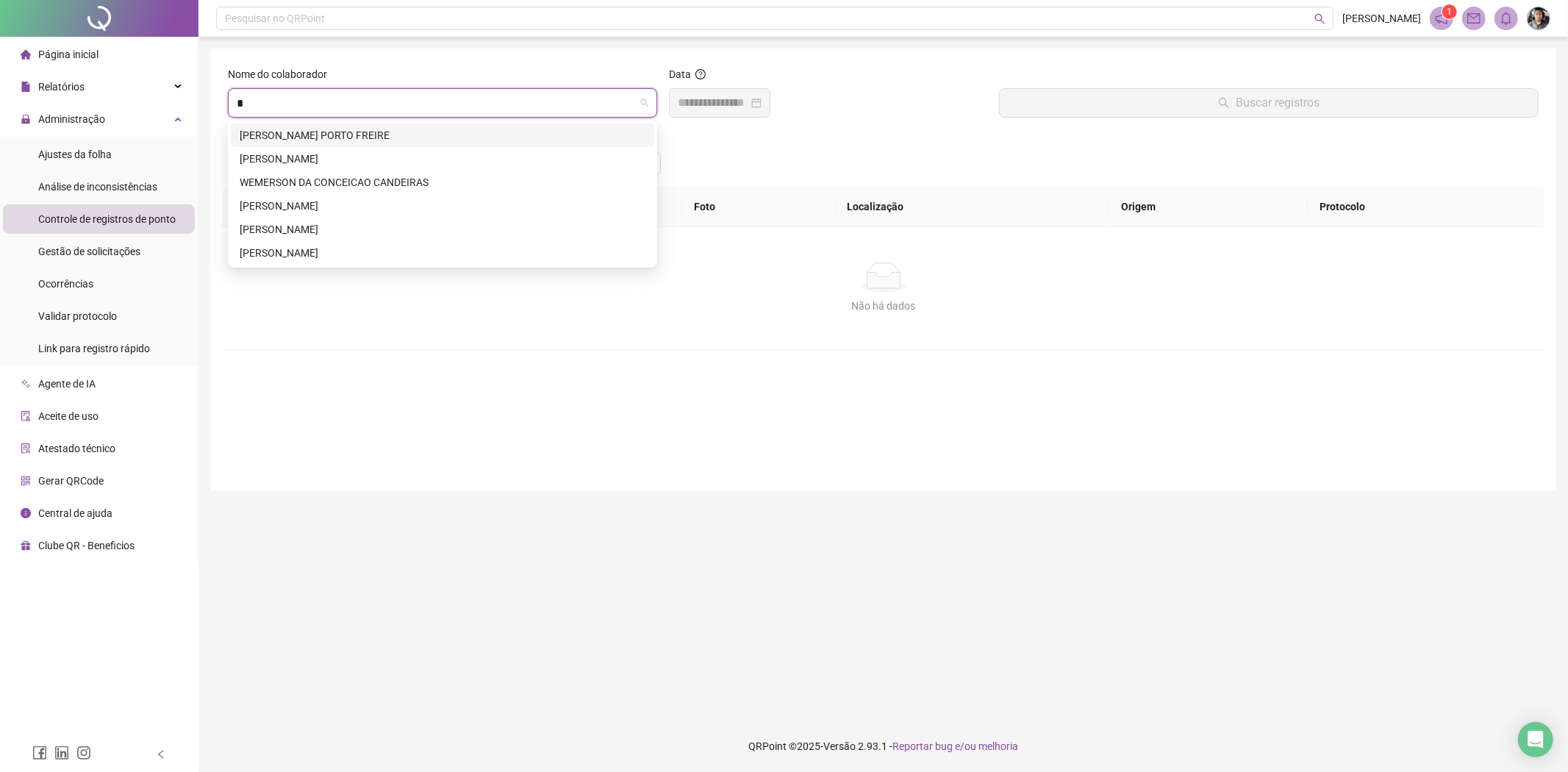
type input "**"
click at [371, 159] on div "[PERSON_NAME]" at bounding box center [442, 158] width 406 height 17
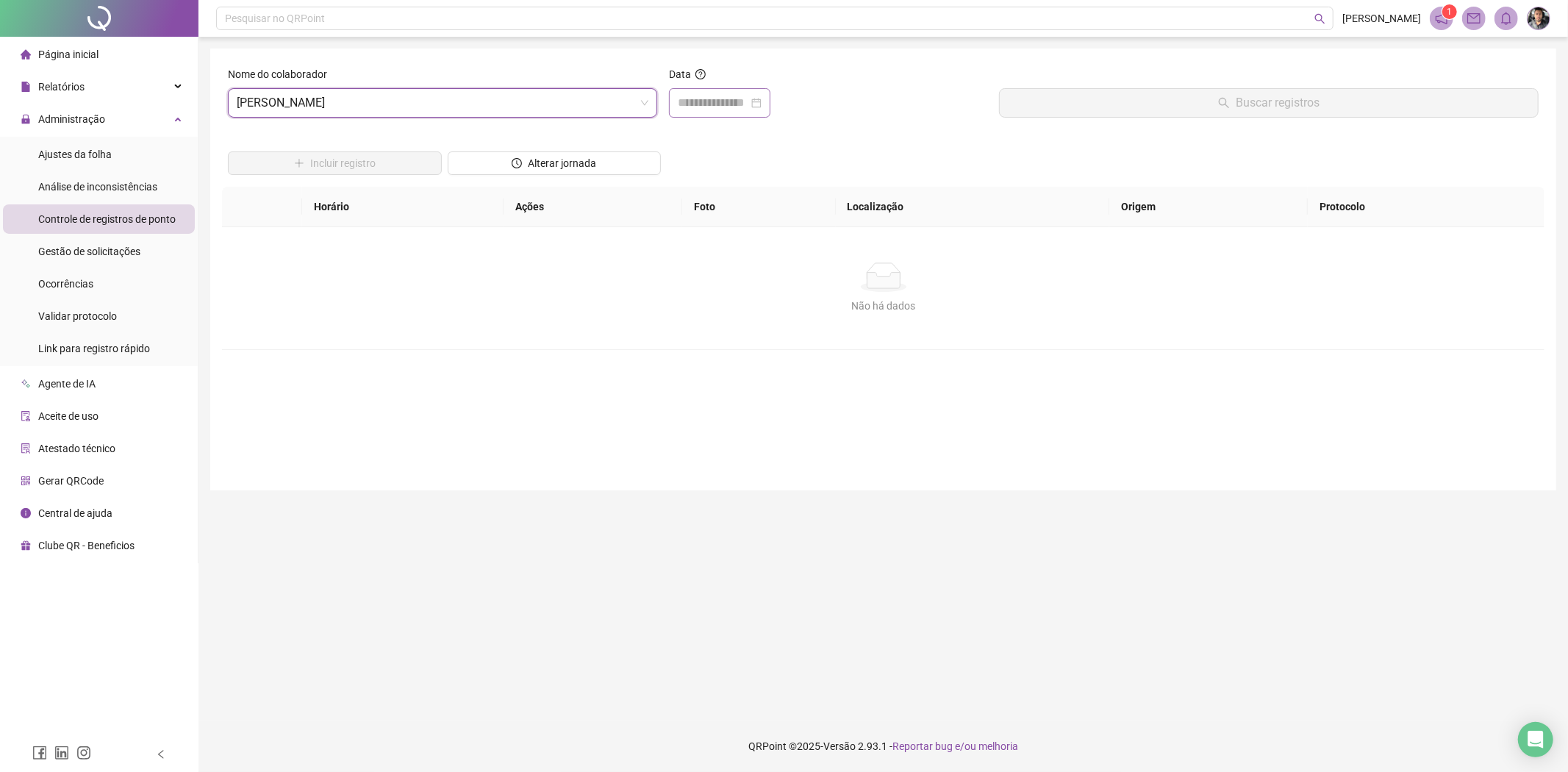
click at [770, 104] on div at bounding box center [720, 103] width 101 height 29
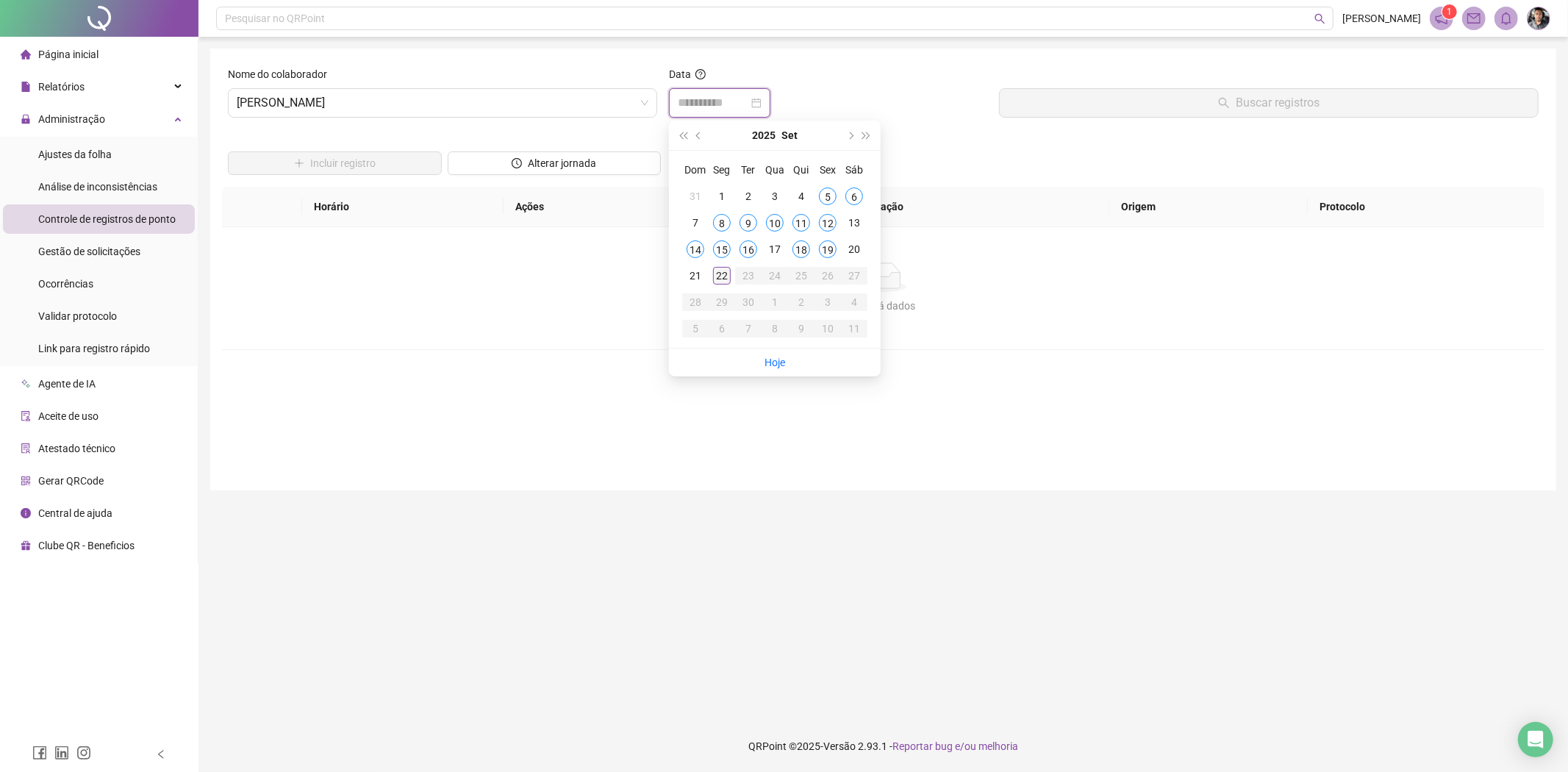
type input "**********"
click at [752, 248] on div "16" at bounding box center [748, 249] width 18 height 18
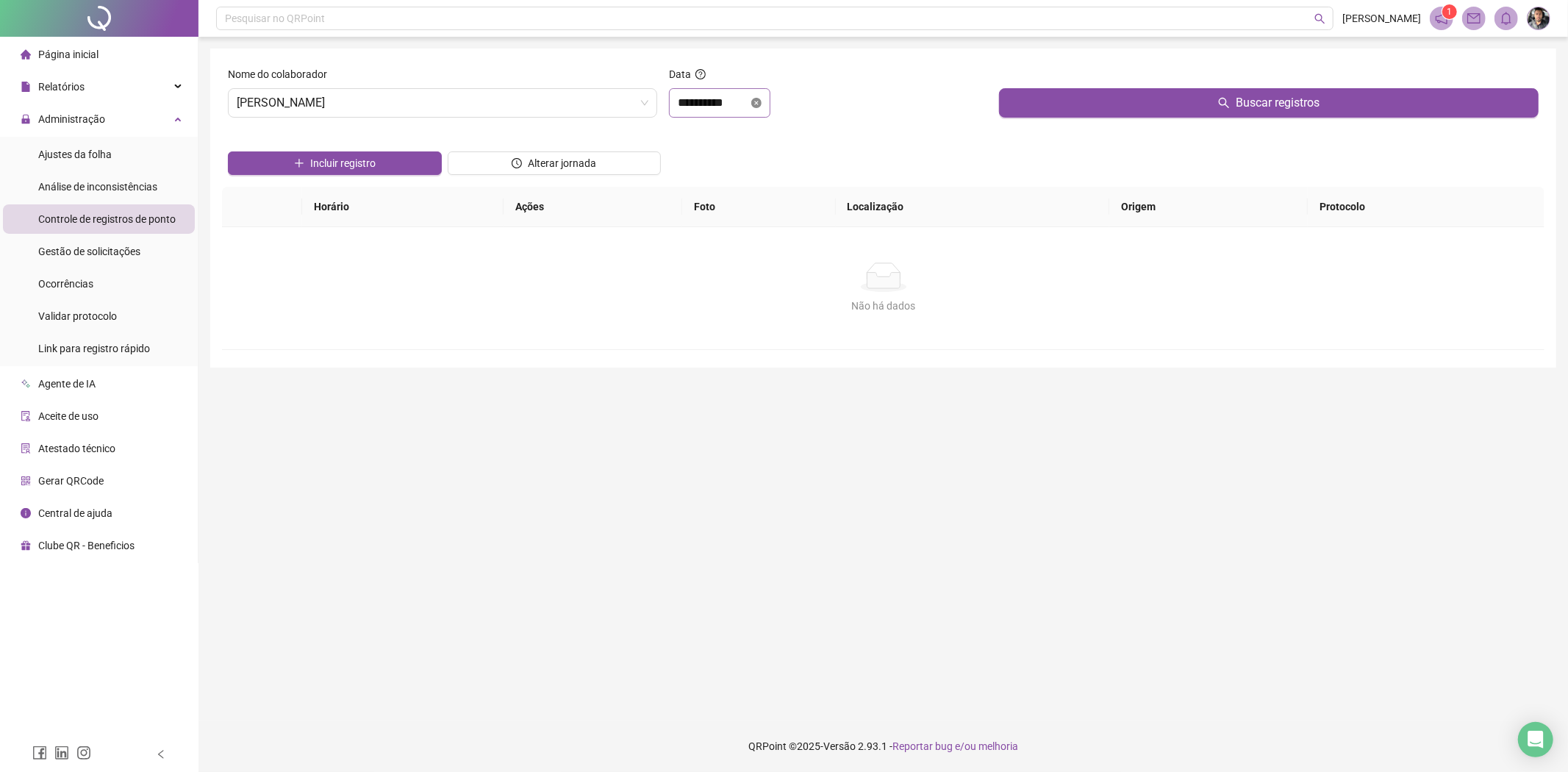
click at [762, 100] on icon "close-circle" at bounding box center [757, 103] width 11 height 11
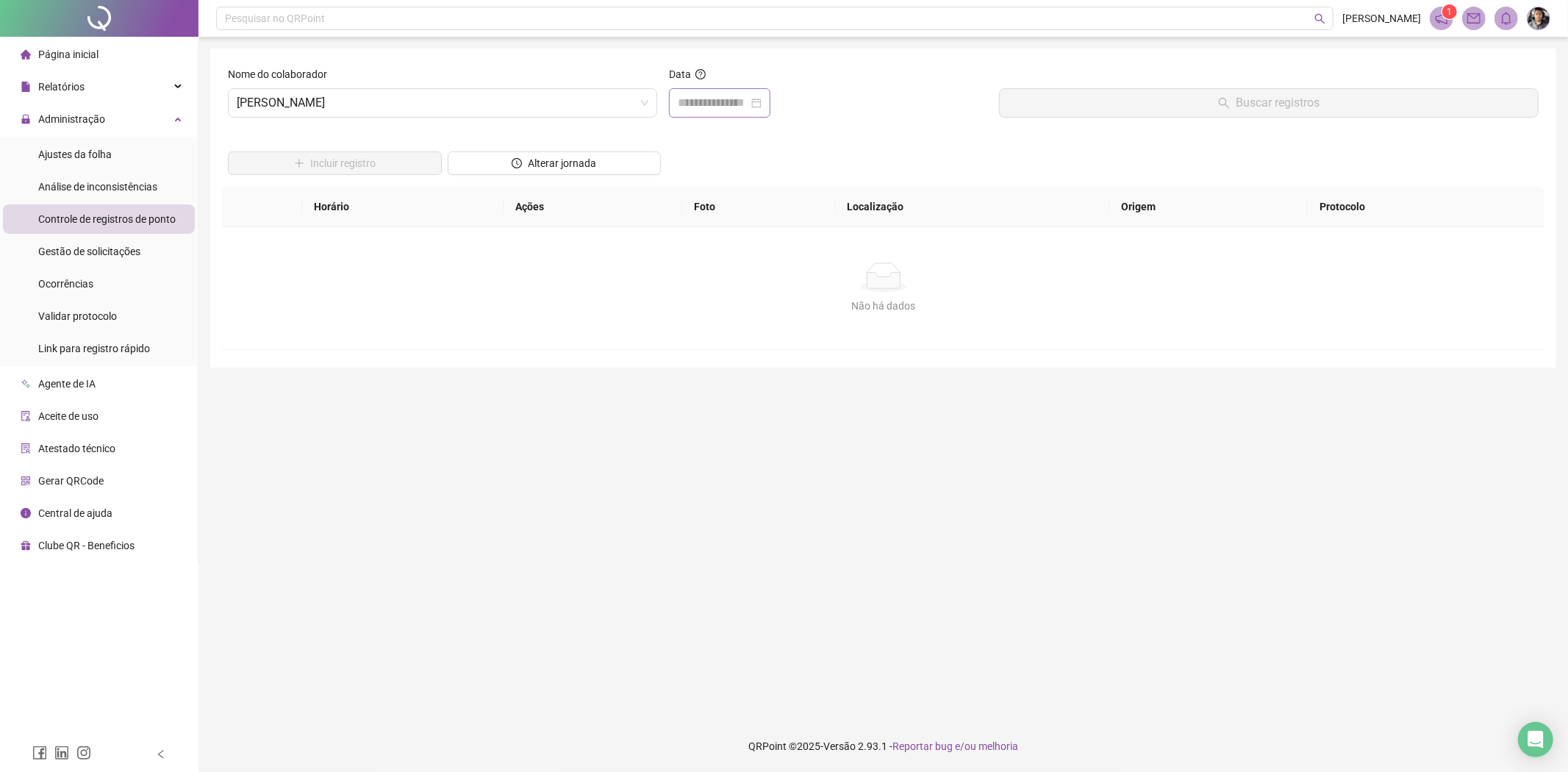
click at [762, 104] on div at bounding box center [720, 103] width 84 height 18
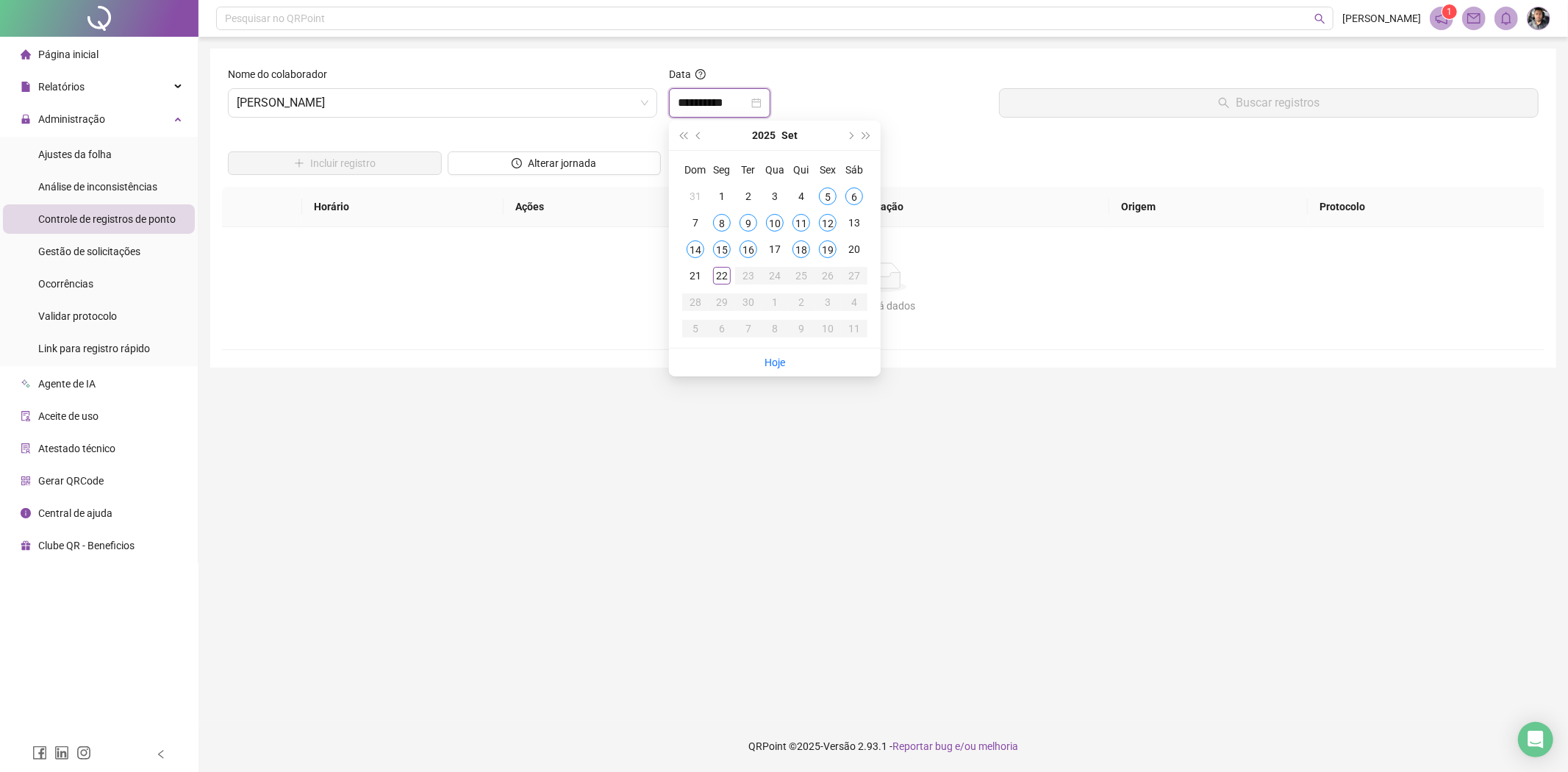
type input "**********"
click at [800, 251] on div "18" at bounding box center [802, 249] width 18 height 18
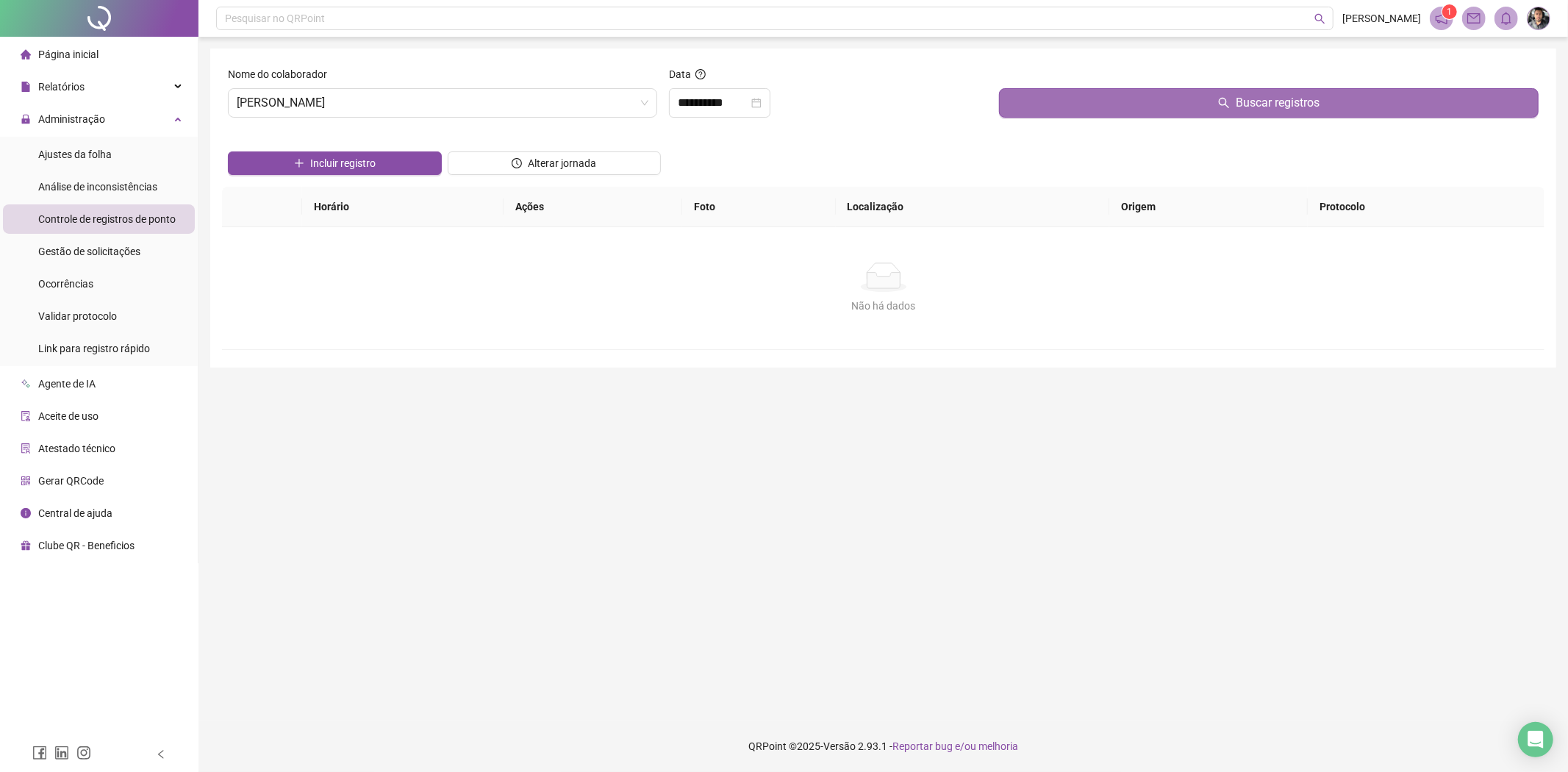
click at [1208, 101] on button "Buscar registros" at bounding box center [1268, 103] width 540 height 29
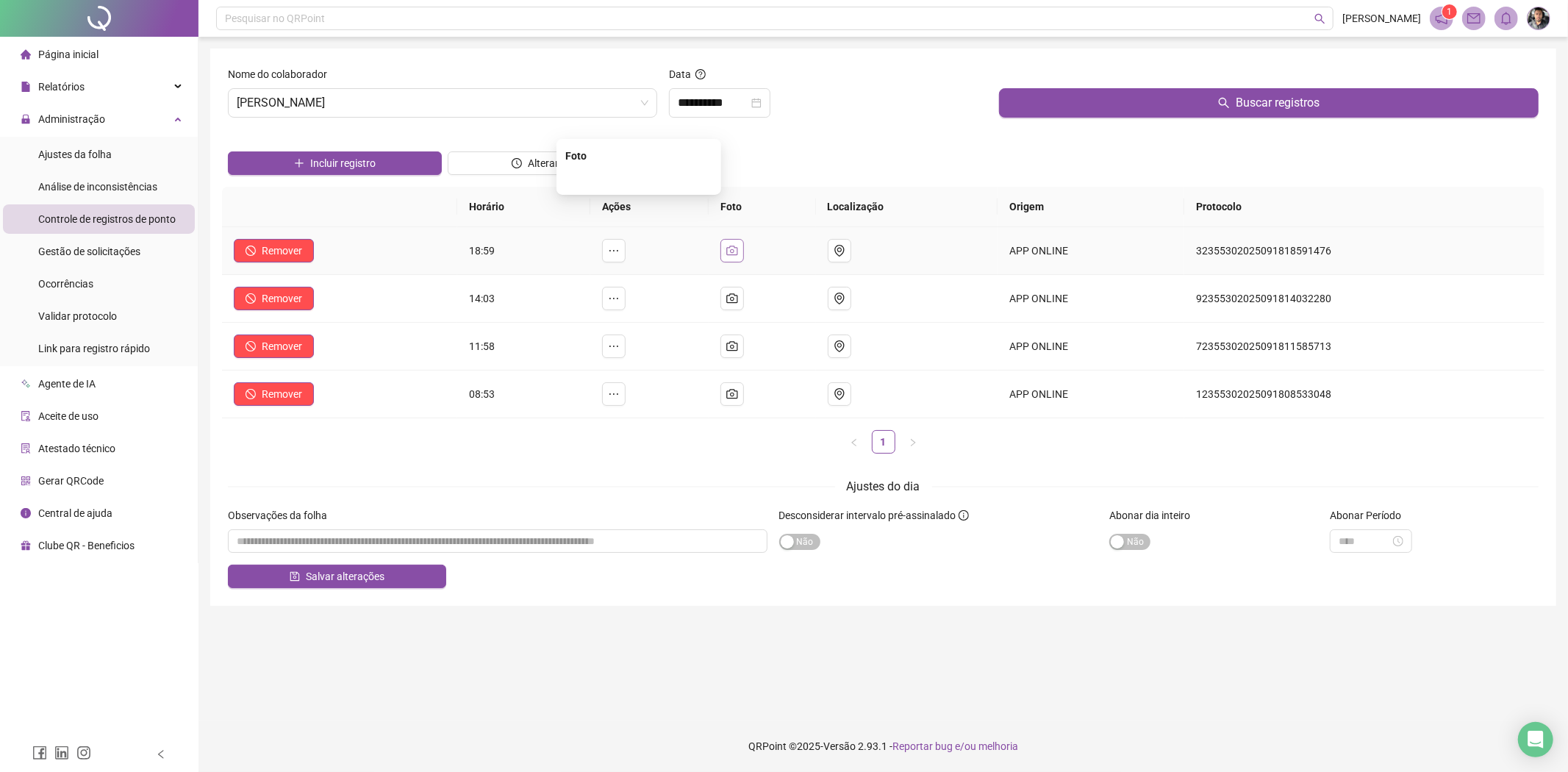
click at [738, 252] on icon "camera" at bounding box center [732, 250] width 11 height 10
click at [780, 298] on td at bounding box center [763, 298] width 107 height 48
click at [736, 306] on button "button" at bounding box center [732, 298] width 23 height 23
click at [749, 107] on input "**********" at bounding box center [713, 103] width 71 height 18
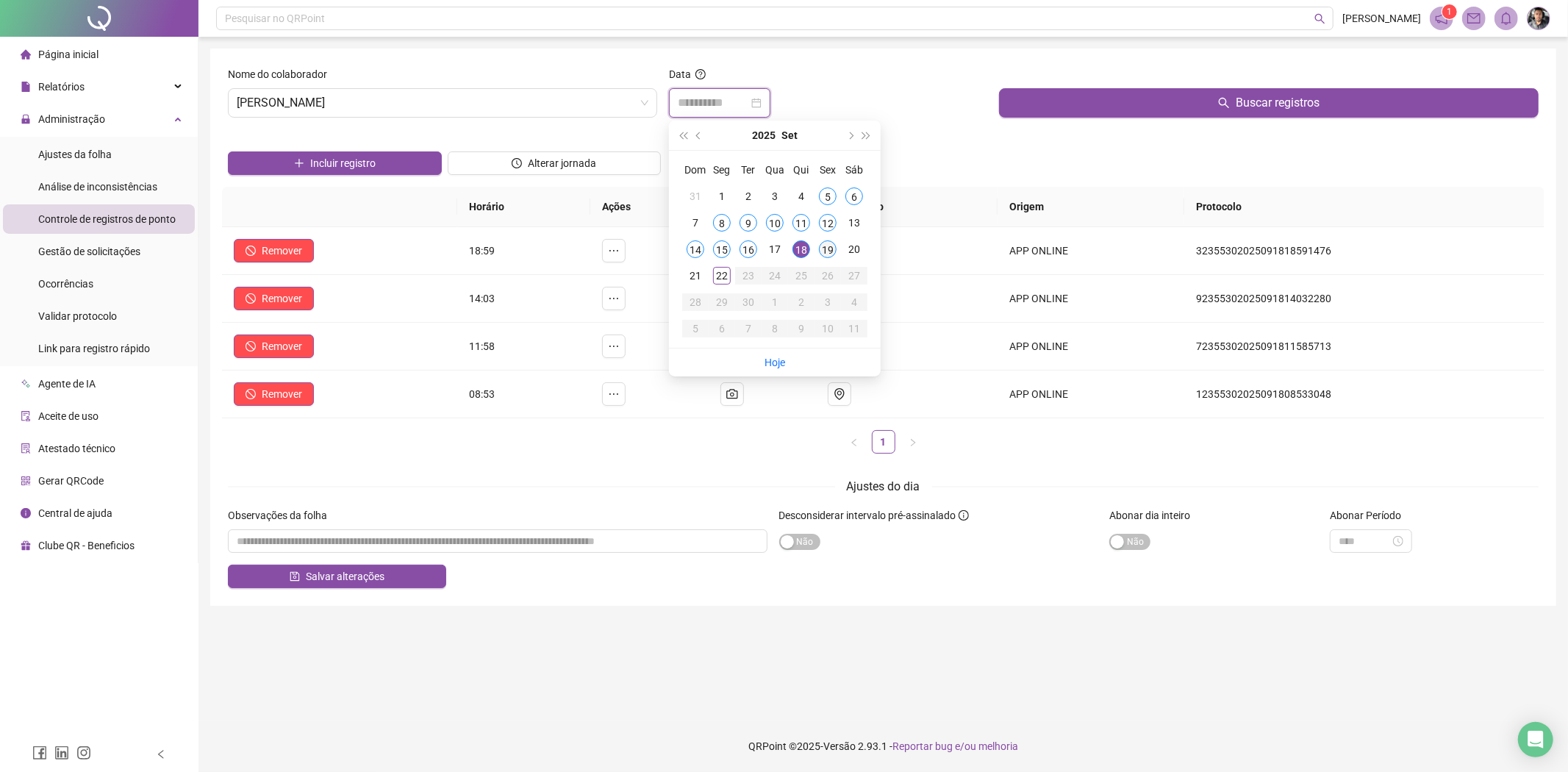
type input "**********"
click at [832, 246] on div "19" at bounding box center [828, 249] width 18 height 18
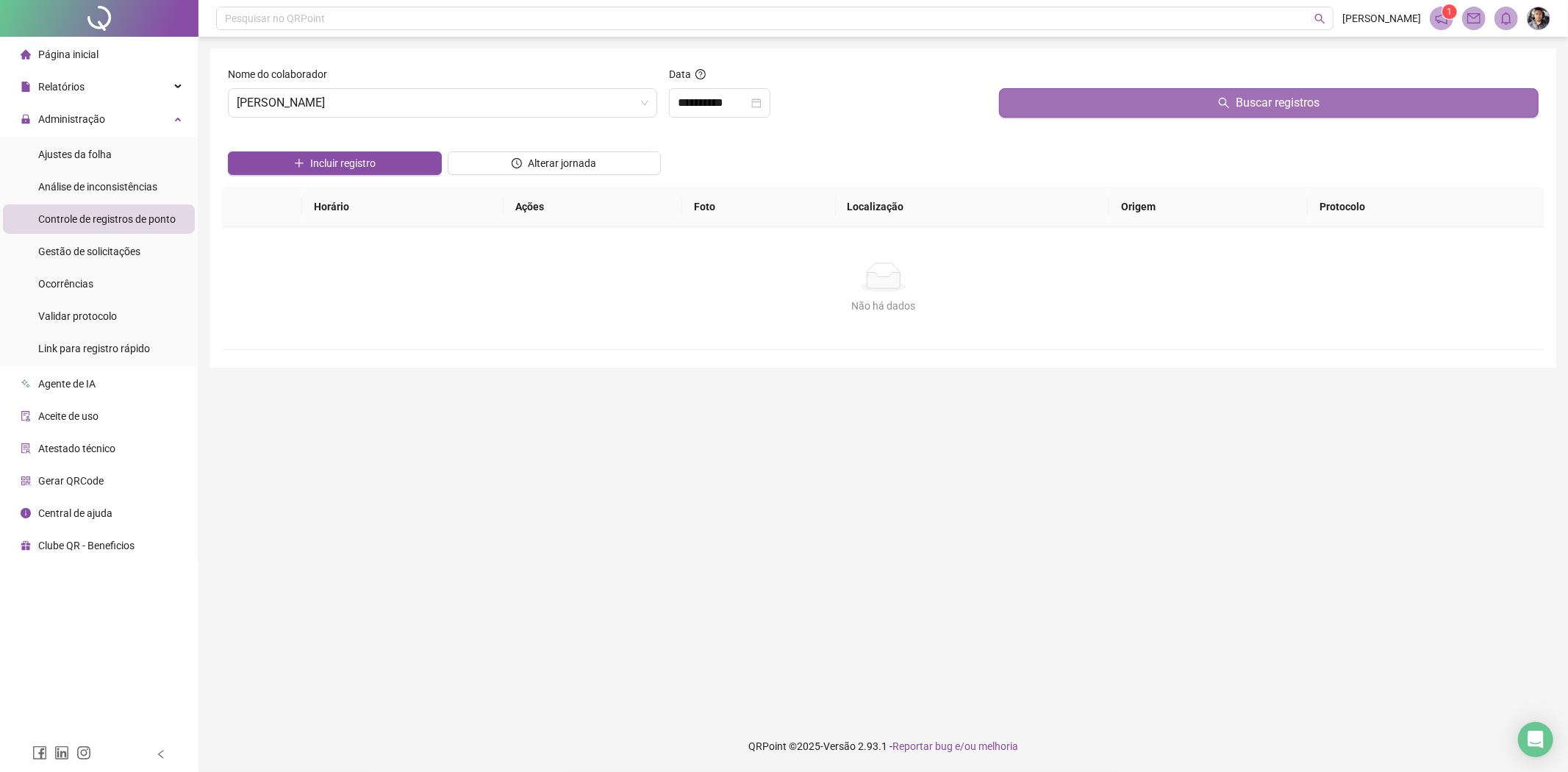
click at [1146, 106] on button "Buscar registros" at bounding box center [1268, 103] width 540 height 29
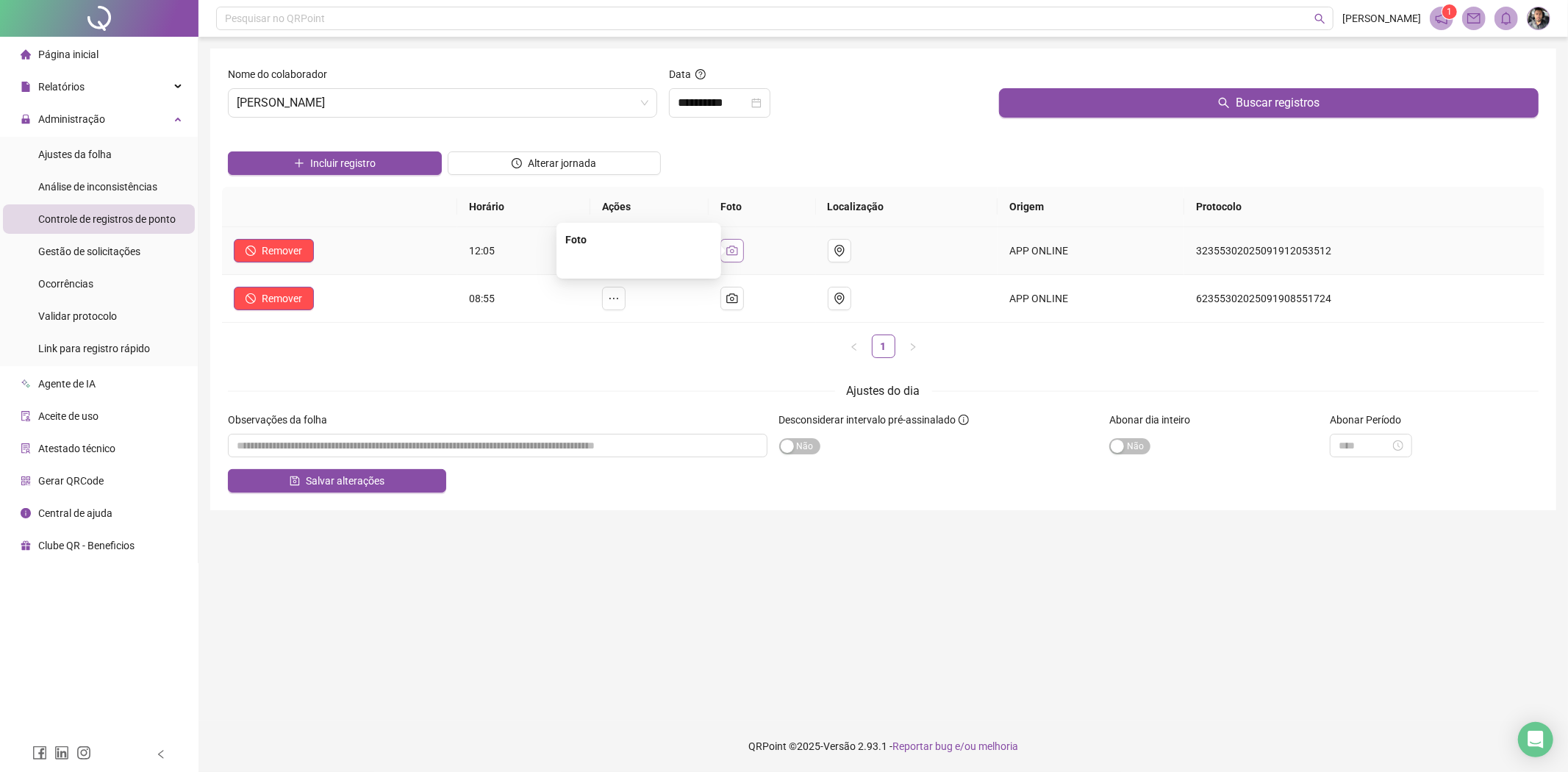
click at [738, 248] on icon "camera" at bounding box center [732, 251] width 12 height 12
click at [744, 298] on button "button" at bounding box center [732, 298] width 23 height 23
click at [773, 363] on div "Horário Ações Foto Localização Origem Protocolo Remover 12:05 APP ONLINE 323553…" at bounding box center [883, 278] width 1323 height 183
click at [762, 100] on icon "close-circle" at bounding box center [757, 103] width 11 height 11
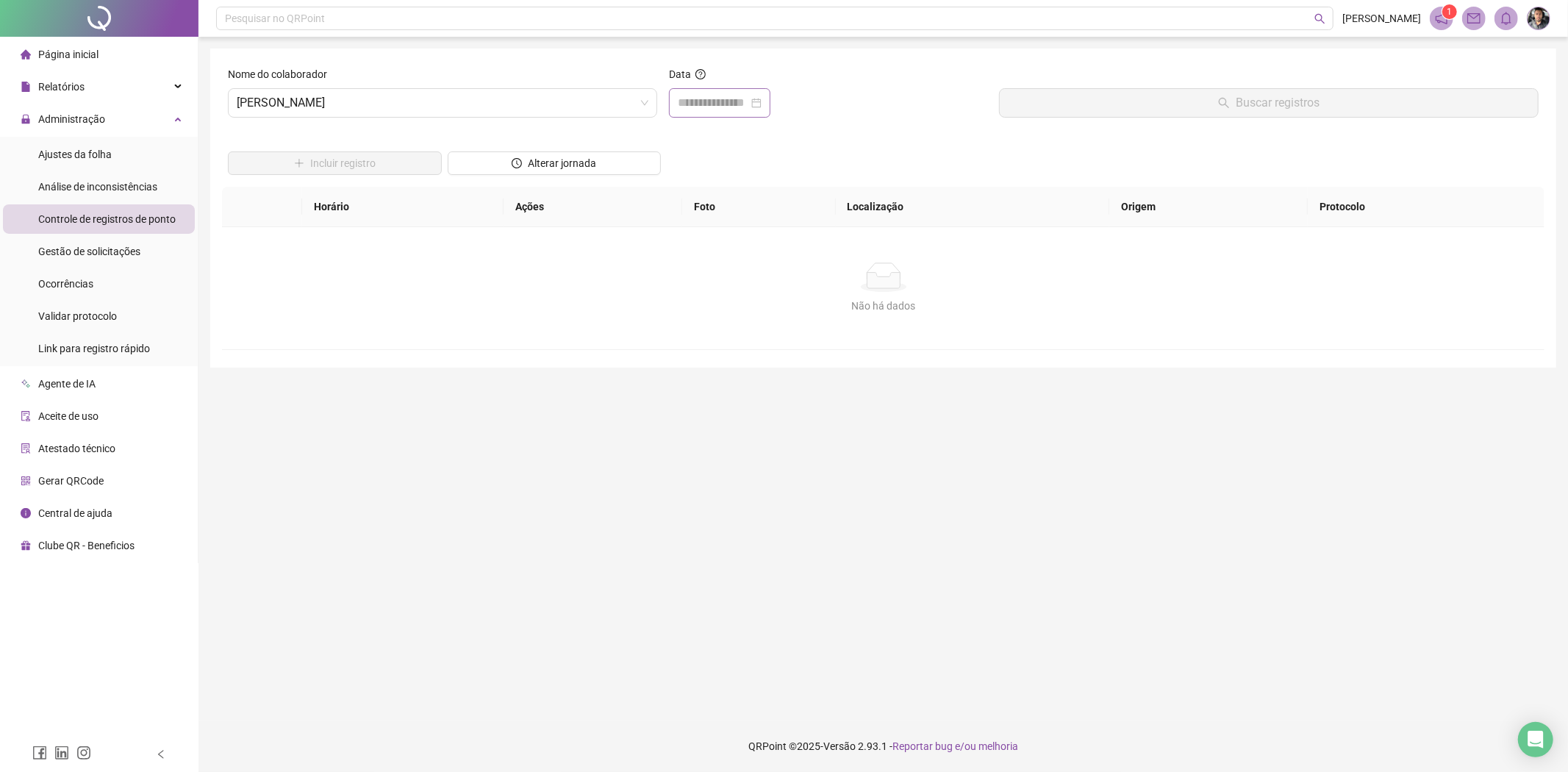
click at [762, 107] on div at bounding box center [720, 103] width 84 height 18
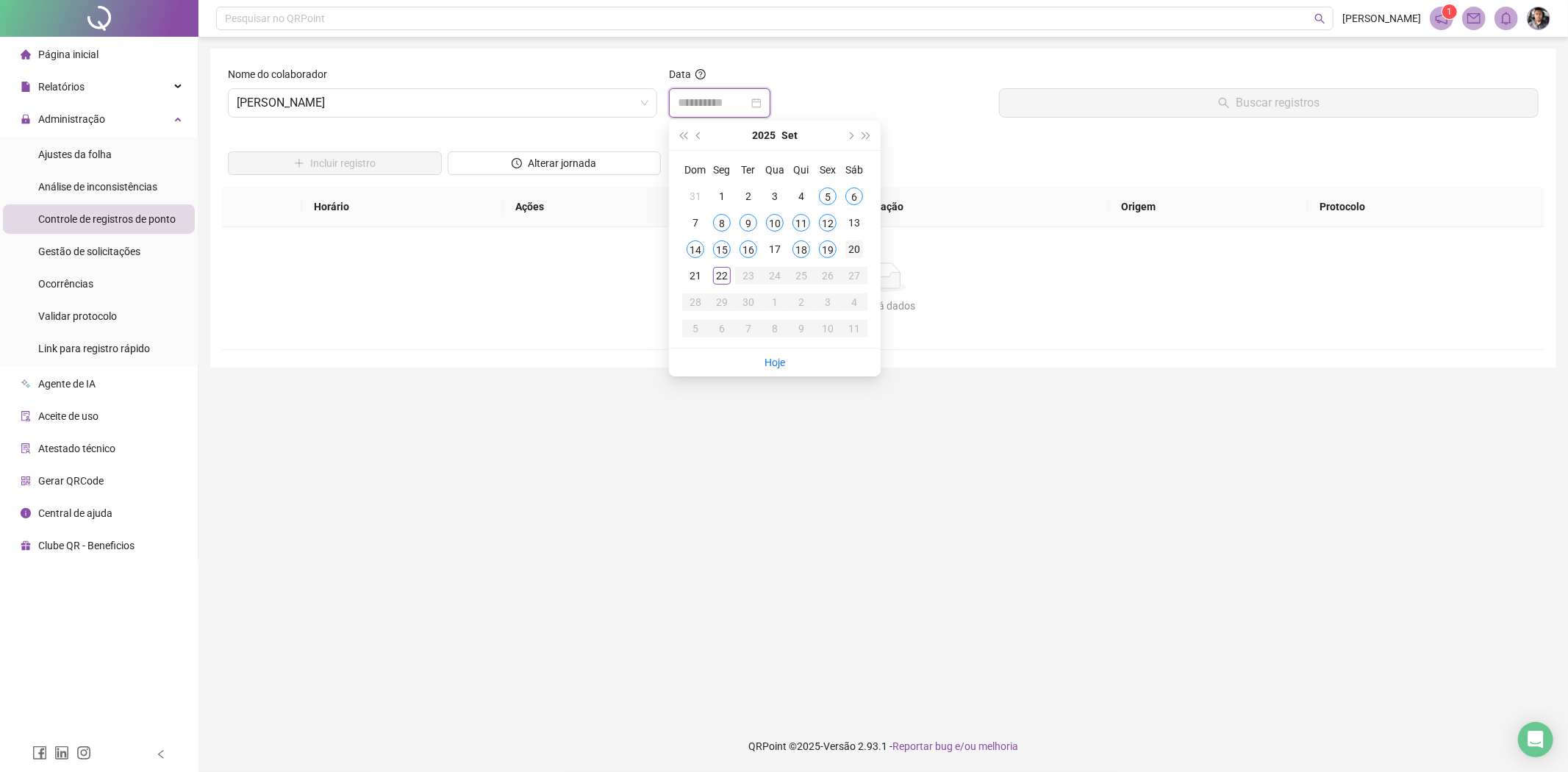
type input "**********"
click at [857, 248] on div "20" at bounding box center [854, 249] width 18 height 18
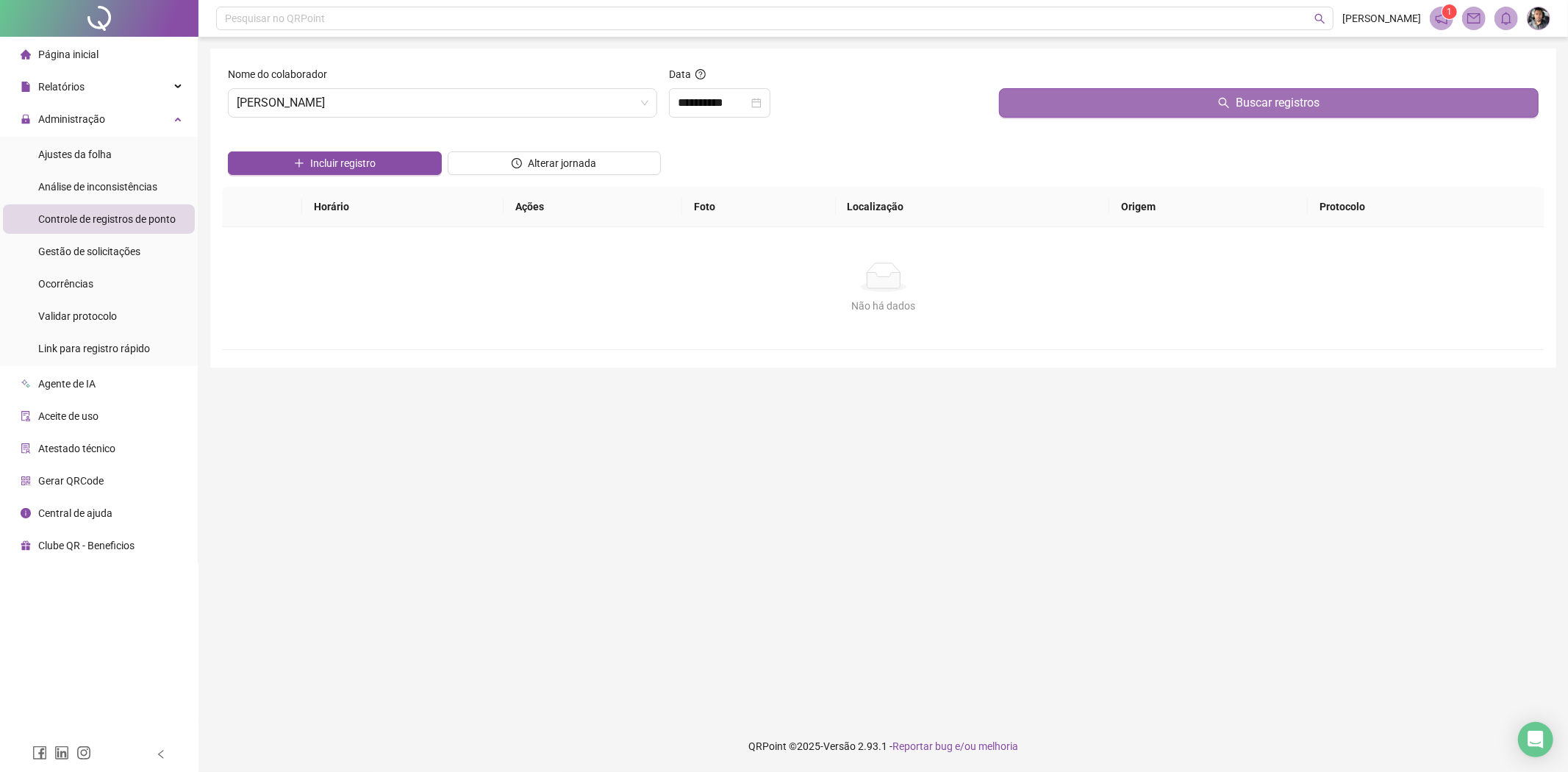
click at [1225, 104] on icon "search" at bounding box center [1224, 103] width 11 height 11
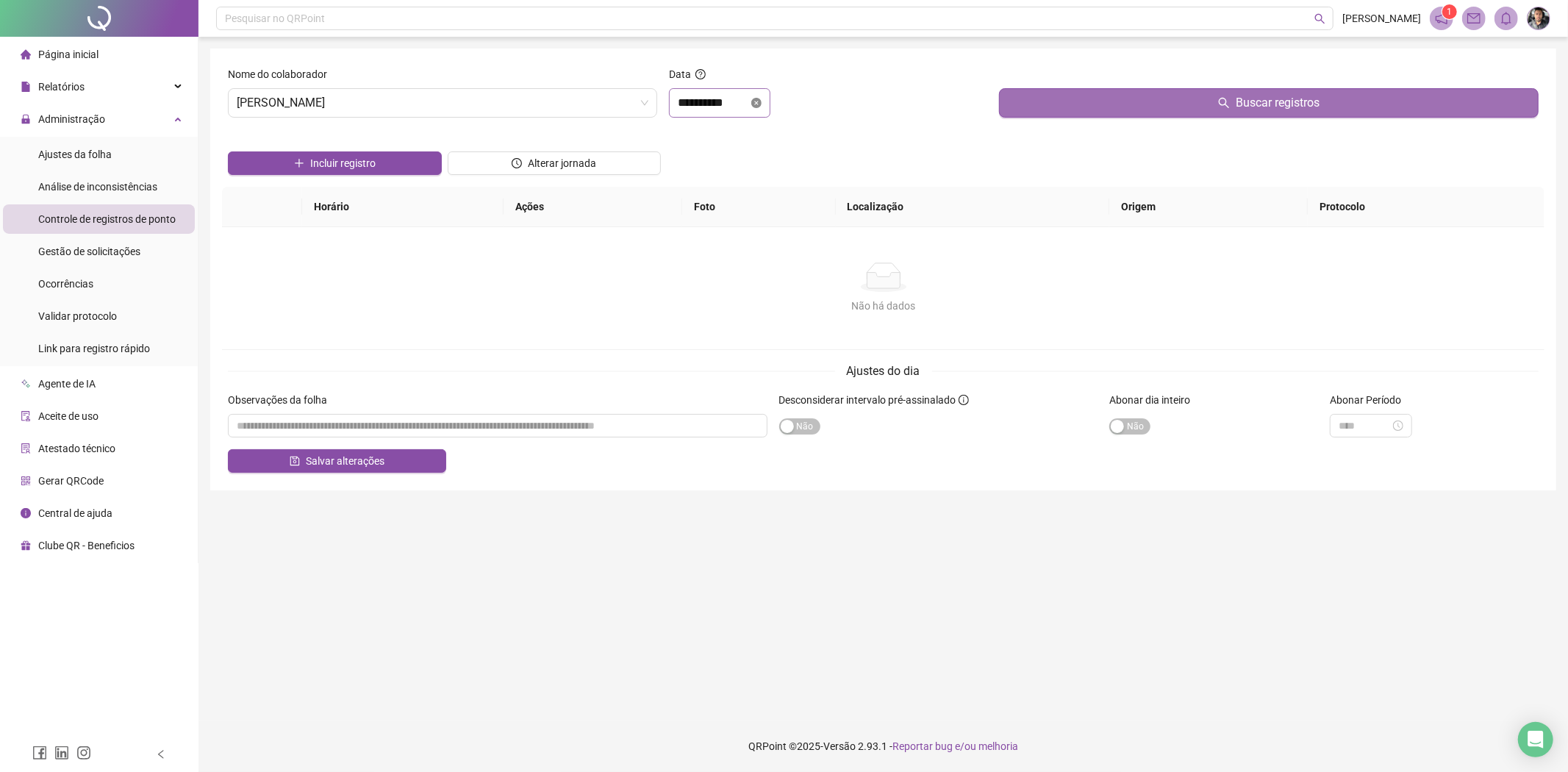
click at [762, 104] on icon "close-circle" at bounding box center [757, 103] width 11 height 11
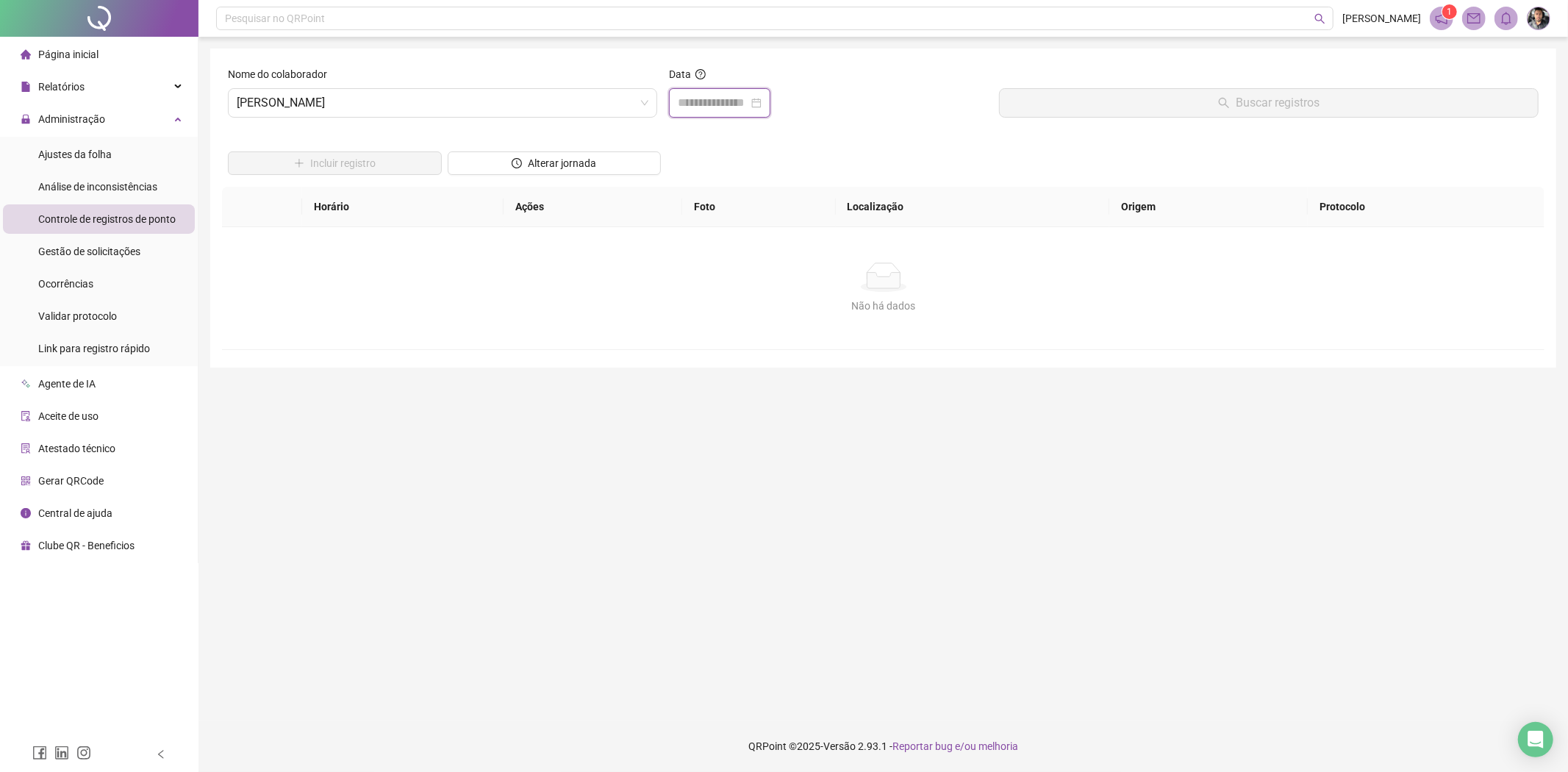
click at [747, 96] on input at bounding box center [713, 103] width 71 height 18
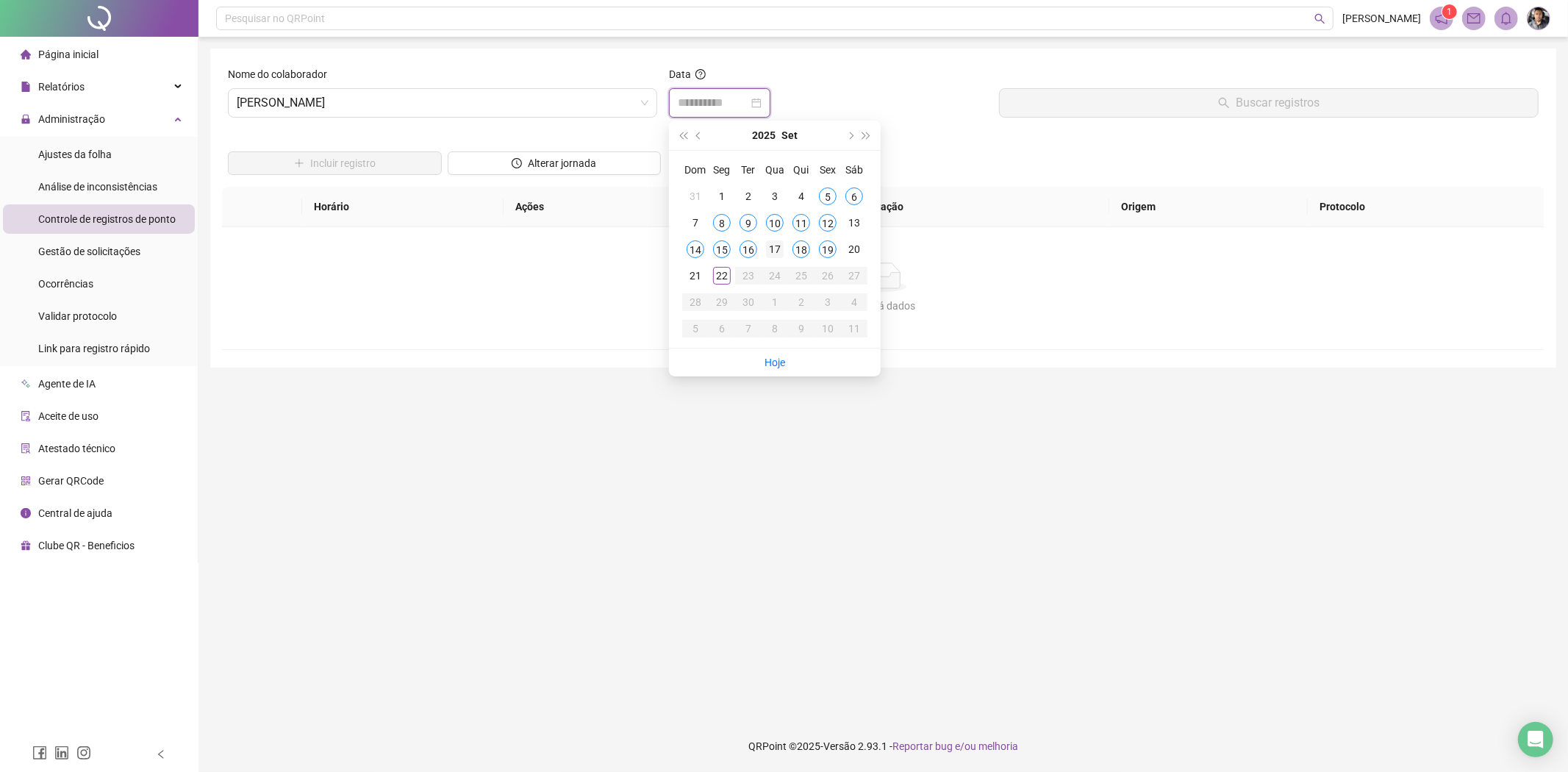
type input "**********"
click at [827, 252] on div "19" at bounding box center [828, 249] width 18 height 18
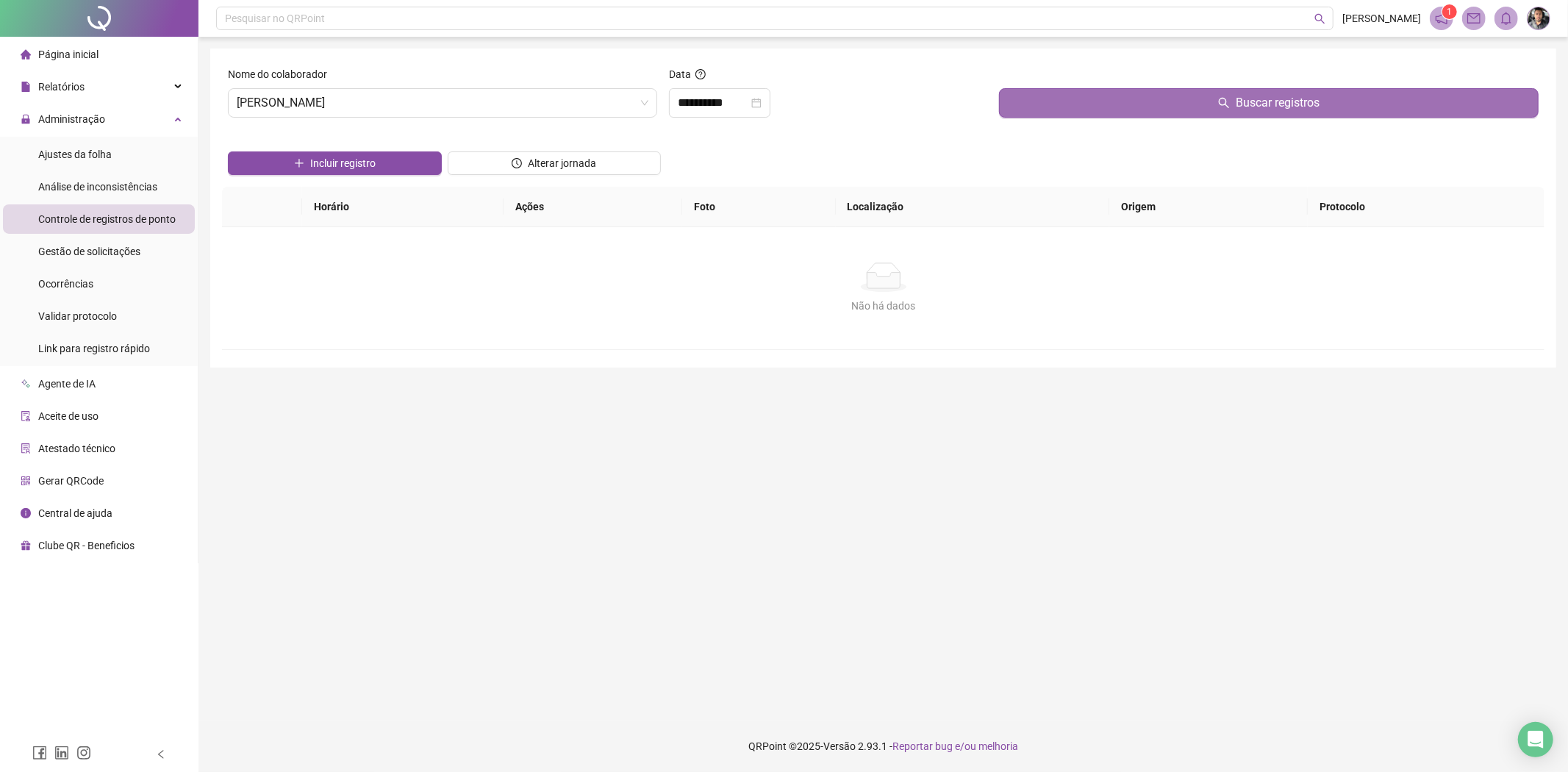
click at [1336, 104] on button "Buscar registros" at bounding box center [1268, 103] width 540 height 29
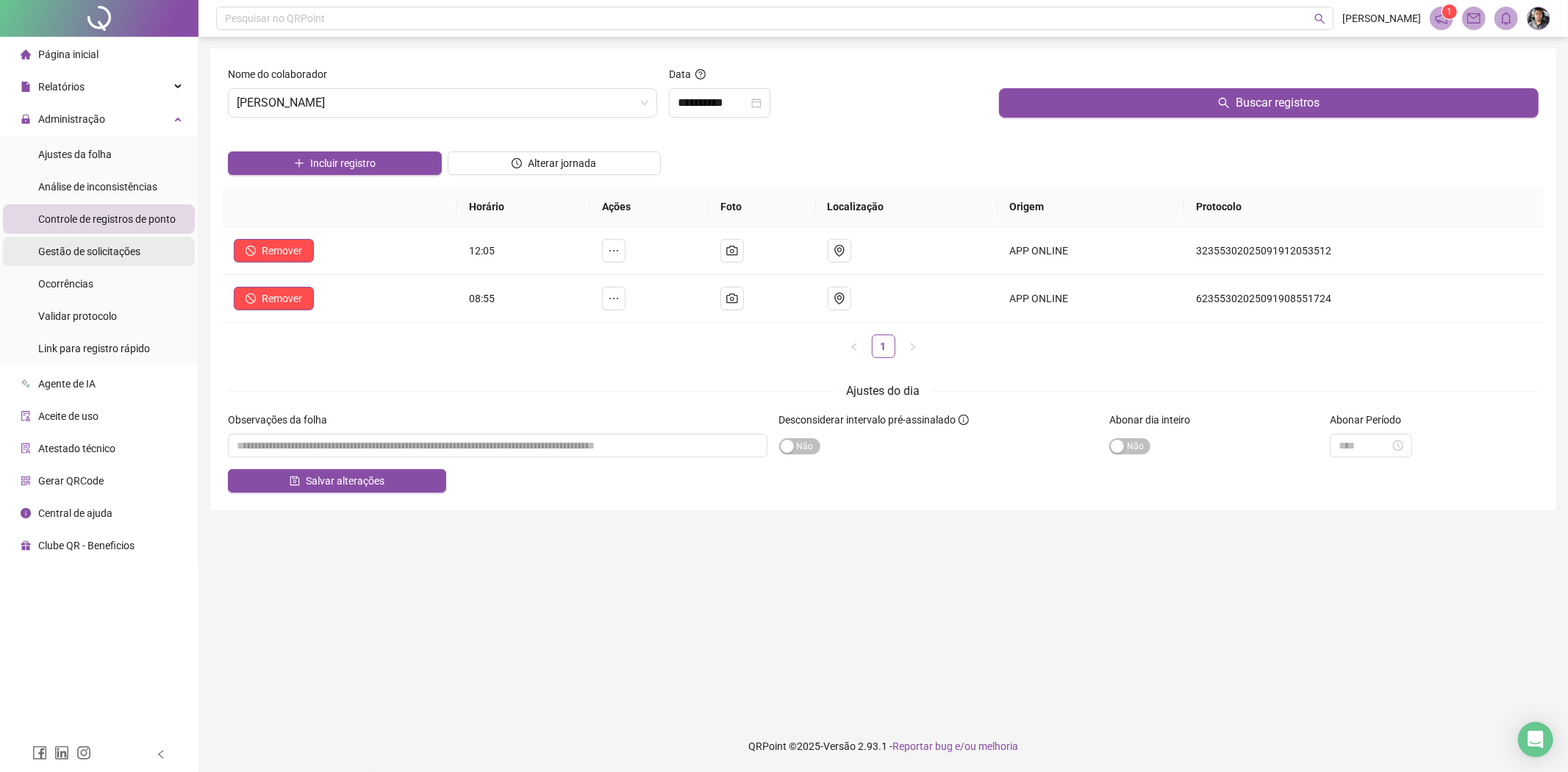
click at [125, 258] on span "Gestão de solicitações" at bounding box center [89, 251] width 102 height 12
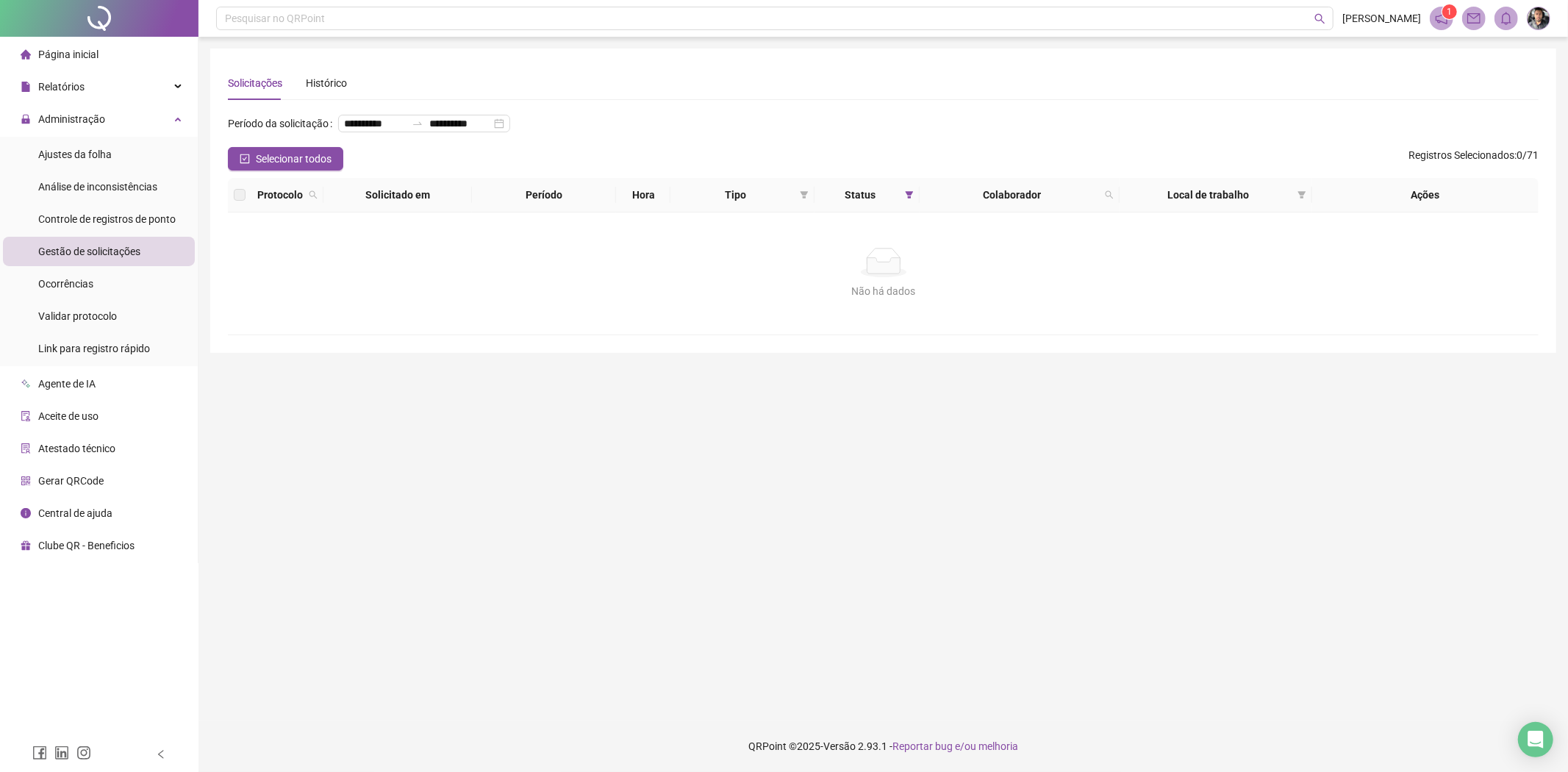
click at [1238, 195] on span "Local de trabalho" at bounding box center [1209, 194] width 167 height 17
click at [1063, 196] on span "Colaborador" at bounding box center [1013, 194] width 173 height 17
click at [868, 195] on span "Status" at bounding box center [860, 194] width 79 height 17
click at [908, 195] on icon "filter" at bounding box center [909, 195] width 8 height 8
click at [906, 303] on button "OK" at bounding box center [897, 302] width 25 height 18
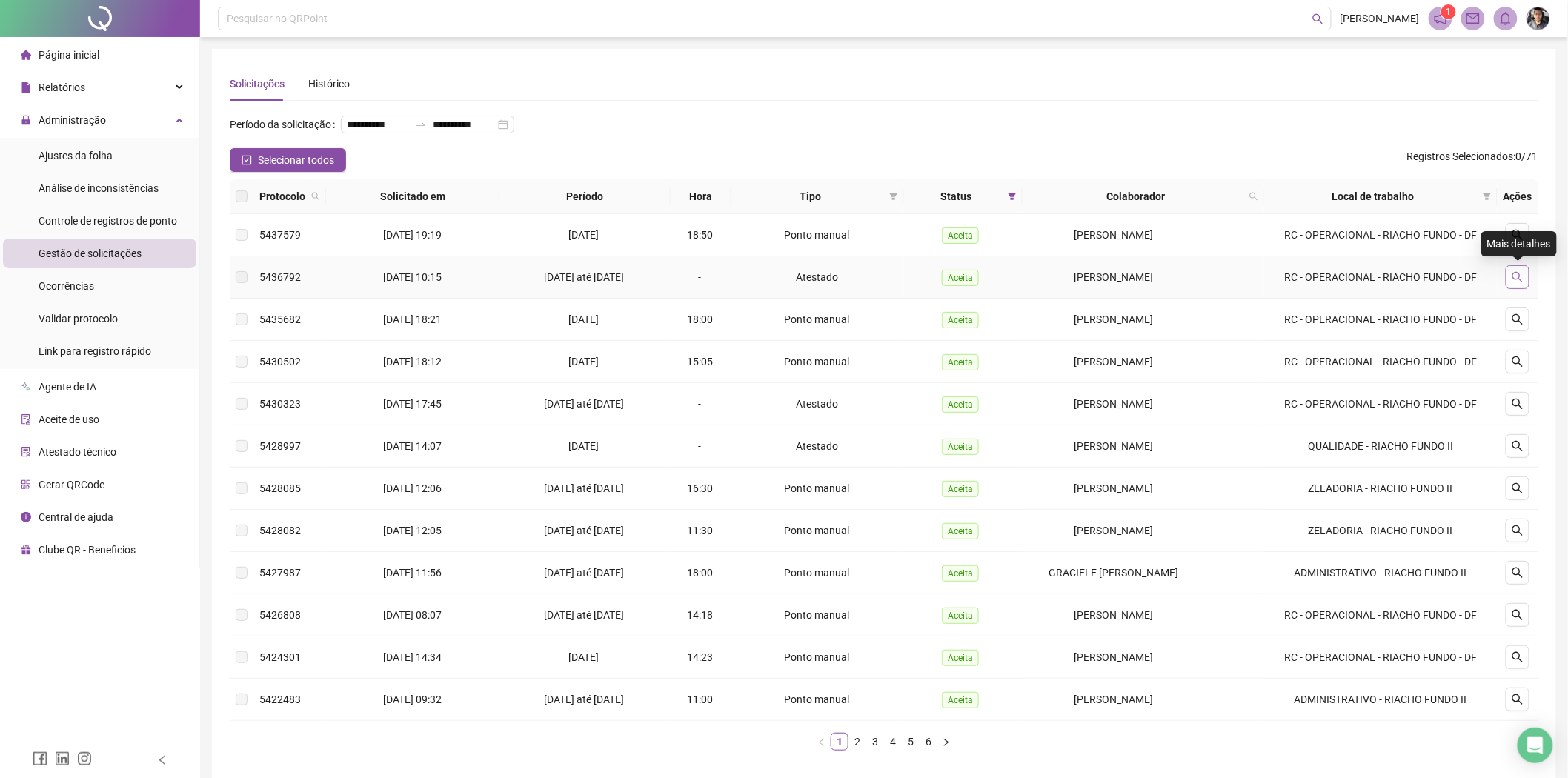
click at [1525, 281] on button "button" at bounding box center [1517, 277] width 24 height 24
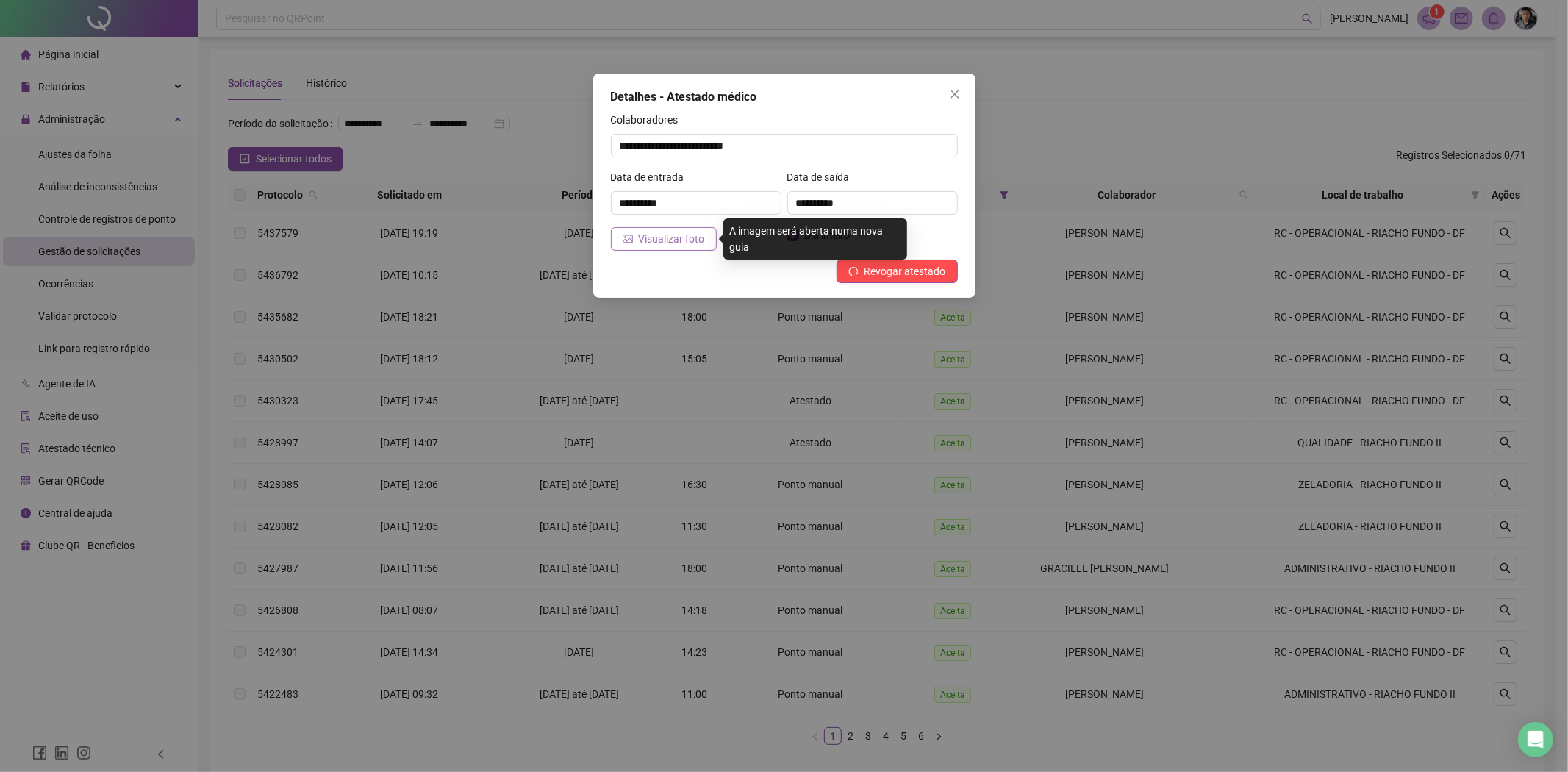
click at [661, 237] on span "Visualizar foto" at bounding box center [672, 238] width 66 height 17
click at [490, 146] on div "**********" at bounding box center [784, 386] width 1568 height 772
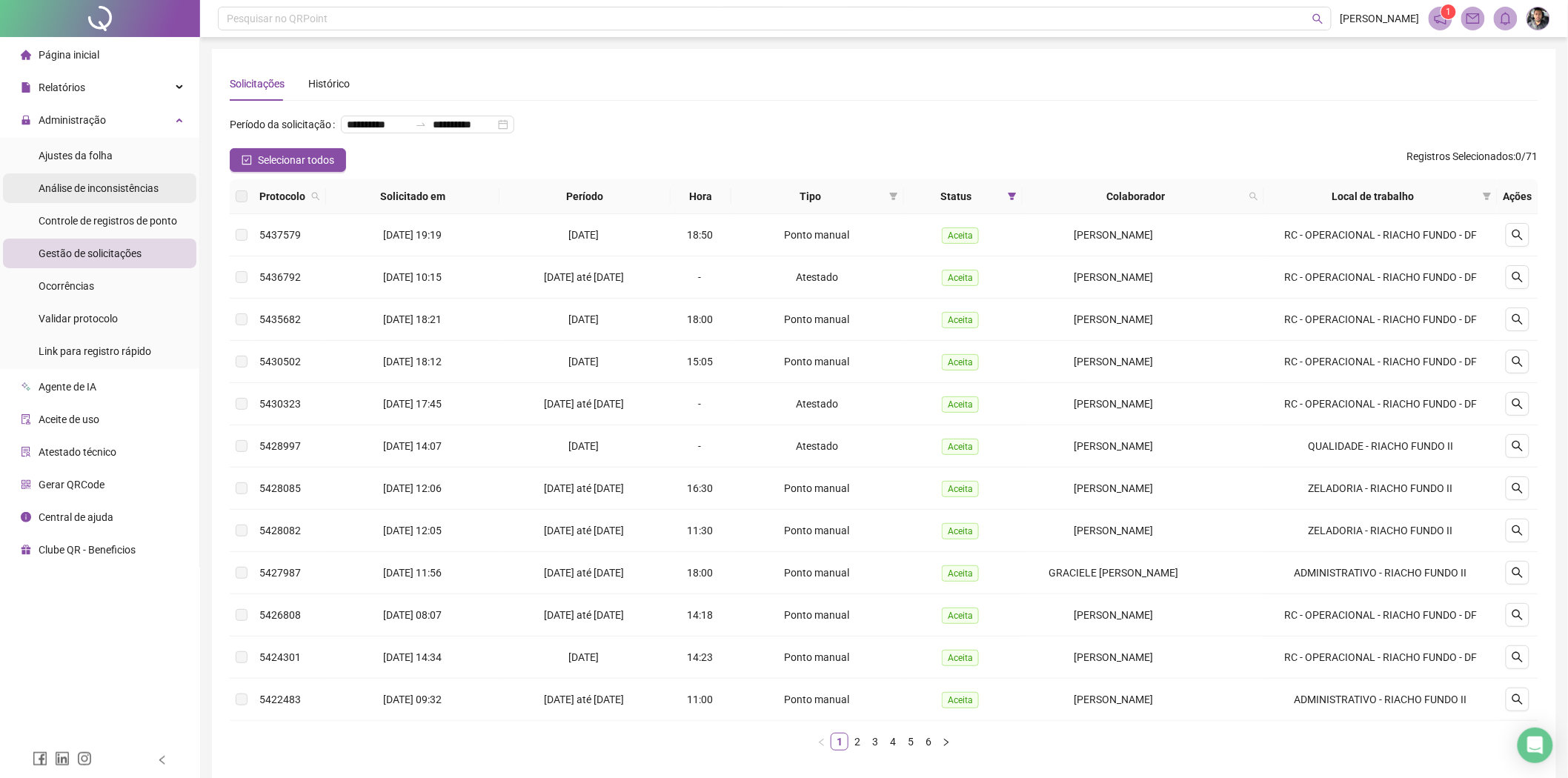
click at [110, 186] on span "Análise de inconsistências" at bounding box center [98, 188] width 120 height 12
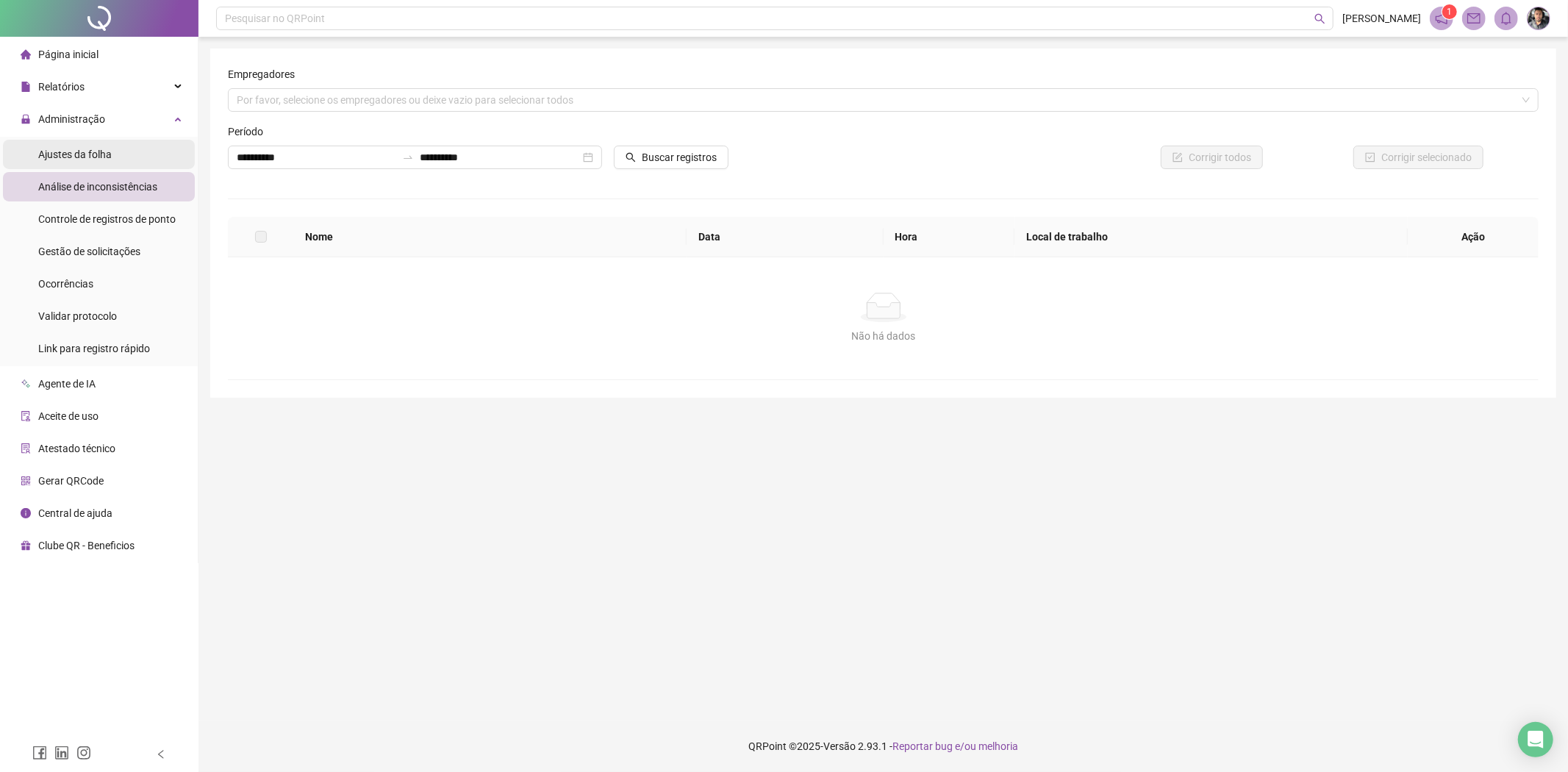
click at [112, 152] on li "Ajustes da folha" at bounding box center [98, 155] width 192 height 29
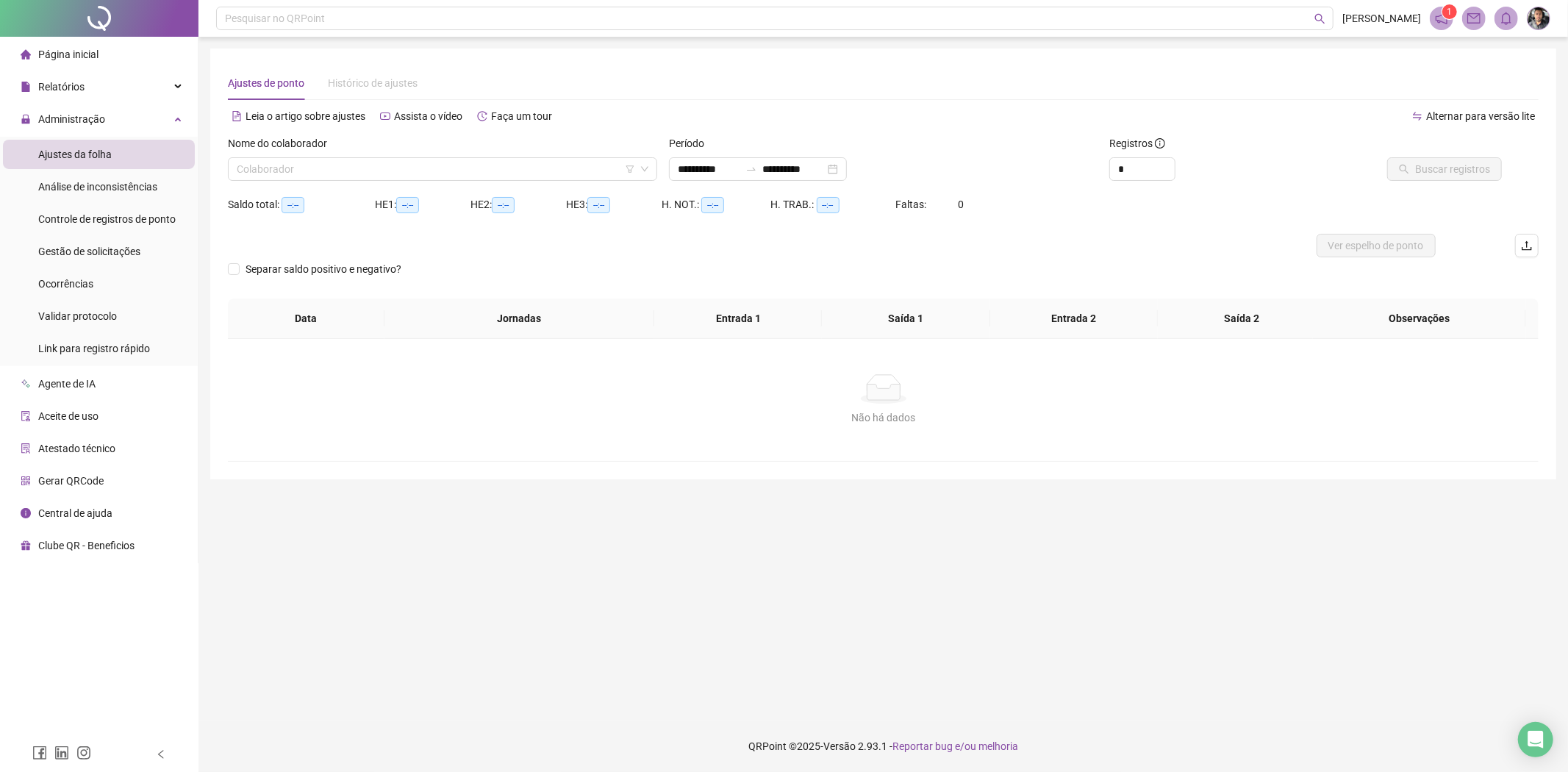
type input "**********"
drag, startPoint x: 326, startPoint y: 155, endPoint x: 354, endPoint y: 179, distance: 36.9
click at [333, 167] on div "Nome do colaborador Colaborador" at bounding box center [442, 158] width 429 height 46
click at [354, 179] on input "search" at bounding box center [436, 169] width 399 height 22
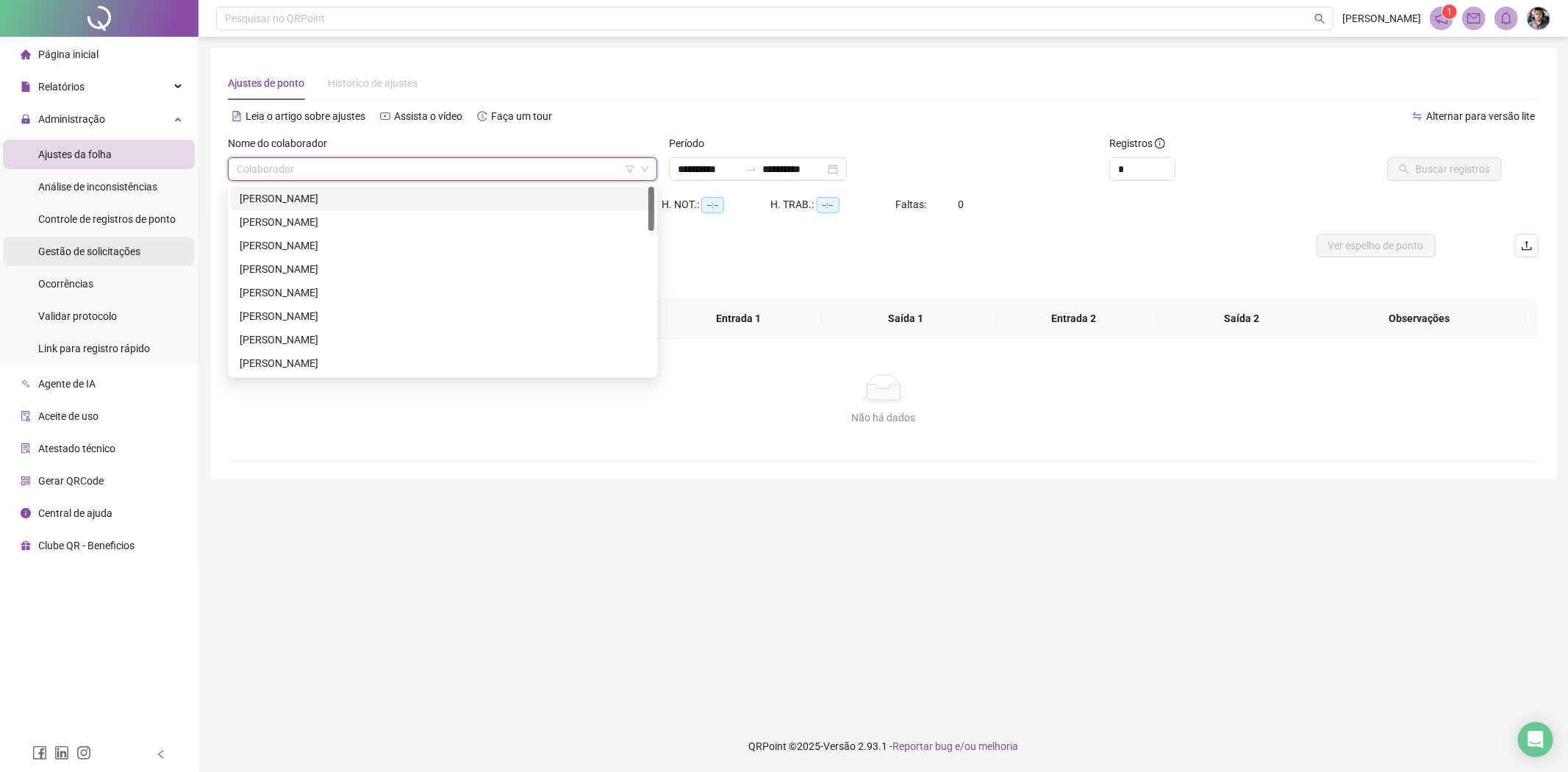
click at [121, 254] on span "Gestão de solicitações" at bounding box center [89, 251] width 102 height 12
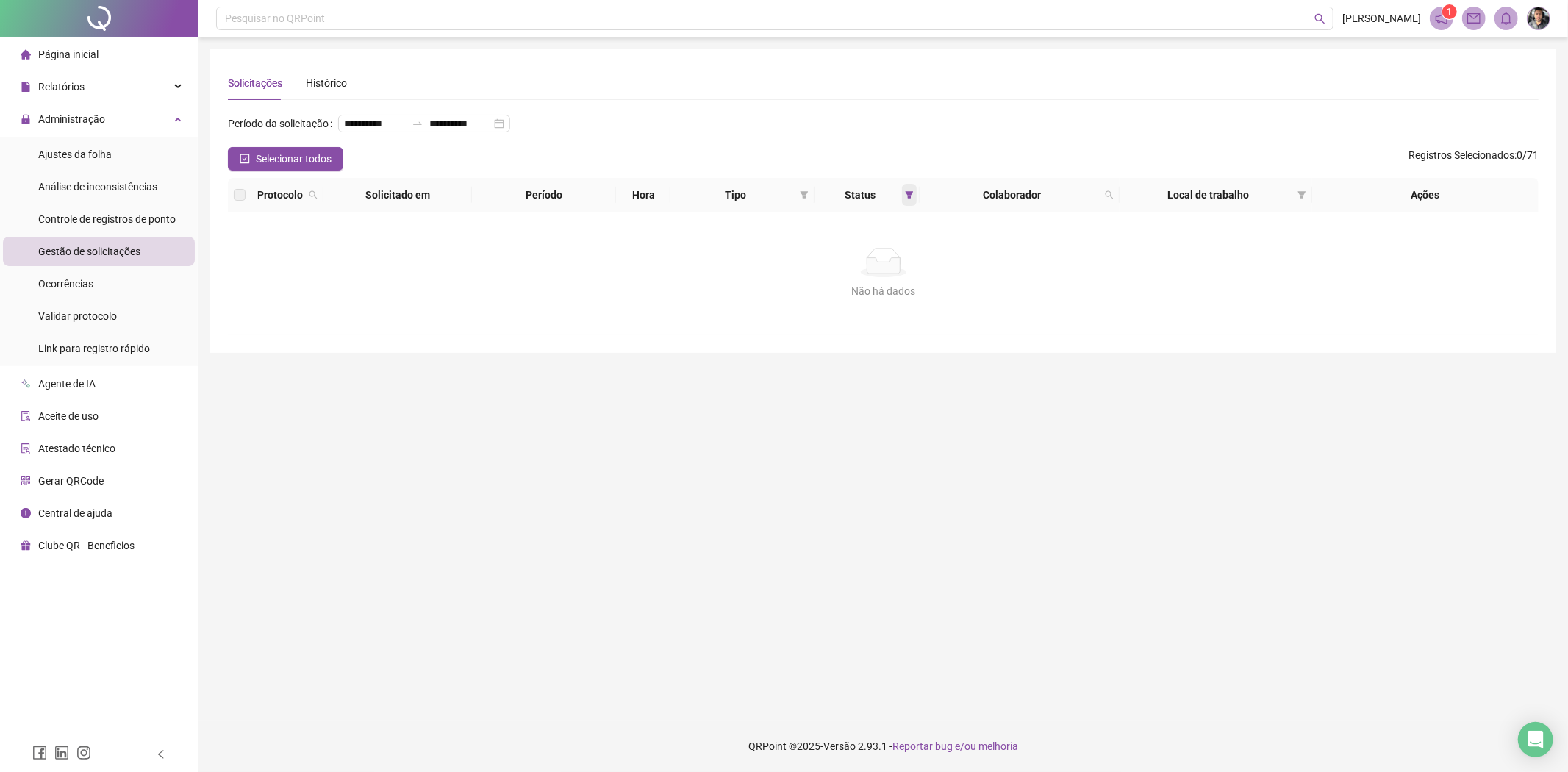
click at [908, 194] on icon "filter" at bounding box center [909, 195] width 8 height 8
click at [898, 302] on span "OK" at bounding box center [897, 301] width 14 height 17
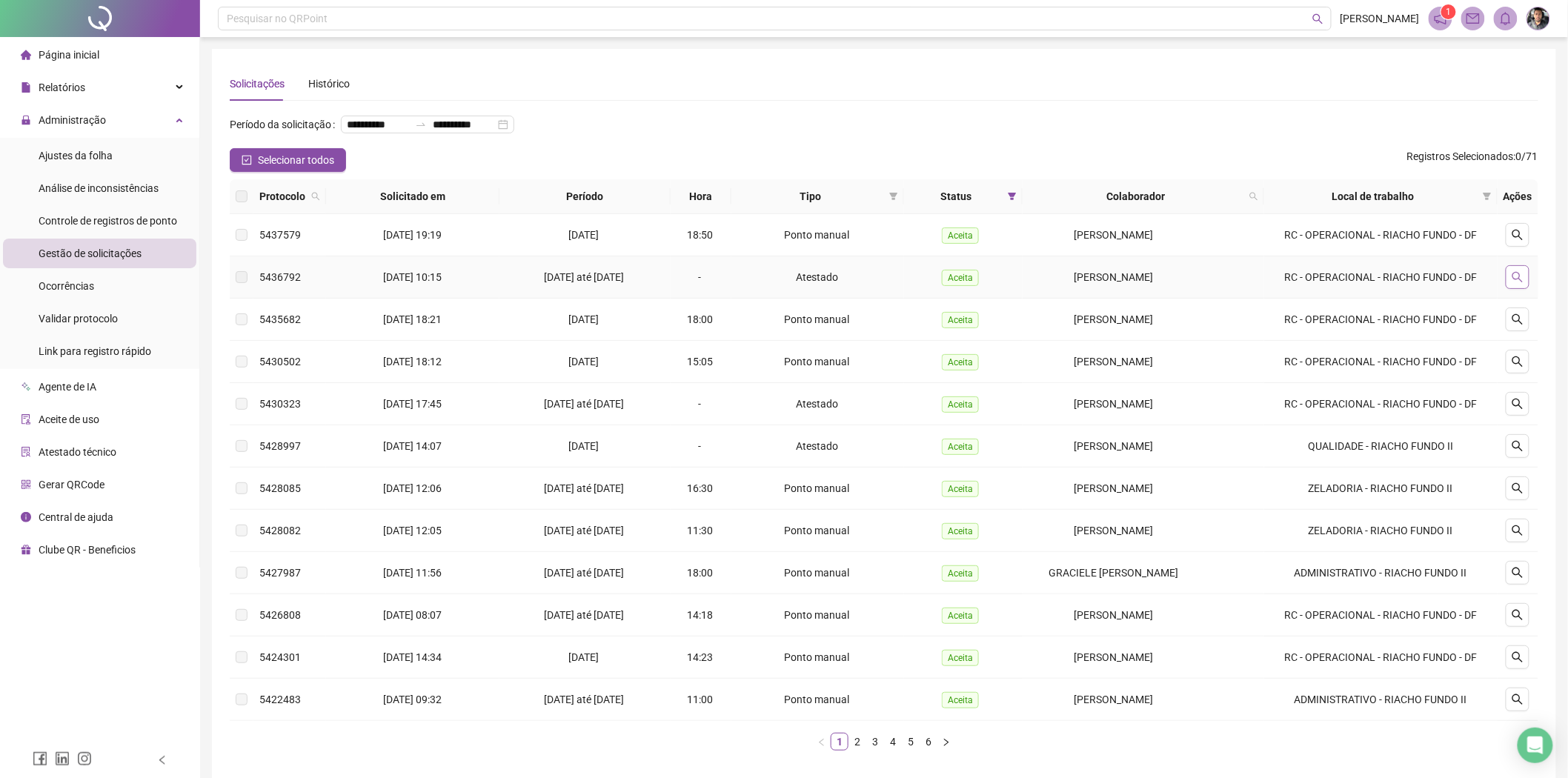
click at [1517, 274] on icon "search" at bounding box center [1517, 277] width 12 height 12
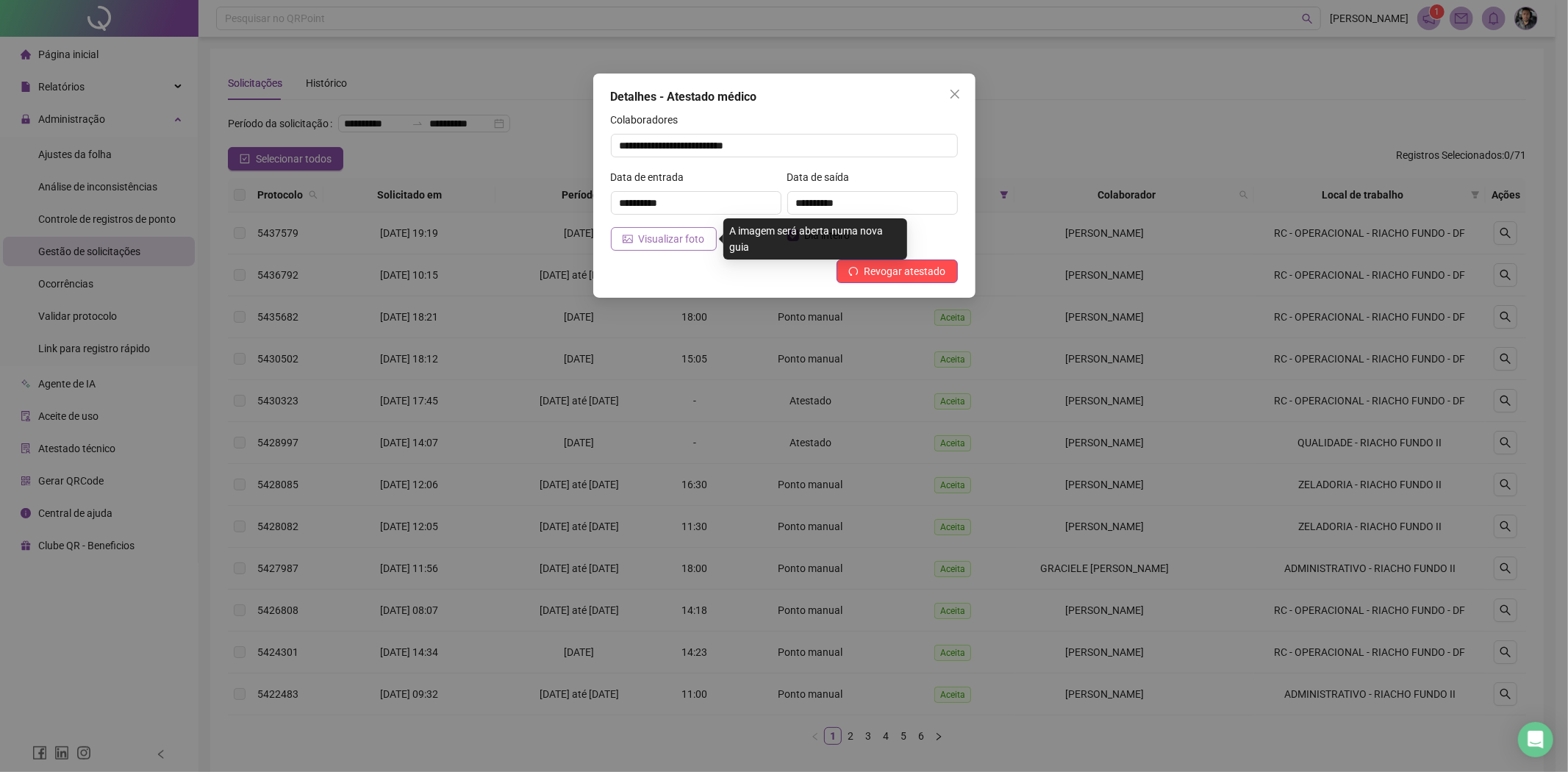
click at [695, 236] on span "Visualizar foto" at bounding box center [672, 238] width 66 height 17
click at [950, 96] on icon "close" at bounding box center [955, 94] width 12 height 12
